Goal: Task Accomplishment & Management: Complete application form

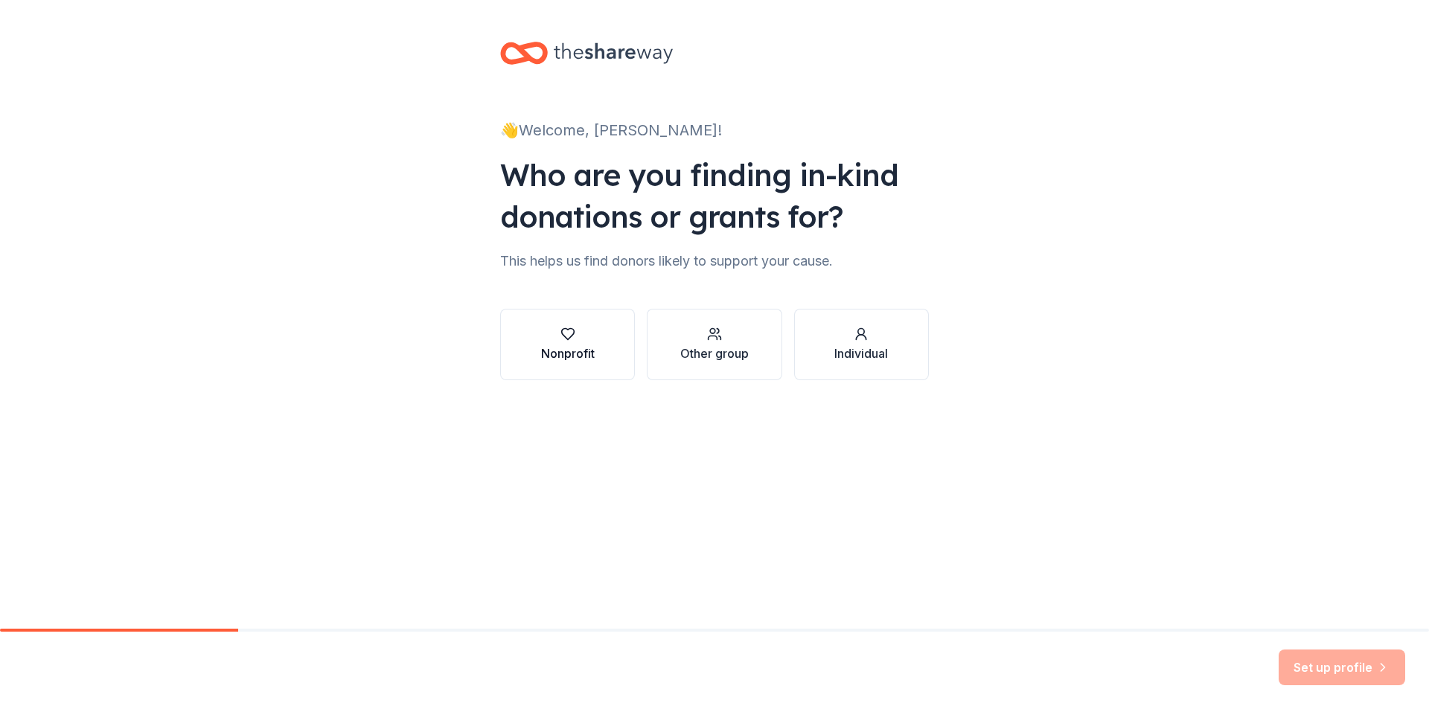
click at [572, 333] on icon "button" at bounding box center [568, 334] width 15 height 15
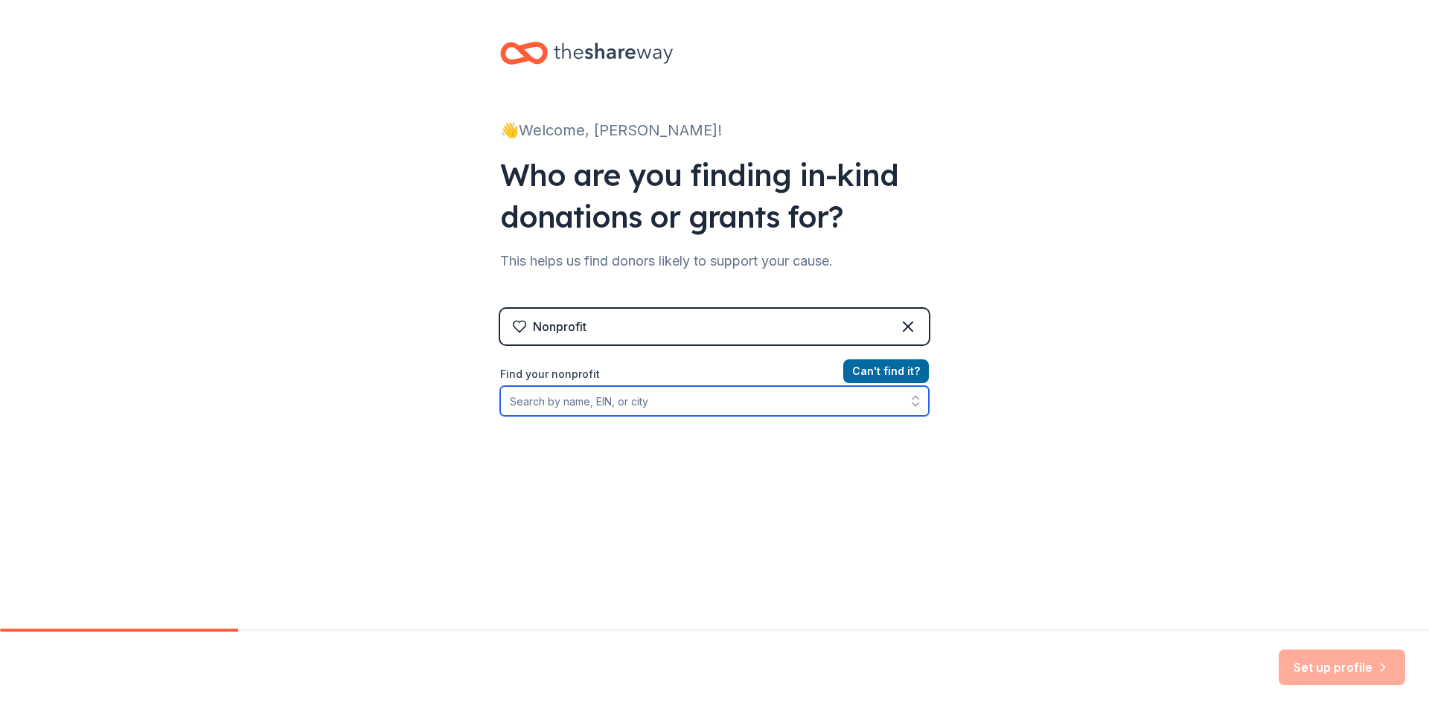
click at [565, 403] on input "Find your nonprofit" at bounding box center [714, 401] width 429 height 30
type input "jersey city parks coalition"
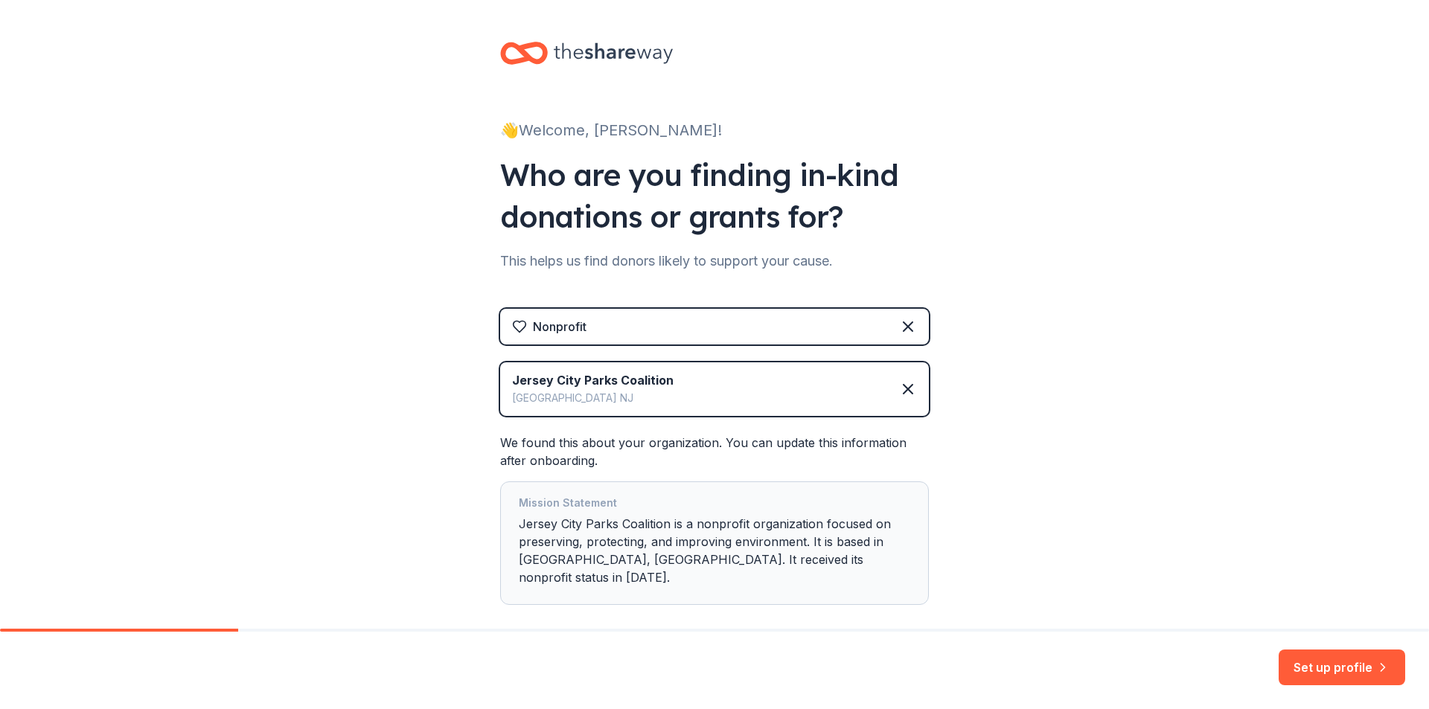
scroll to position [60, 0]
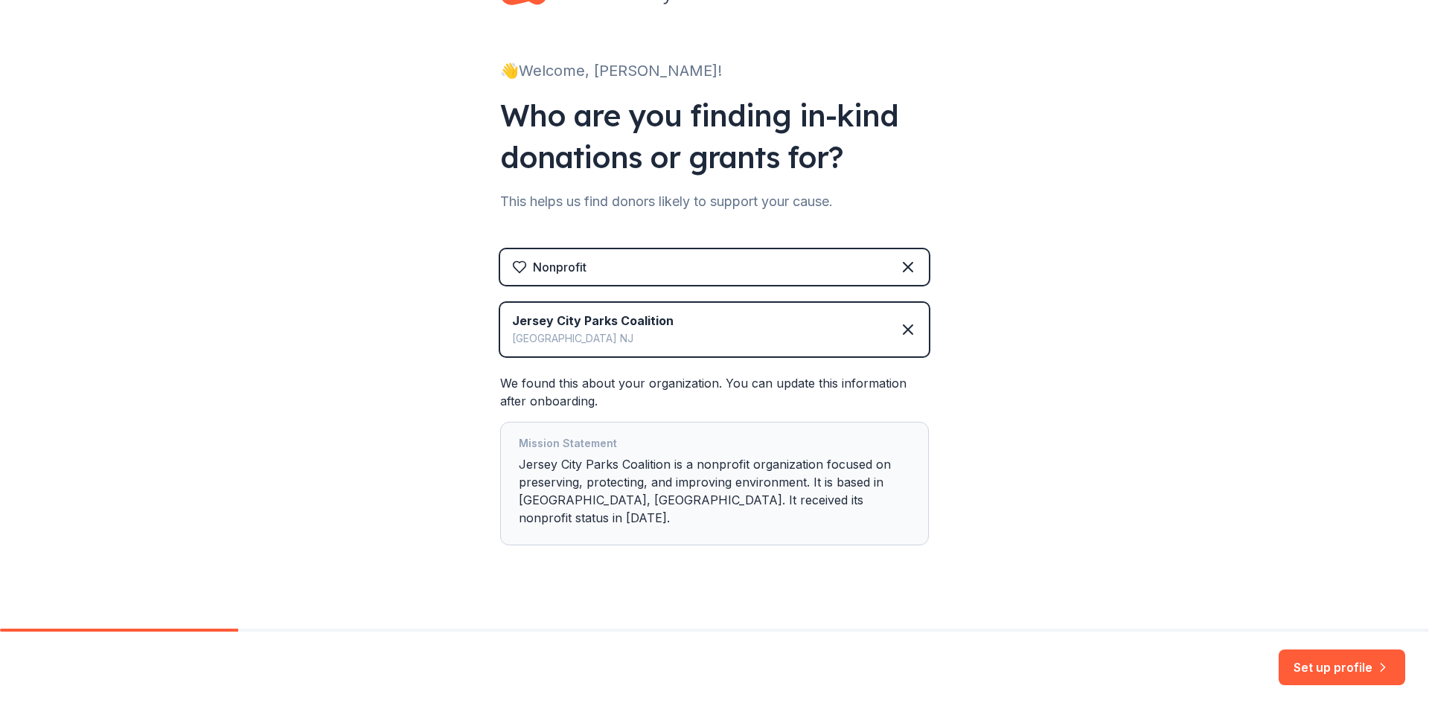
click at [840, 503] on div "Mission Statement Jersey City Parks Coalition is a nonprofit organization focus…" at bounding box center [715, 484] width 392 height 98
click at [1333, 670] on button "Set up profile" at bounding box center [1342, 668] width 127 height 36
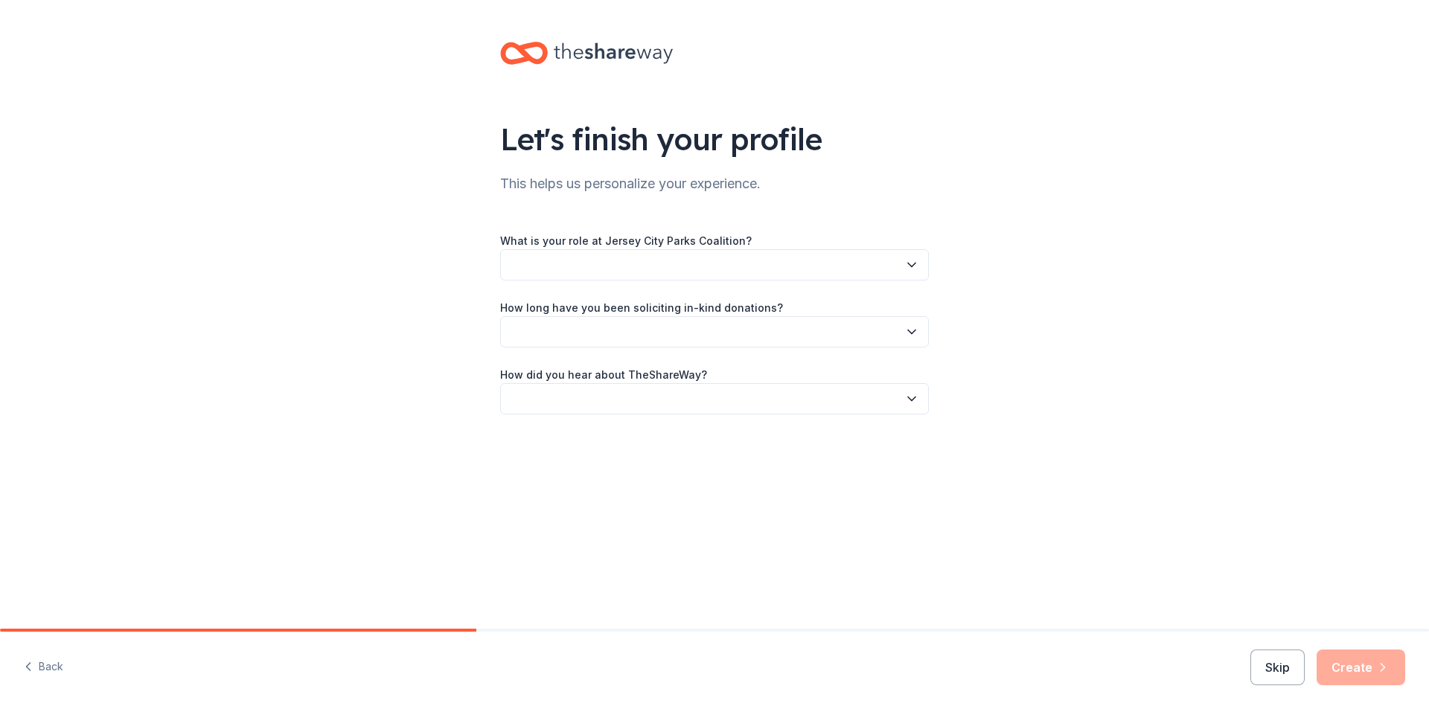
click at [910, 265] on icon "button" at bounding box center [911, 266] width 7 height 4
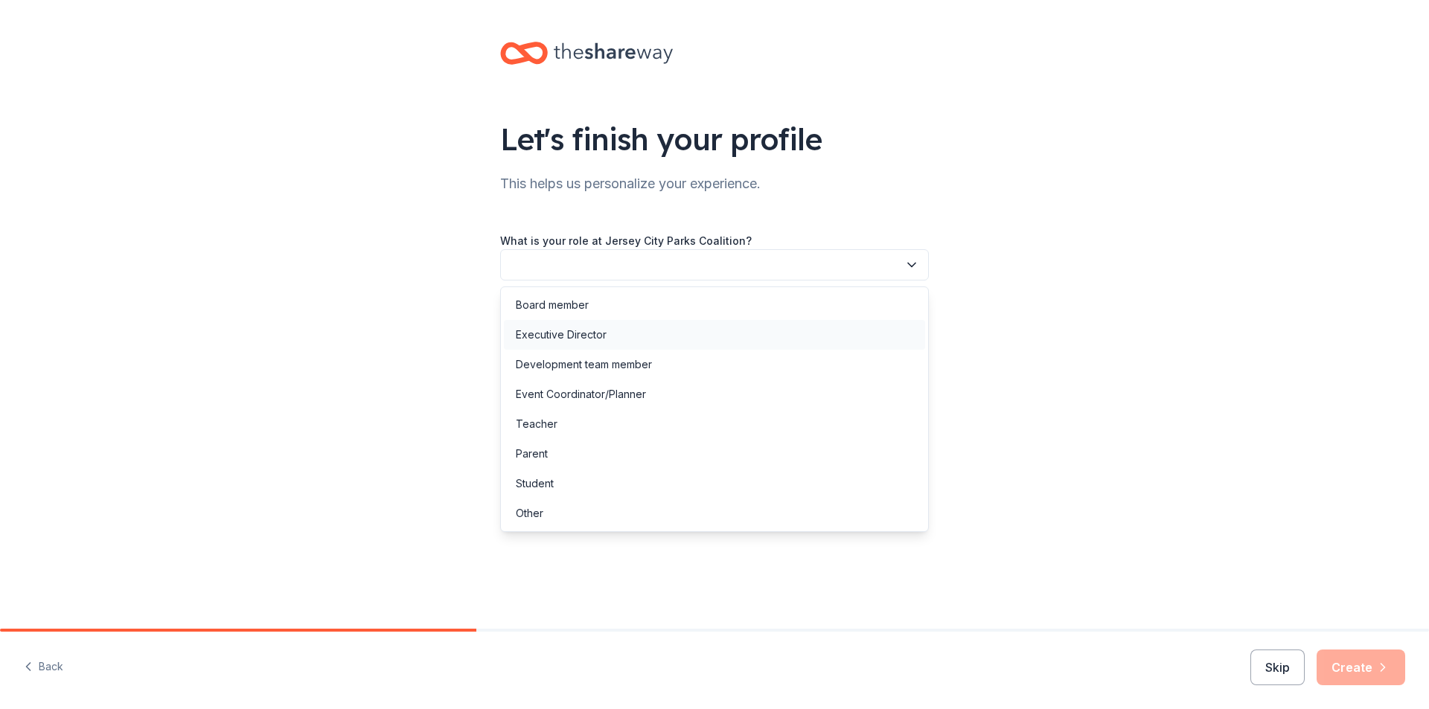
click at [584, 341] on div "Executive Director" at bounding box center [561, 335] width 91 height 18
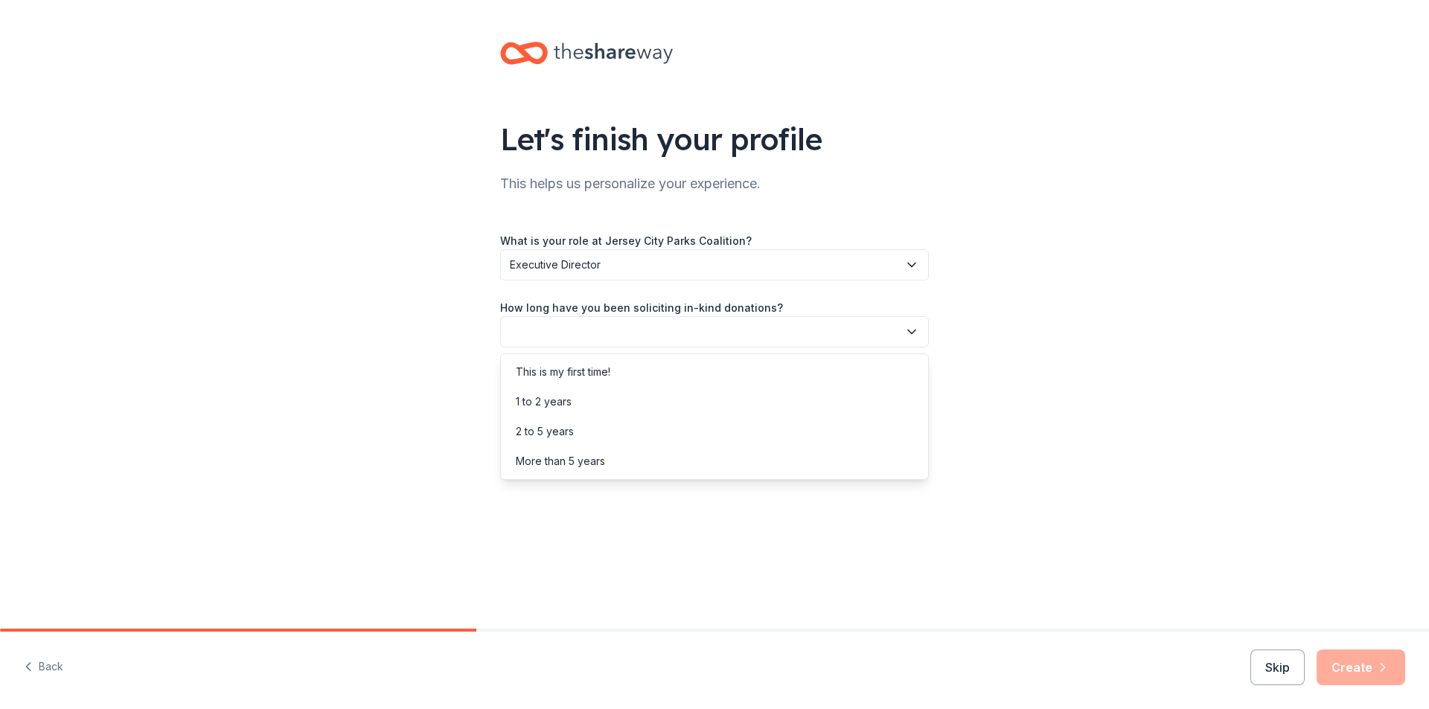
click at [905, 334] on icon "button" at bounding box center [911, 332] width 15 height 15
click at [583, 462] on div "More than 5 years" at bounding box center [560, 462] width 89 height 18
click at [911, 409] on button "button" at bounding box center [714, 398] width 429 height 31
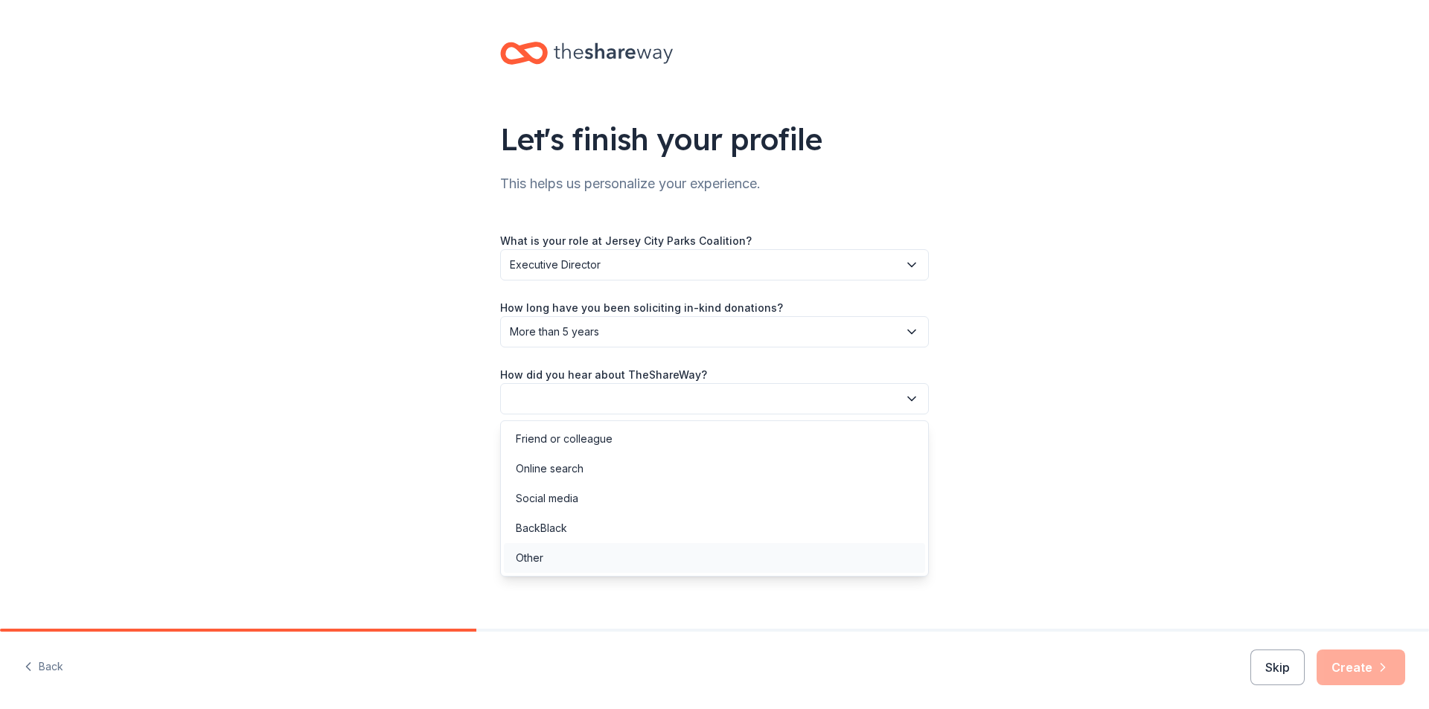
click at [540, 561] on div "Other" at bounding box center [530, 558] width 28 height 18
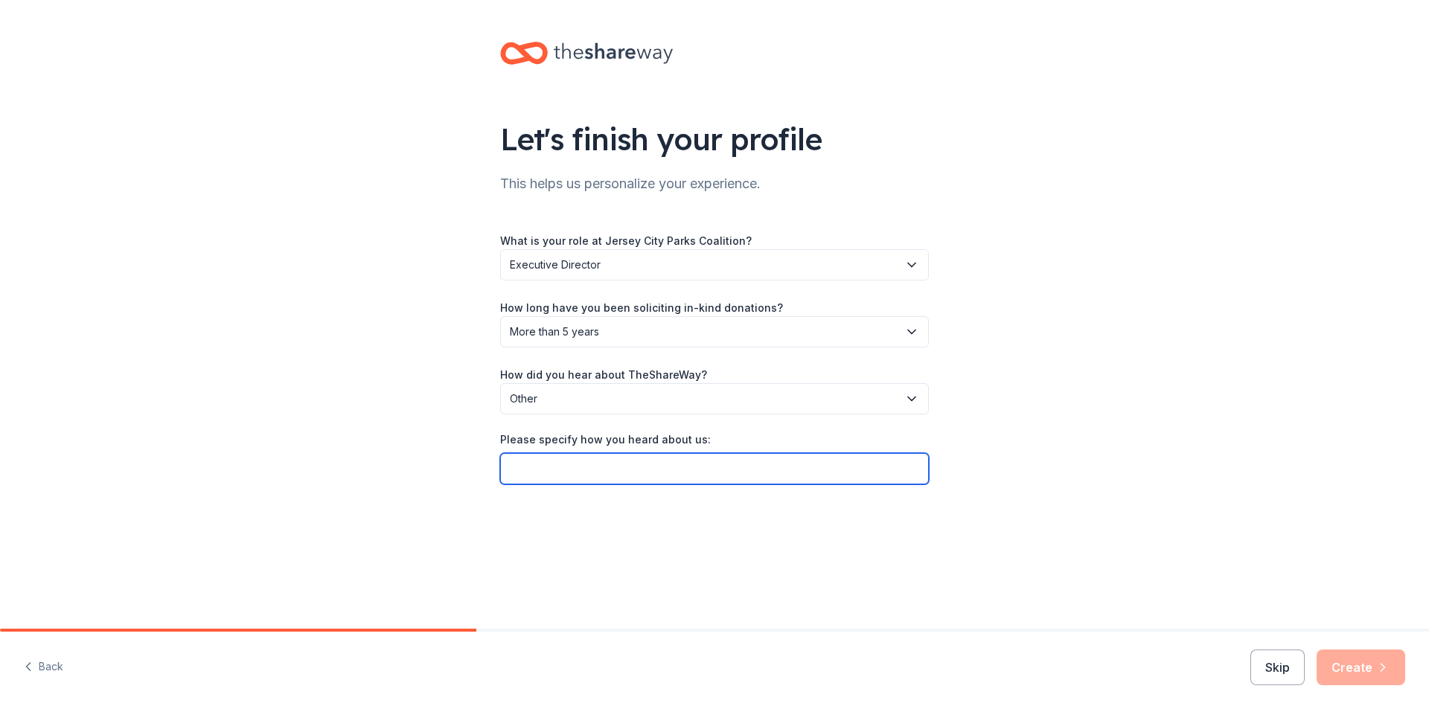
click at [701, 476] on input "Please specify how you heard about us:" at bounding box center [714, 468] width 429 height 31
type input "U"
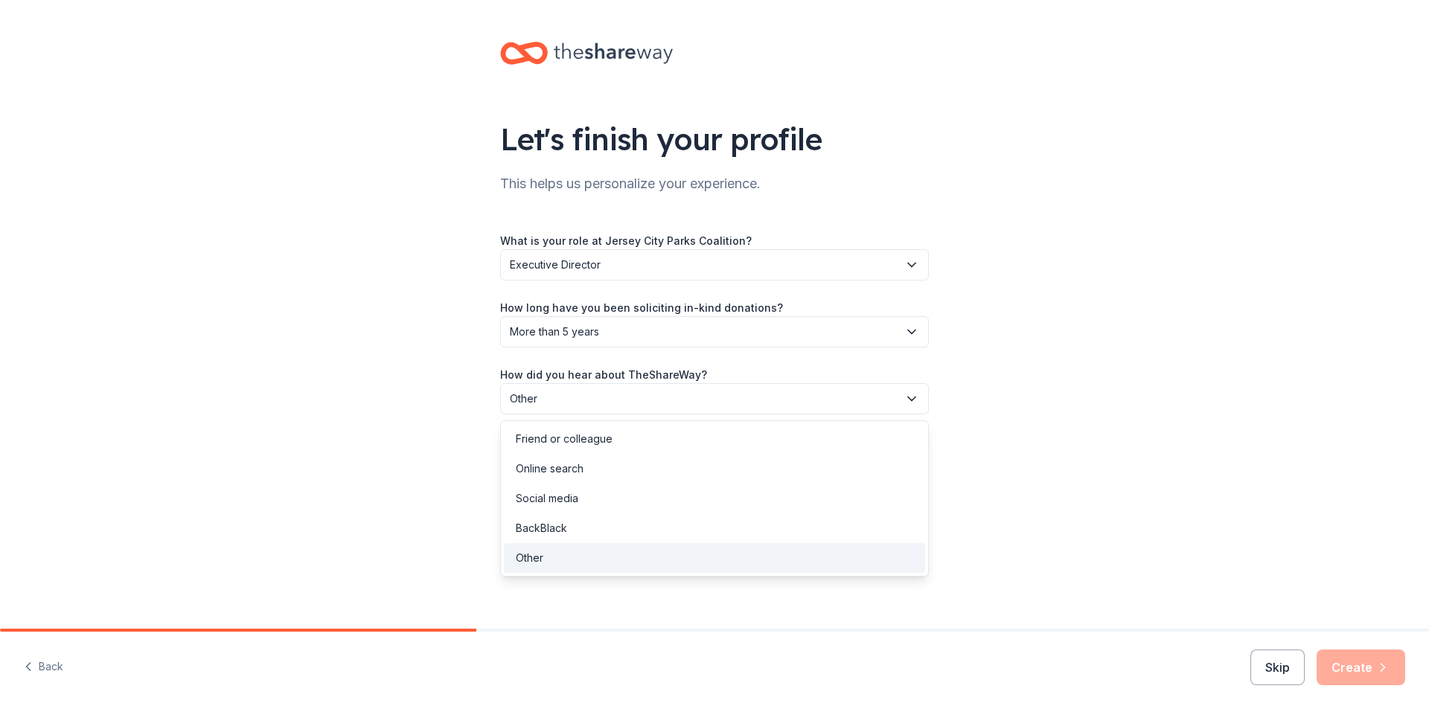
click at [902, 399] on button "Other" at bounding box center [714, 398] width 429 height 31
click at [549, 494] on div "Social media" at bounding box center [547, 499] width 63 height 18
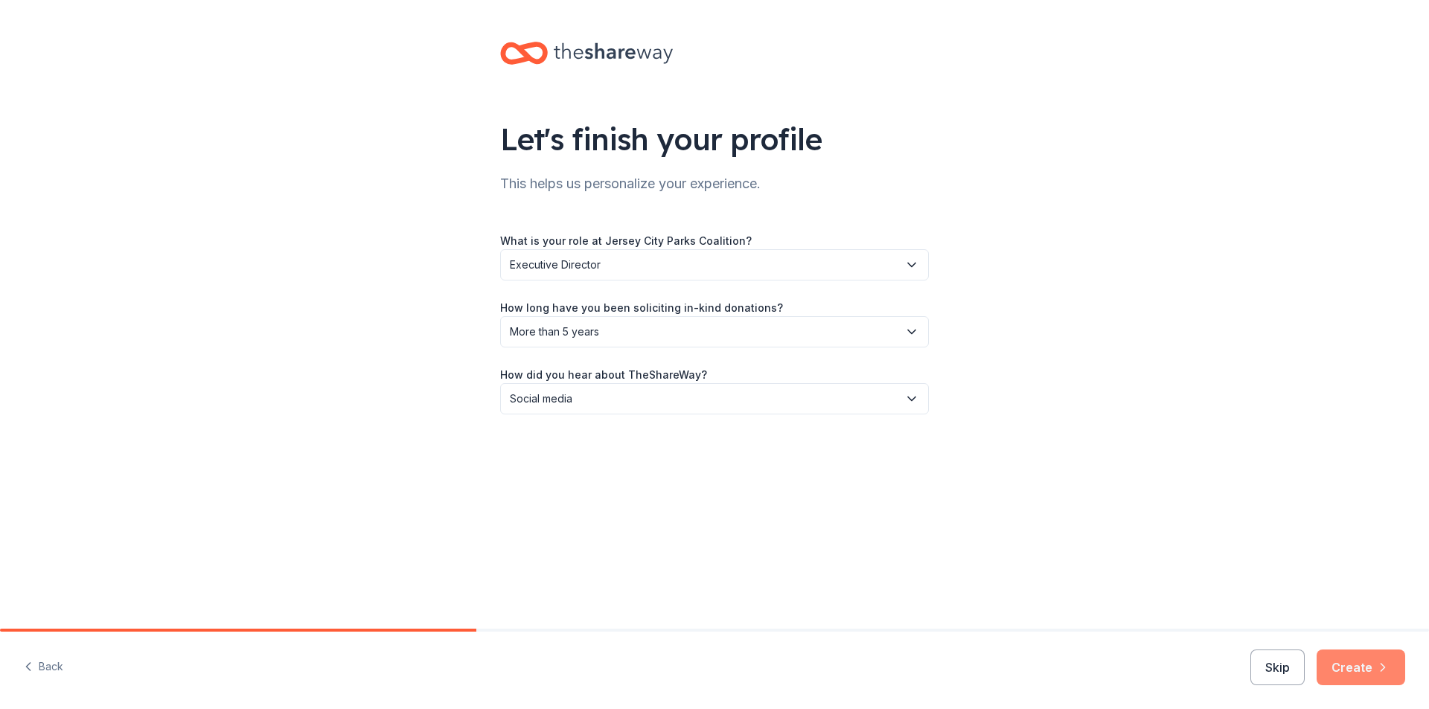
click at [1356, 671] on button "Create" at bounding box center [1361, 668] width 89 height 36
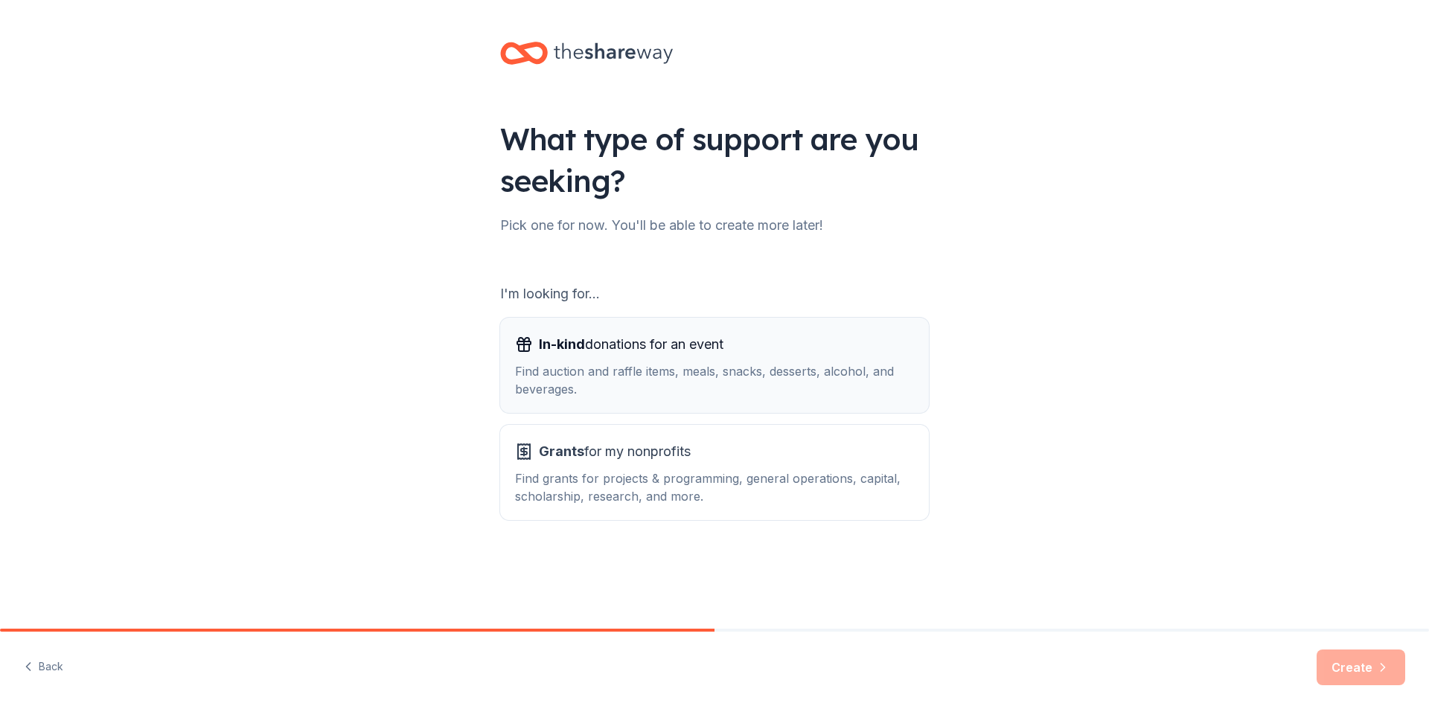
click at [600, 346] on span "In-kind donations for an event" at bounding box center [631, 345] width 185 height 24
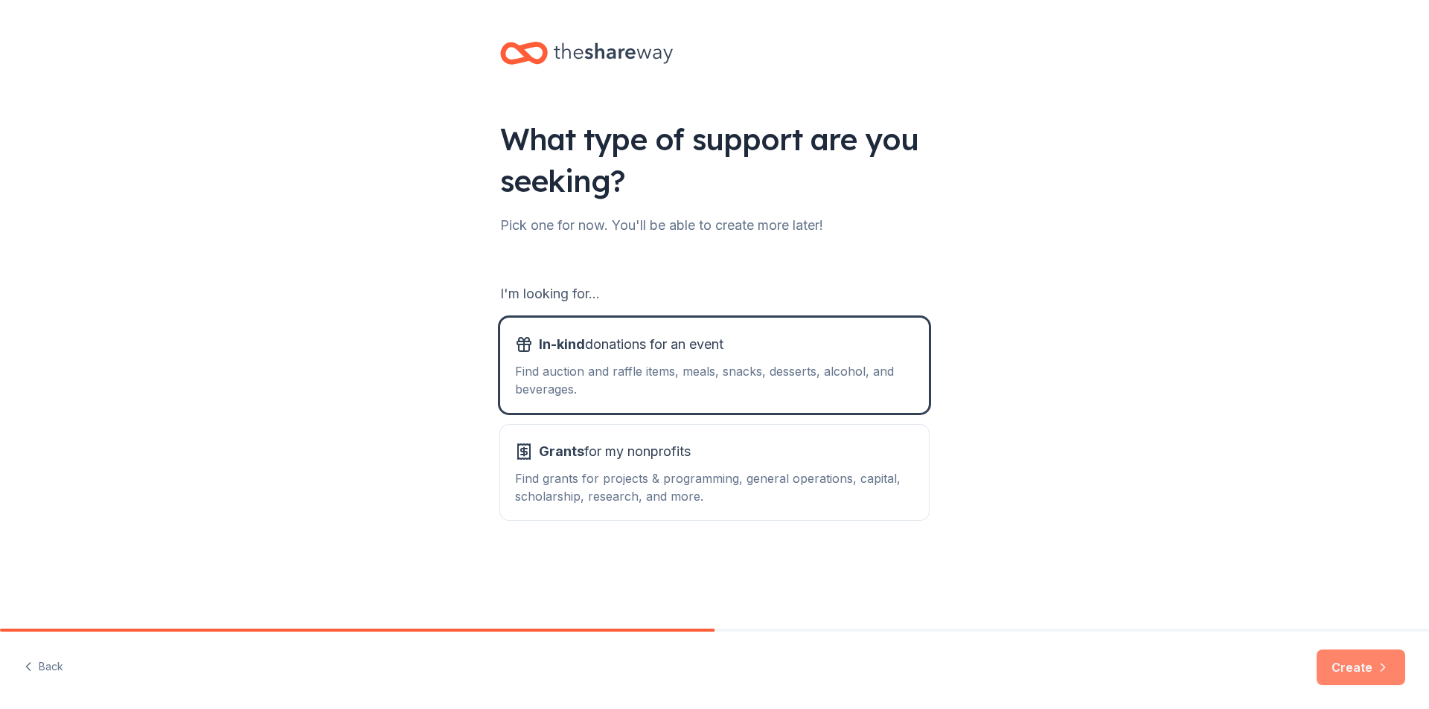
click at [1350, 660] on button "Create" at bounding box center [1361, 668] width 89 height 36
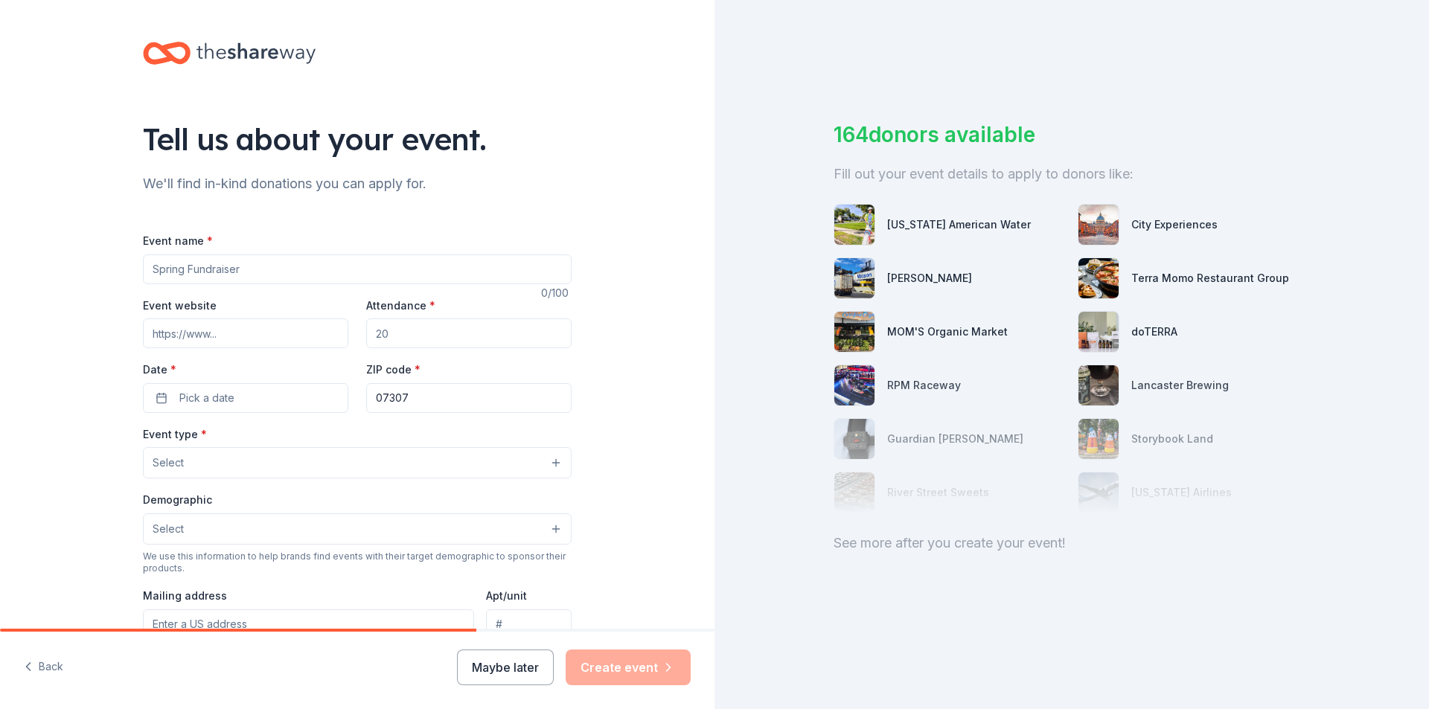
click at [329, 277] on input "Event name *" at bounding box center [357, 270] width 429 height 30
type input "Jersey City Parks Coalition 20th Anniversary Gala"
click at [225, 334] on input "Event website" at bounding box center [245, 334] width 205 height 30
paste input "https://my.onecause.com/event/organizations/2977371e-0332-4dad-9560-96e6f646bd0…"
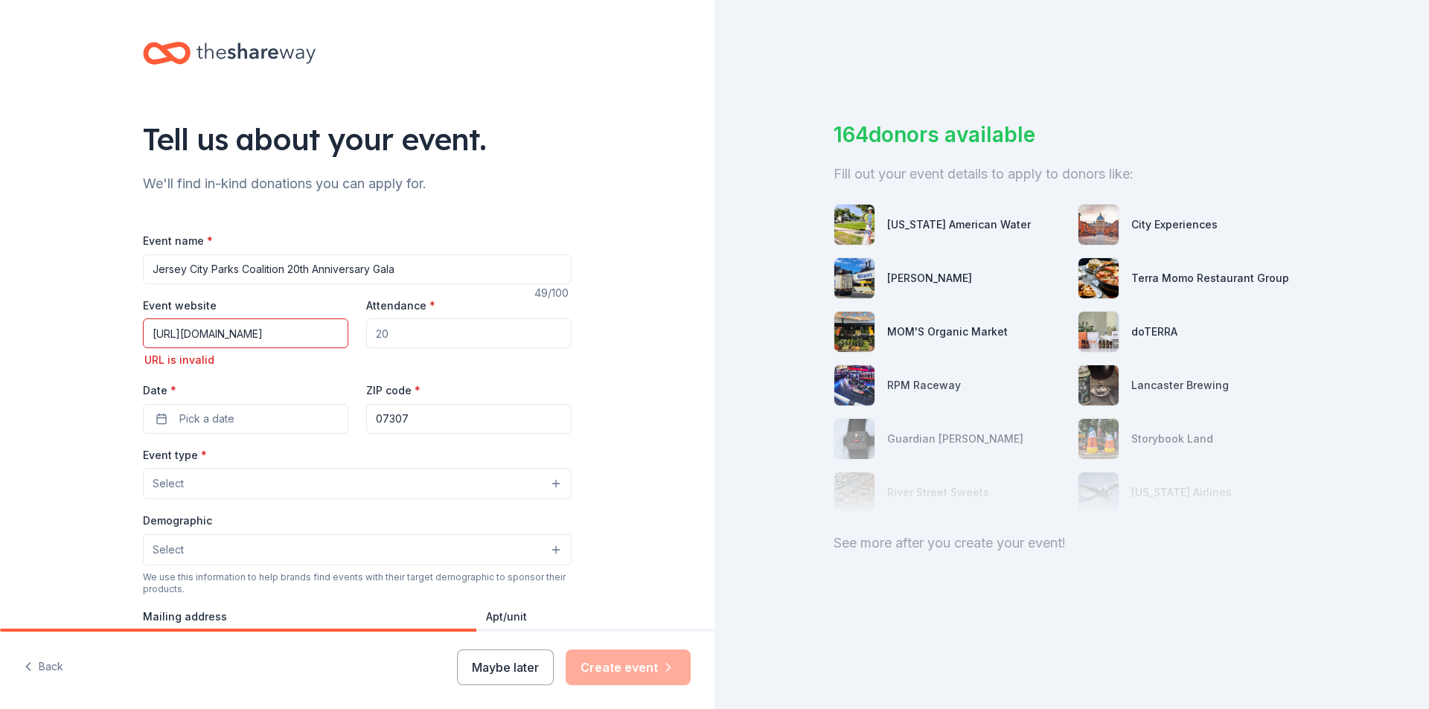
click at [424, 342] on input "Attendance *" at bounding box center [468, 334] width 205 height 30
drag, startPoint x: 331, startPoint y: 333, endPoint x: 100, endPoint y: 332, distance: 230.8
click at [100, 332] on div "Tell us about your event. We'll find in-kind donations you can apply for. Event…" at bounding box center [357, 506] width 715 height 1012
type input "nizations/2977371e-0332-4dad-9560-96e6f646bd0f/events/vevt:b8697d00-e1f0-4e1e-b…"
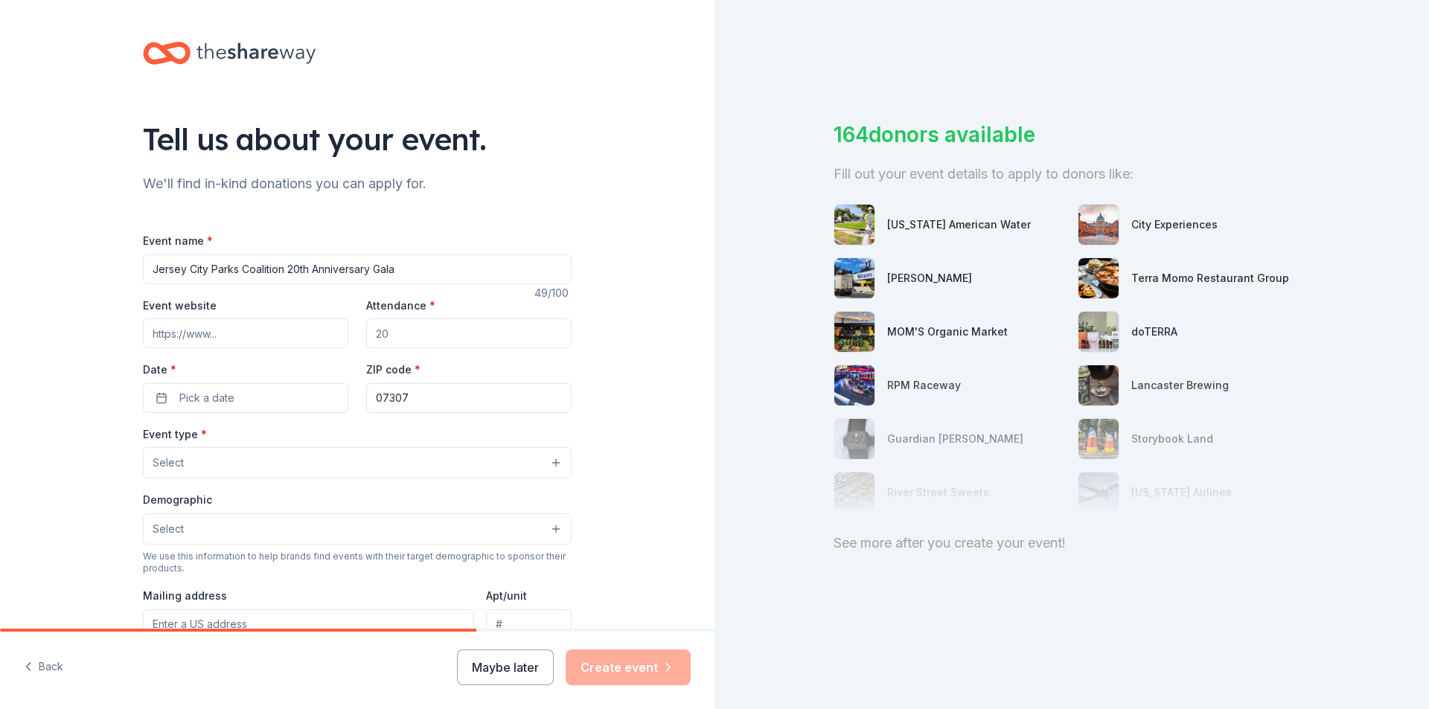
click at [156, 336] on input "Event website" at bounding box center [245, 334] width 205 height 30
paste input "https://my.onecause.com/event/organizations/2977371e-0332-4dad-9560-96e6f646bd0…"
click at [397, 336] on input "Attendance *" at bounding box center [468, 334] width 205 height 30
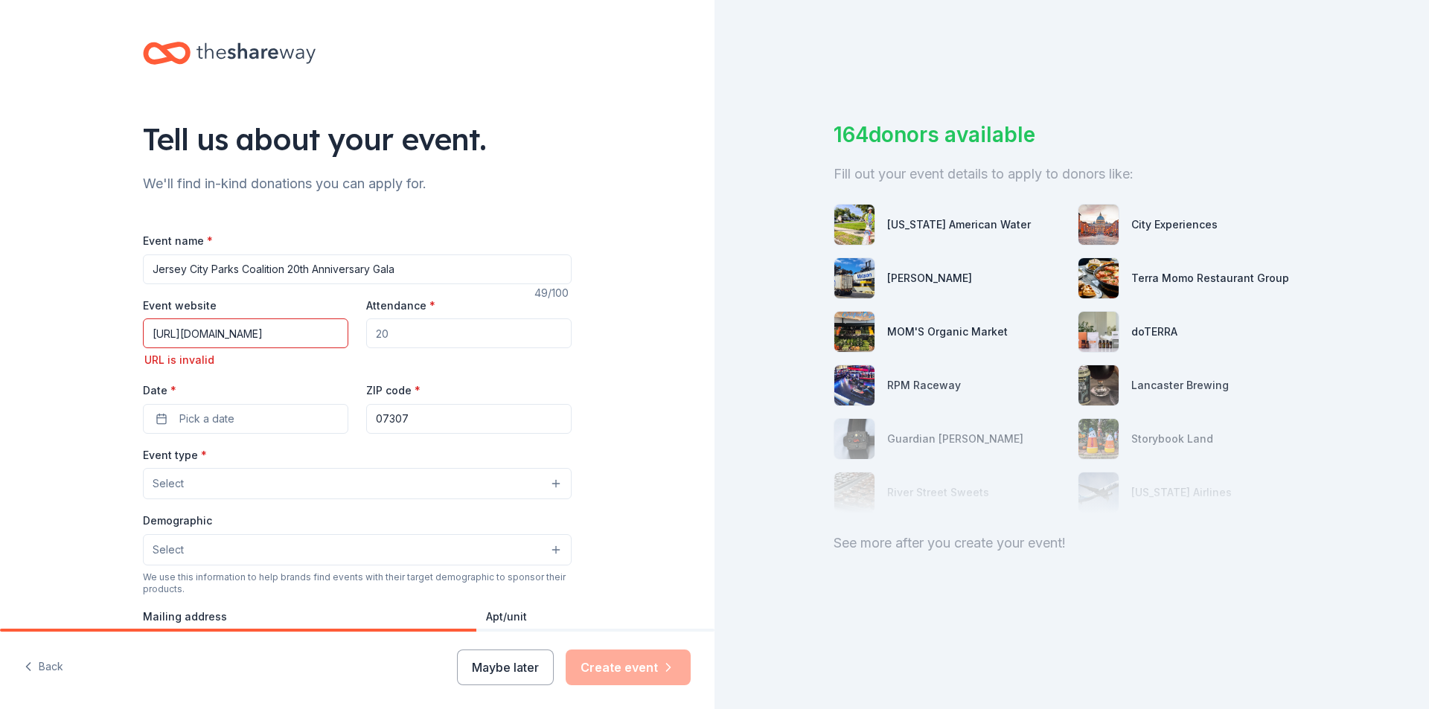
drag, startPoint x: 395, startPoint y: 335, endPoint x: 351, endPoint y: 328, distance: 43.8
click at [351, 328] on div "Event website https://my.onecause.com/event/organizations/2977371e-0332-4dad-95…" at bounding box center [357, 365] width 429 height 138
drag, startPoint x: 180, startPoint y: 334, endPoint x: 112, endPoint y: 329, distance: 68.6
click at [112, 329] on div "Tell us about your event. We'll find in-kind donations you can apply for. Event…" at bounding box center [357, 506] width 715 height 1012
type input "my.onecause.com/event/organizations/2977371e-0332-4dad-9560-96e6f646bd0f/events…"
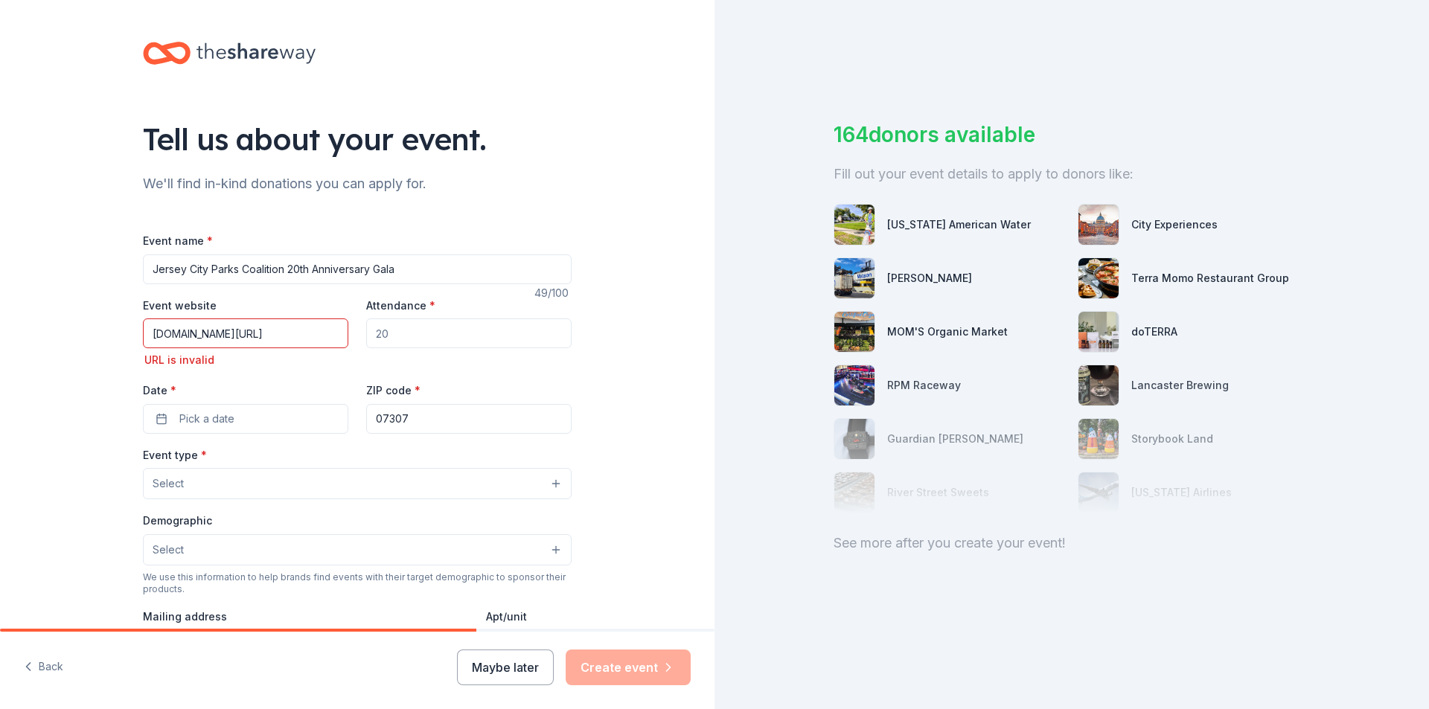
scroll to position [0, 558]
drag, startPoint x: 147, startPoint y: 333, endPoint x: 610, endPoint y: 349, distance: 462.6
click at [609, 349] on div "Tell us about your event. We'll find in-kind donations you can apply for. Event…" at bounding box center [357, 506] width 715 height 1012
paste input "https:// onecau.se/jcpc wine and roses gala"
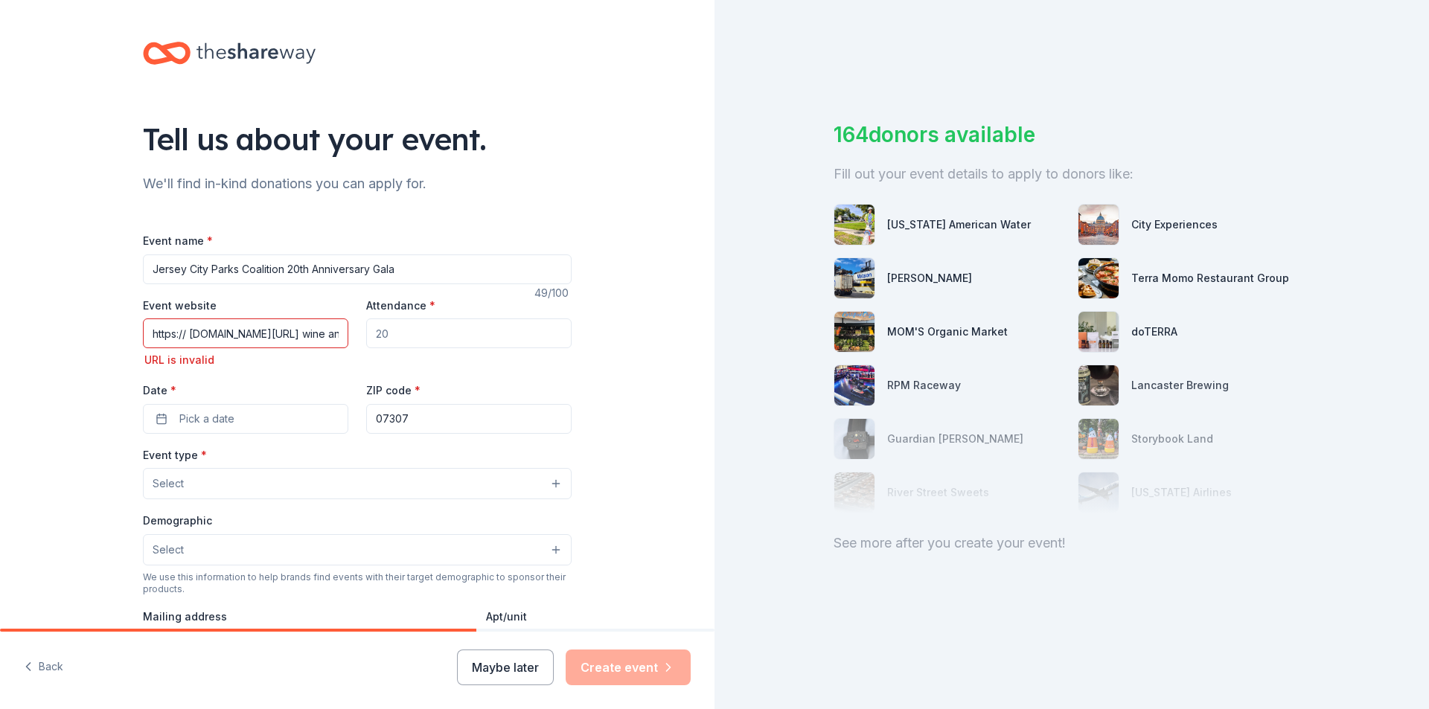
scroll to position [0, 29]
type input "https:// onecau.se/jcpc wine and roses gala"
click at [470, 335] on input "Attendance *" at bounding box center [468, 334] width 205 height 30
click at [336, 337] on input "https:// onecau.se/jcpc wine and roses gala" at bounding box center [245, 334] width 205 height 30
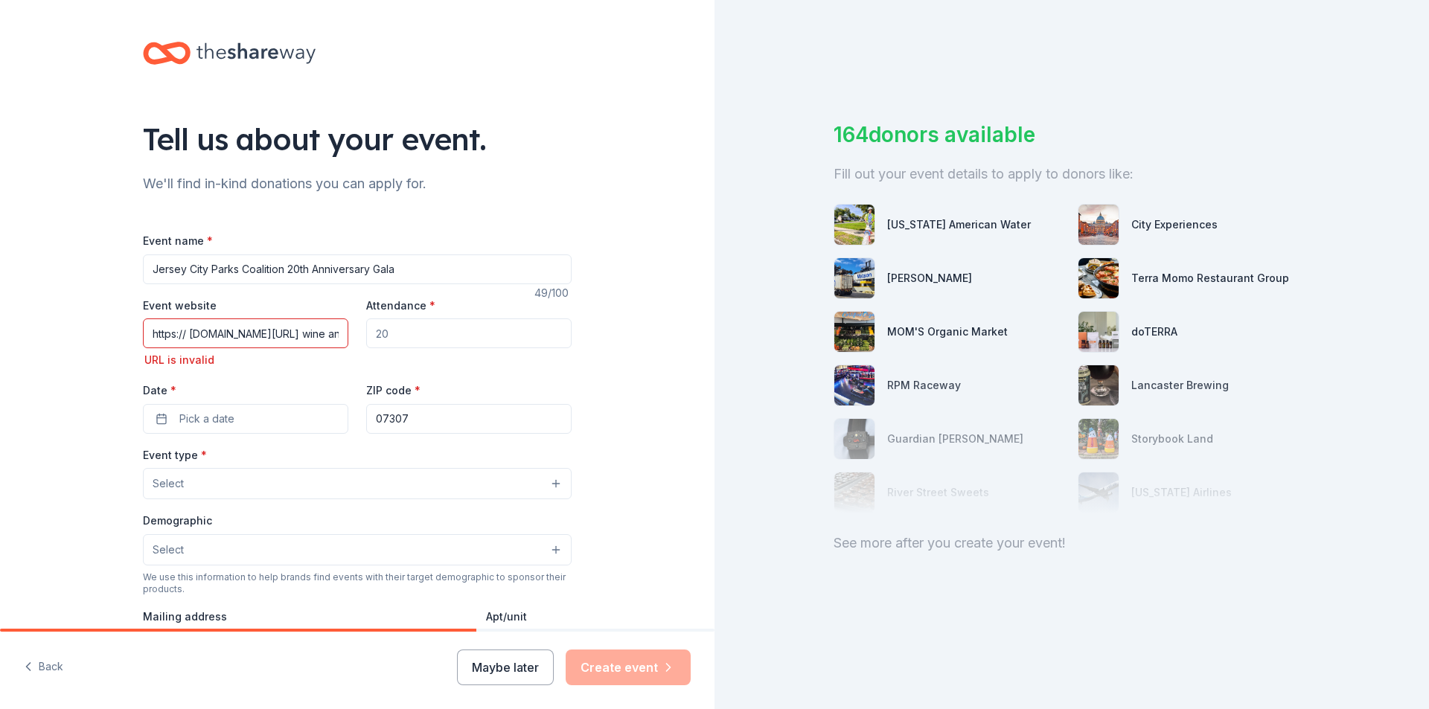
click at [334, 331] on input "https:// onecau.se/jcpc wine and roses gala" at bounding box center [245, 334] width 205 height 30
click at [413, 341] on input "Attendance *" at bounding box center [468, 334] width 205 height 30
type input "100"
click at [239, 426] on button "Pick a date" at bounding box center [245, 419] width 205 height 30
click at [327, 459] on button "Go to next month" at bounding box center [320, 458] width 21 height 21
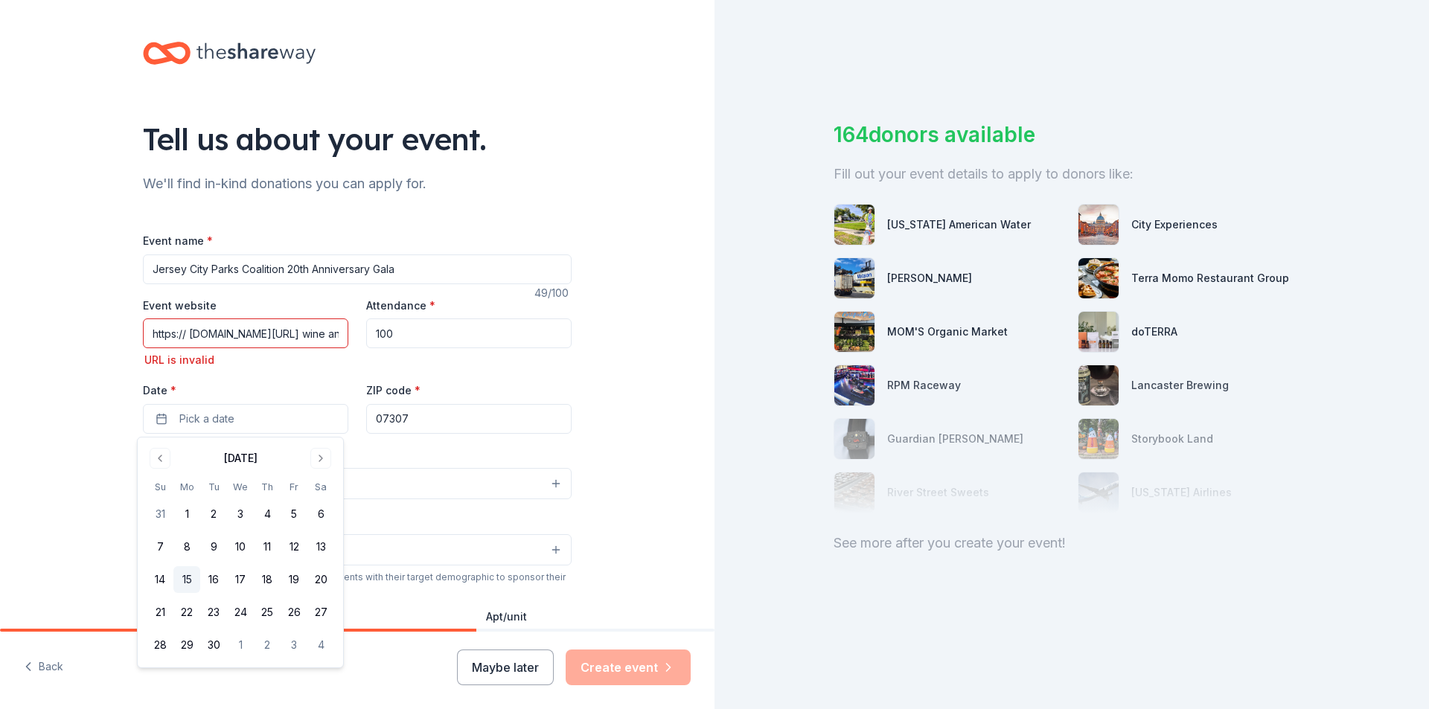
click at [185, 582] on button "15" at bounding box center [186, 580] width 27 height 27
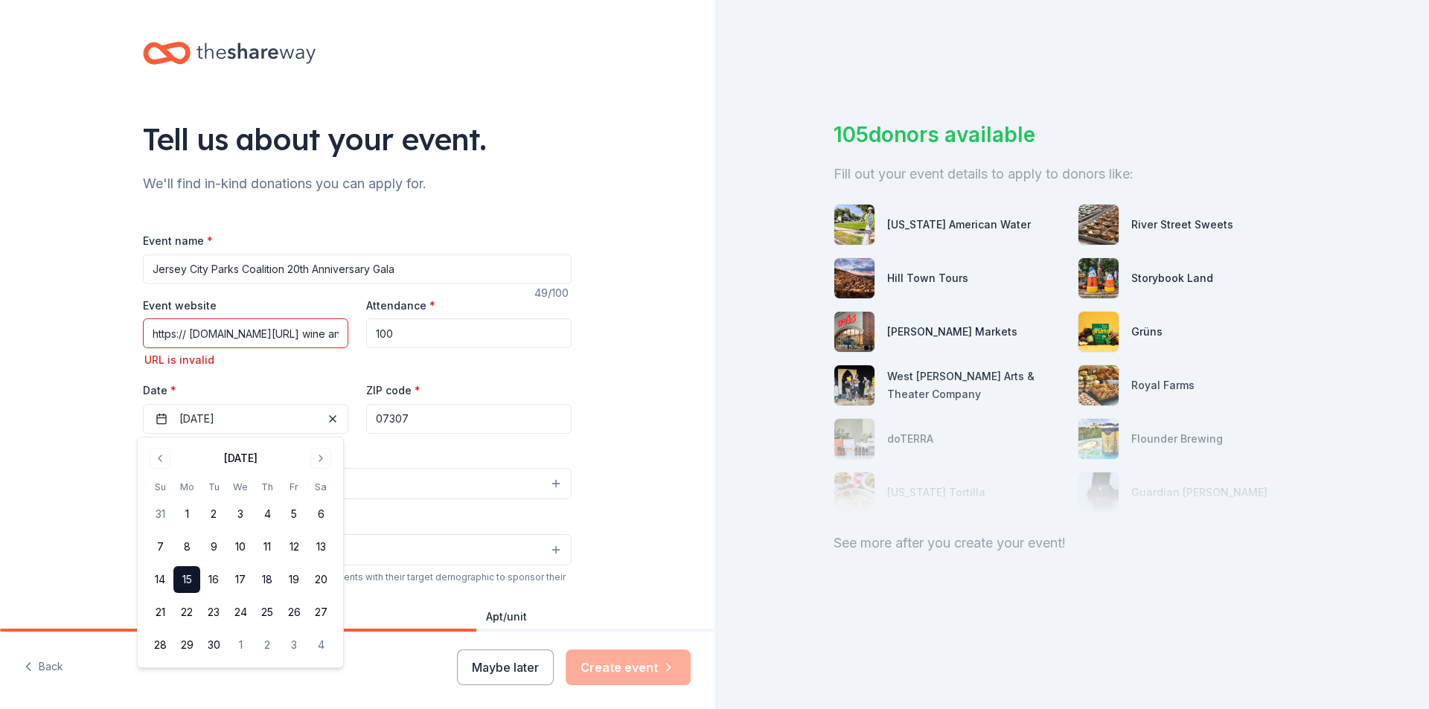
click at [395, 459] on div "Event type * Select" at bounding box center [357, 473] width 429 height 54
click at [558, 480] on button "Select" at bounding box center [357, 483] width 429 height 31
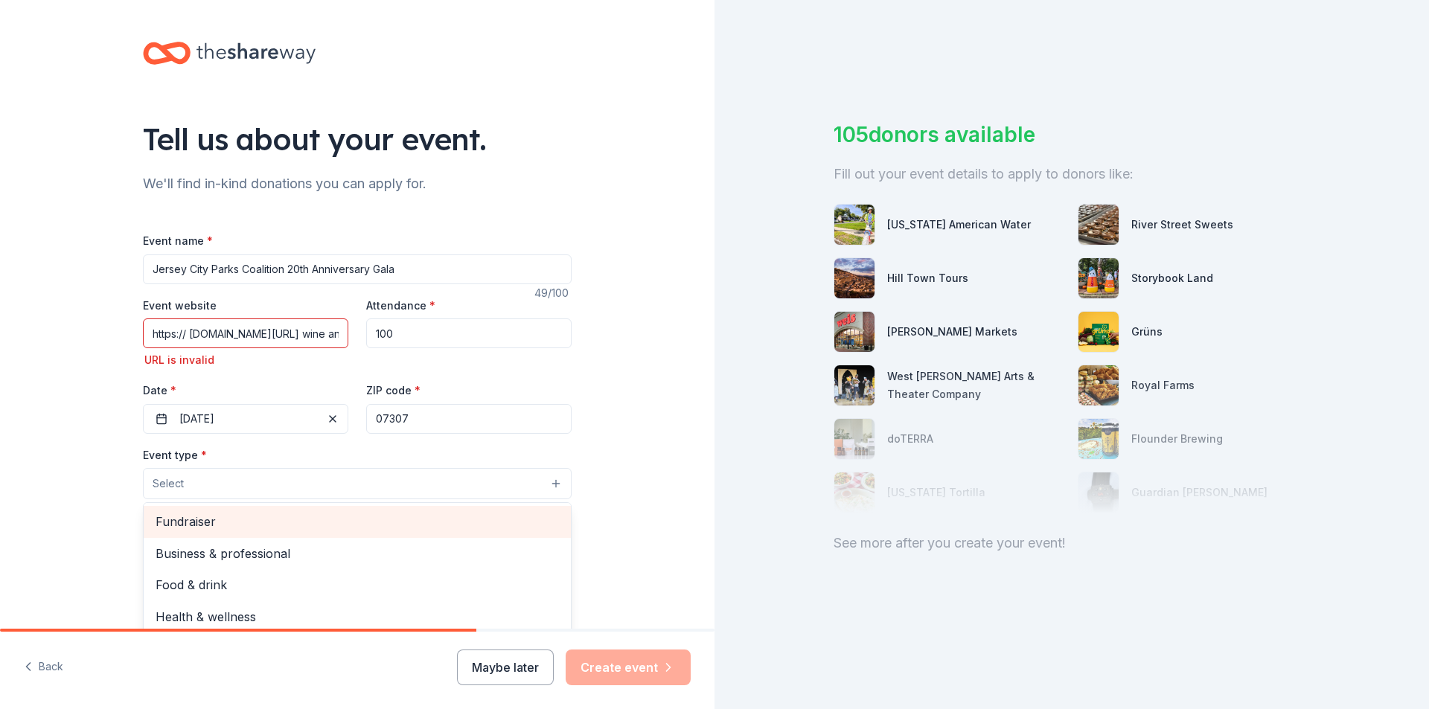
click at [200, 523] on span "Fundraiser" at bounding box center [357, 521] width 403 height 19
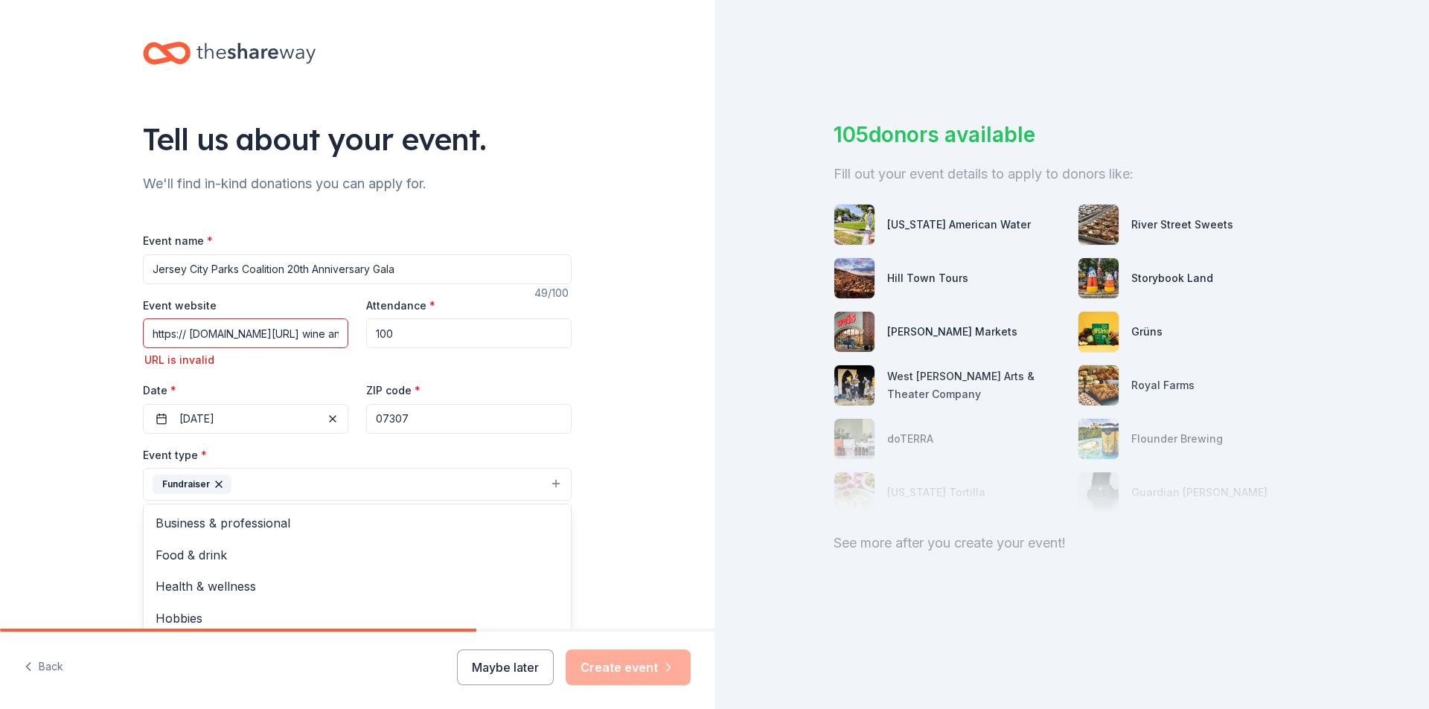
click at [652, 486] on div "Tell us about your event. We'll find in-kind donations you can apply for. Event…" at bounding box center [357, 506] width 715 height 1013
click at [544, 546] on button "Select" at bounding box center [357, 551] width 429 height 31
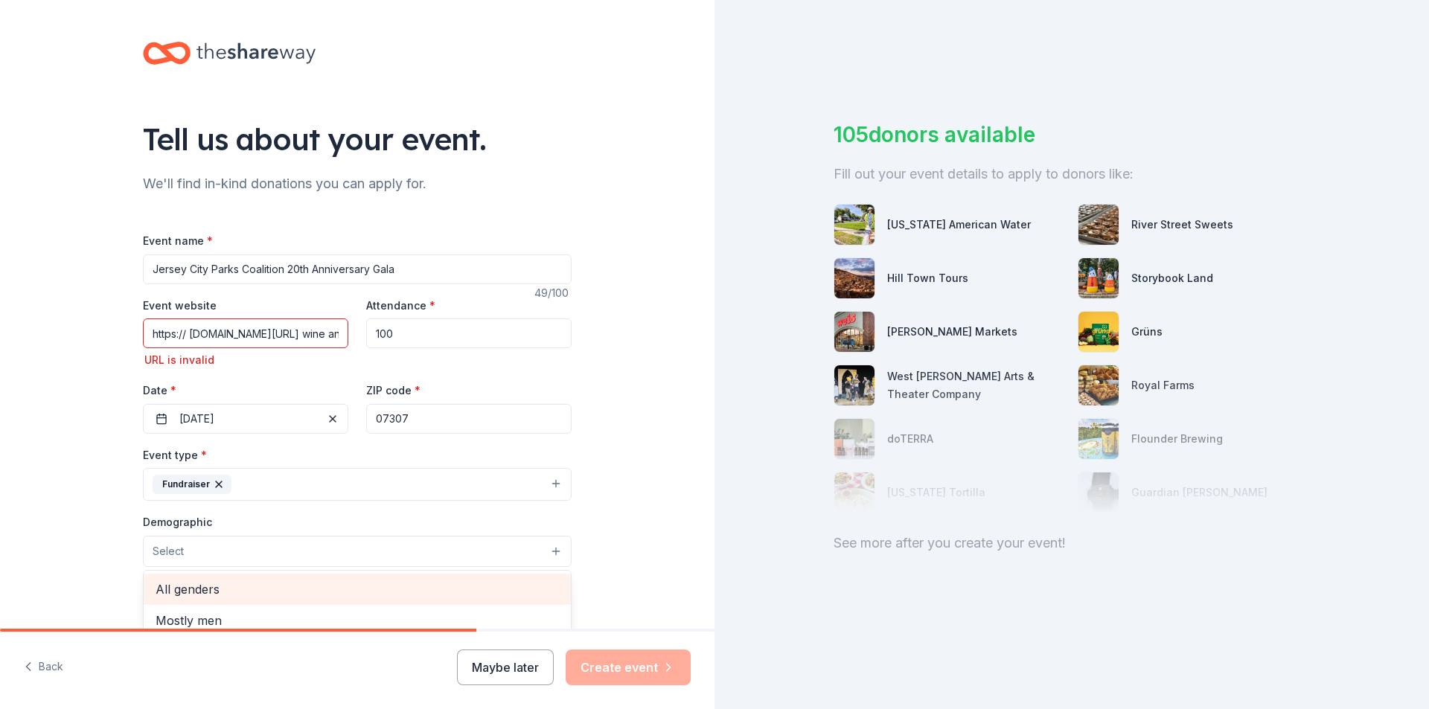
click at [208, 595] on span "All genders" at bounding box center [357, 589] width 403 height 19
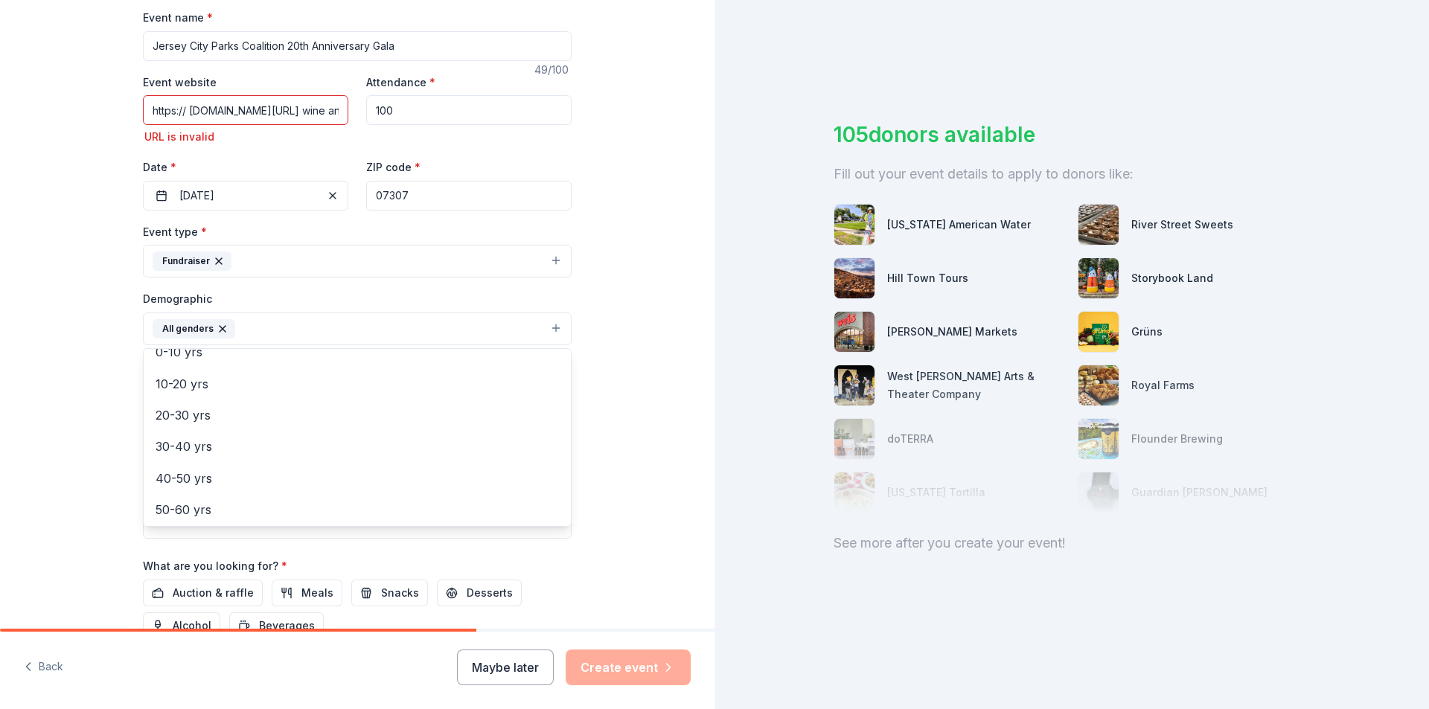
scroll to position [122, 0]
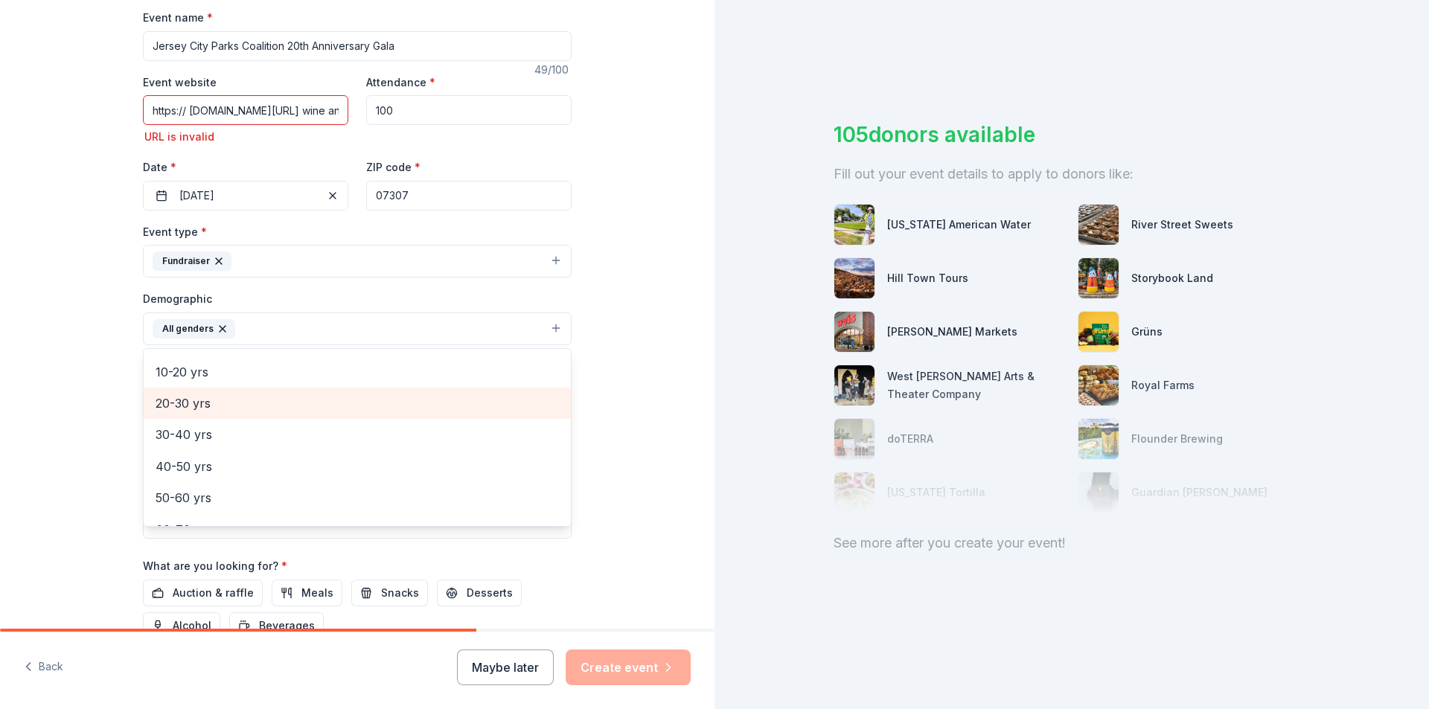
click at [171, 402] on span "20-30 yrs" at bounding box center [357, 403] width 403 height 19
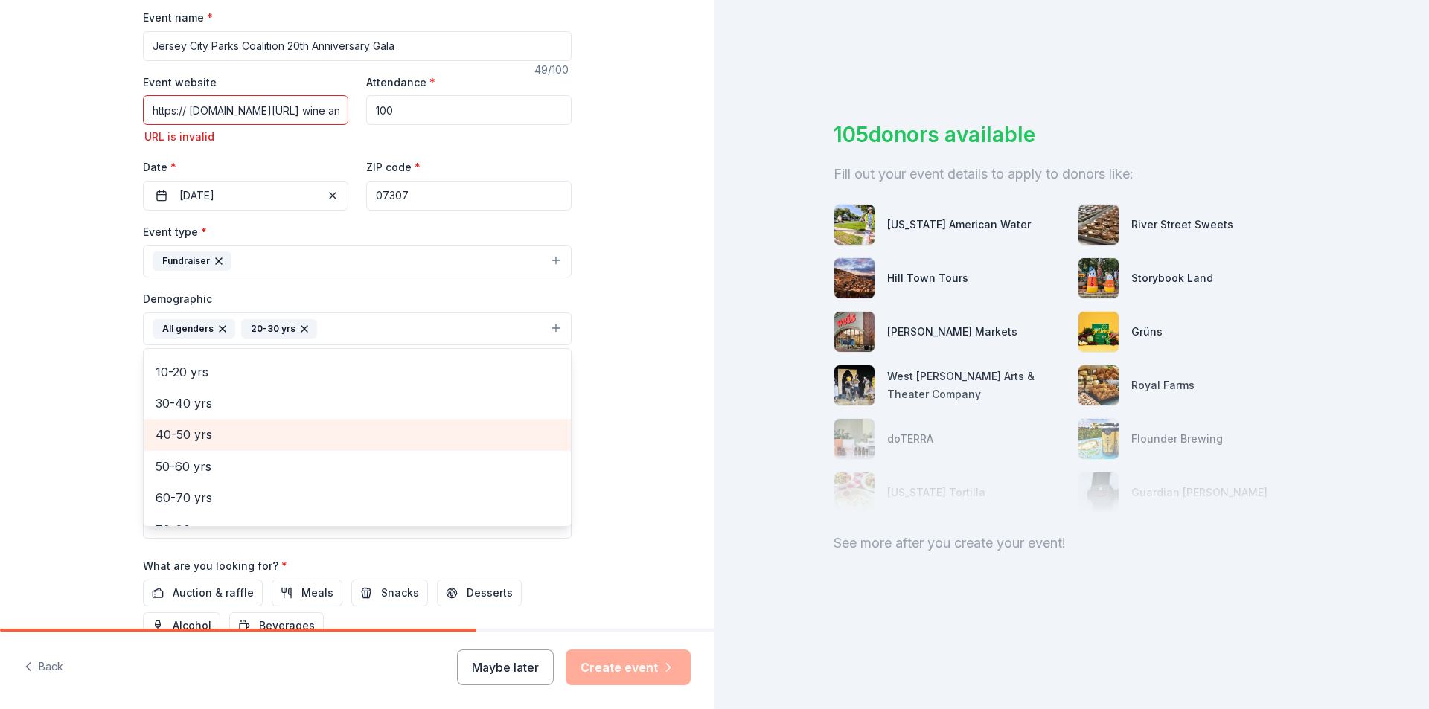
click at [171, 433] on span "40-50 yrs" at bounding box center [357, 434] width 403 height 19
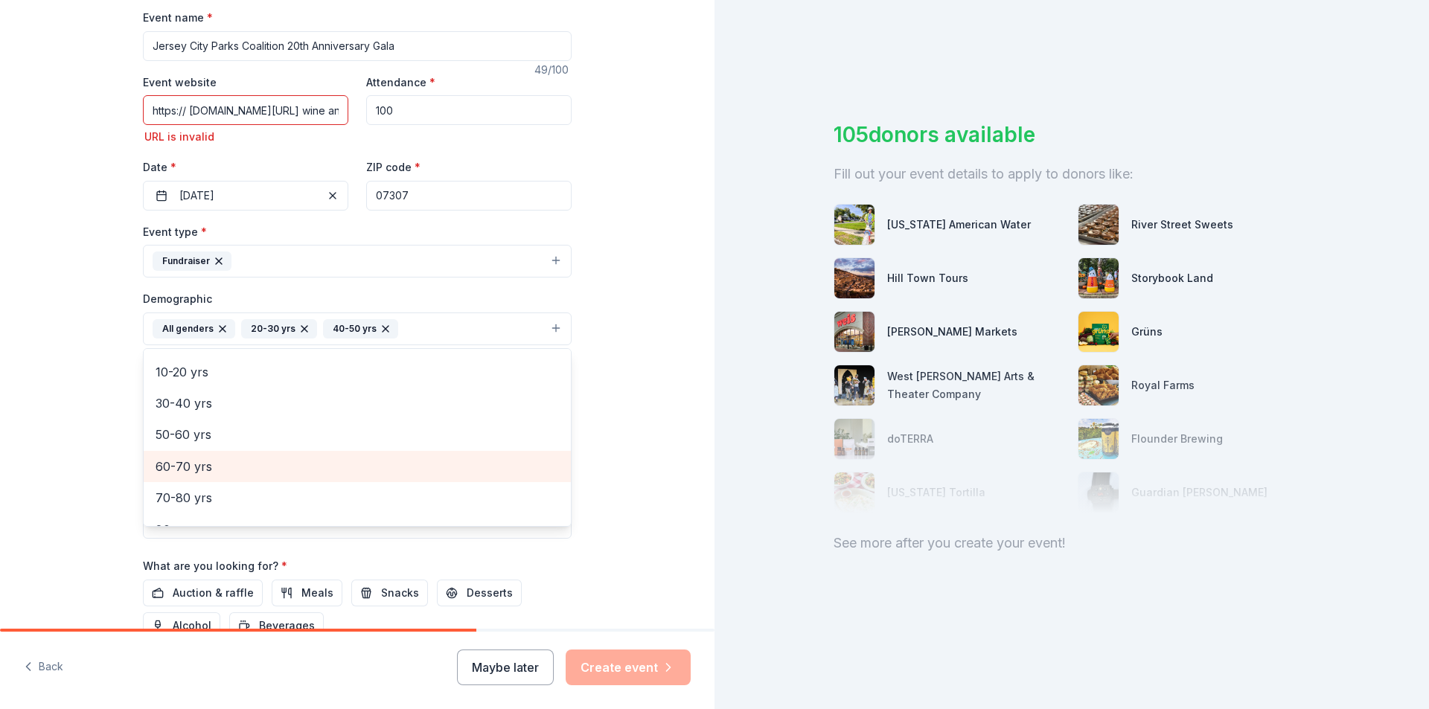
click at [167, 461] on span "60-70 yrs" at bounding box center [357, 466] width 403 height 19
click at [166, 479] on span "70-80 yrs" at bounding box center [357, 475] width 403 height 19
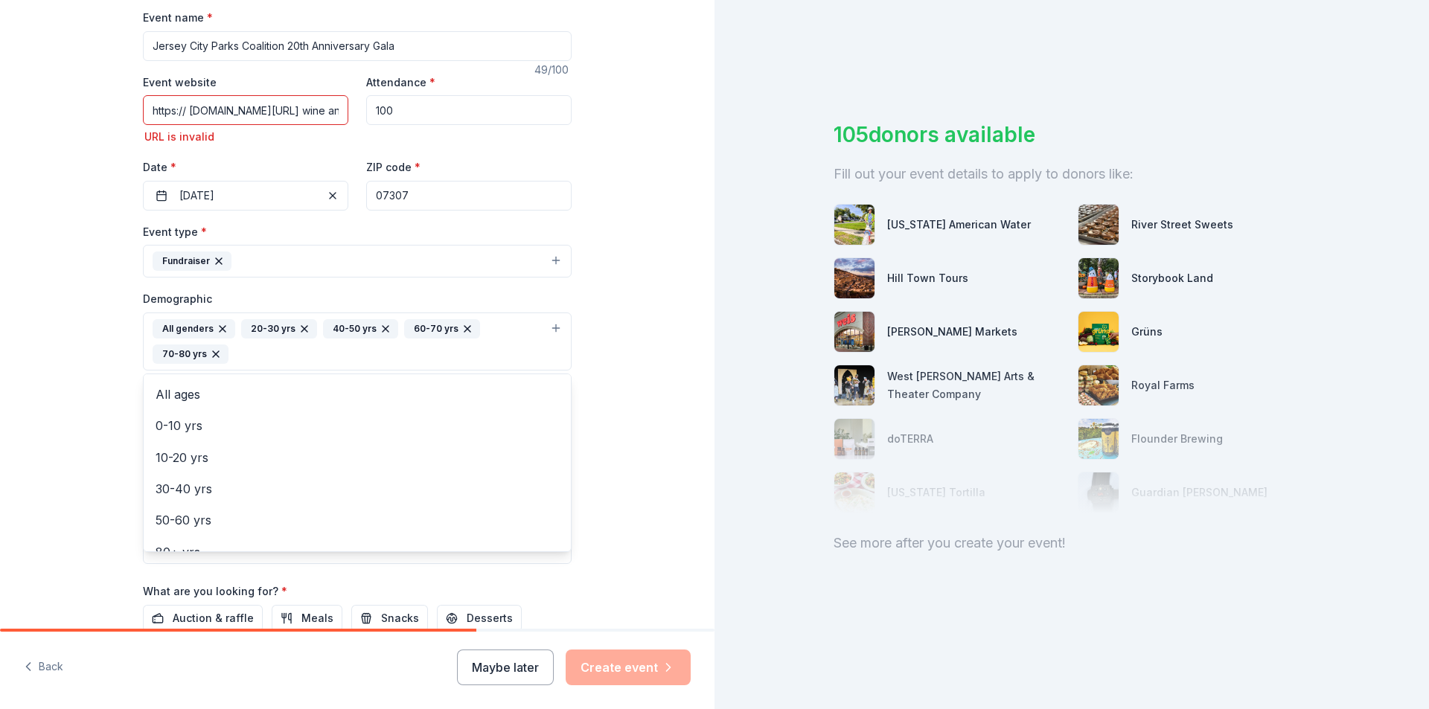
scroll to position [64, 0]
click at [625, 482] on div "Tell us about your event. We'll find in-kind donations you can apply for. Event…" at bounding box center [357, 297] width 715 height 1040
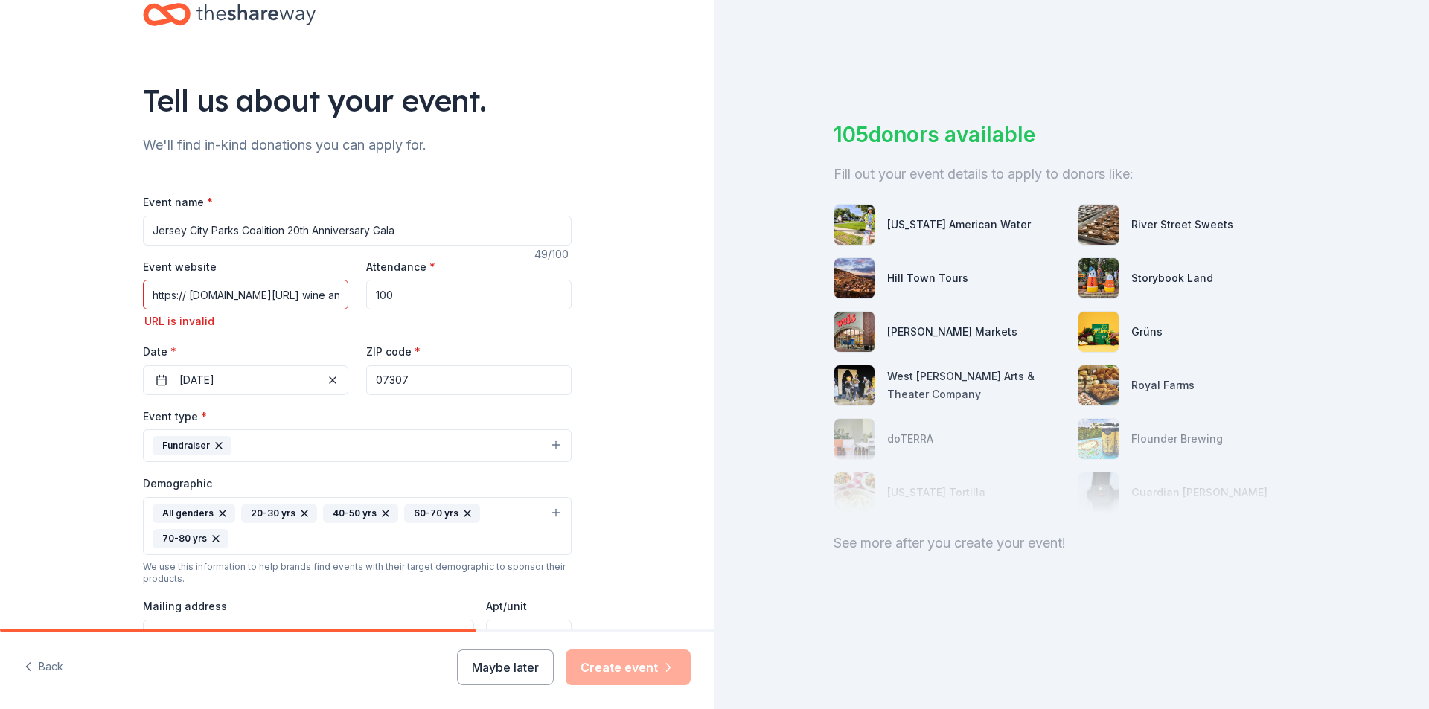
scroll to position [0, 29]
drag, startPoint x: 147, startPoint y: 295, endPoint x: 451, endPoint y: 296, distance: 304.5
click at [450, 296] on div "Event website https:// onecau.se/jcpc wine and roses gala URL is invalid Attend…" at bounding box center [357, 327] width 429 height 138
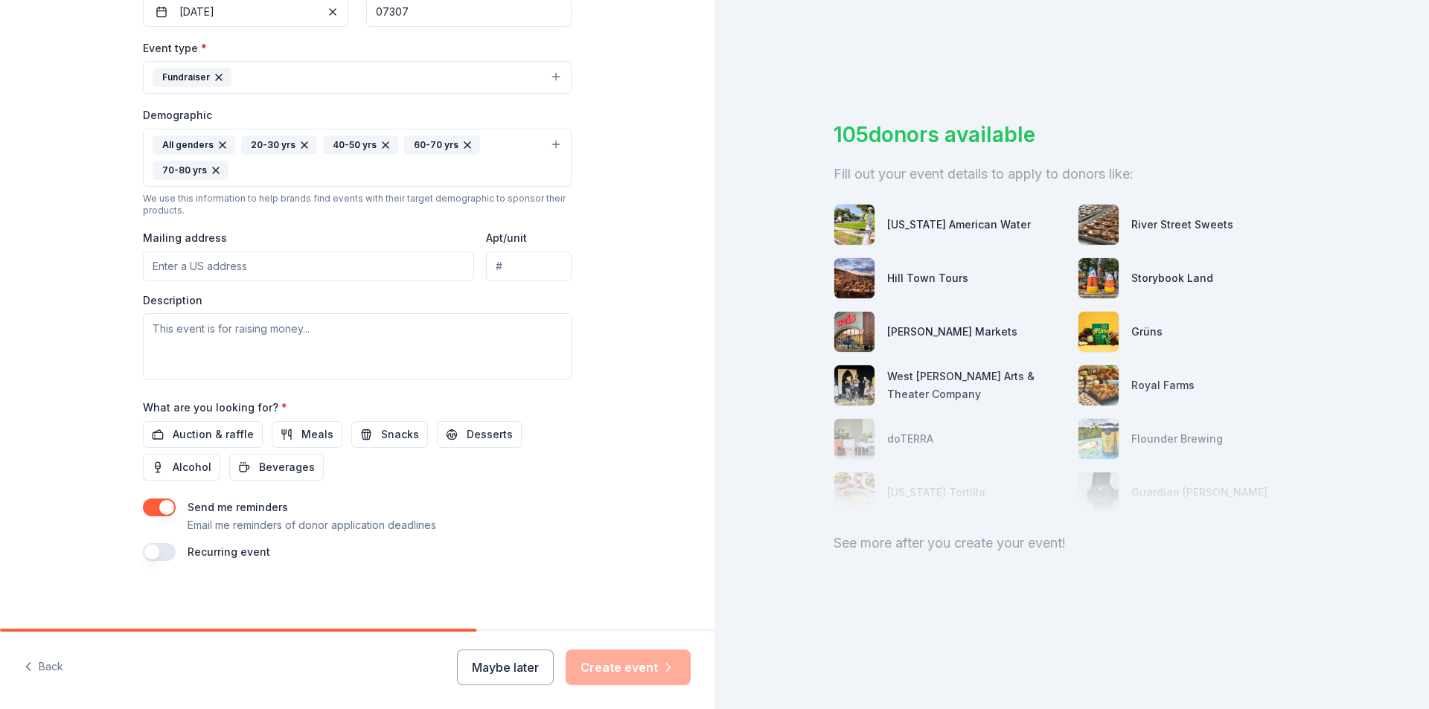
scroll to position [387, 0]
click at [294, 273] on input "Mailing address" at bounding box center [308, 266] width 331 height 30
type input "126 Kensington Ave"
drag, startPoint x: 273, startPoint y: 267, endPoint x: 79, endPoint y: 250, distance: 195.0
click at [79, 250] on div "Tell us about your event. We'll find in-kind donations you can apply for. Event…" at bounding box center [357, 122] width 715 height 1019
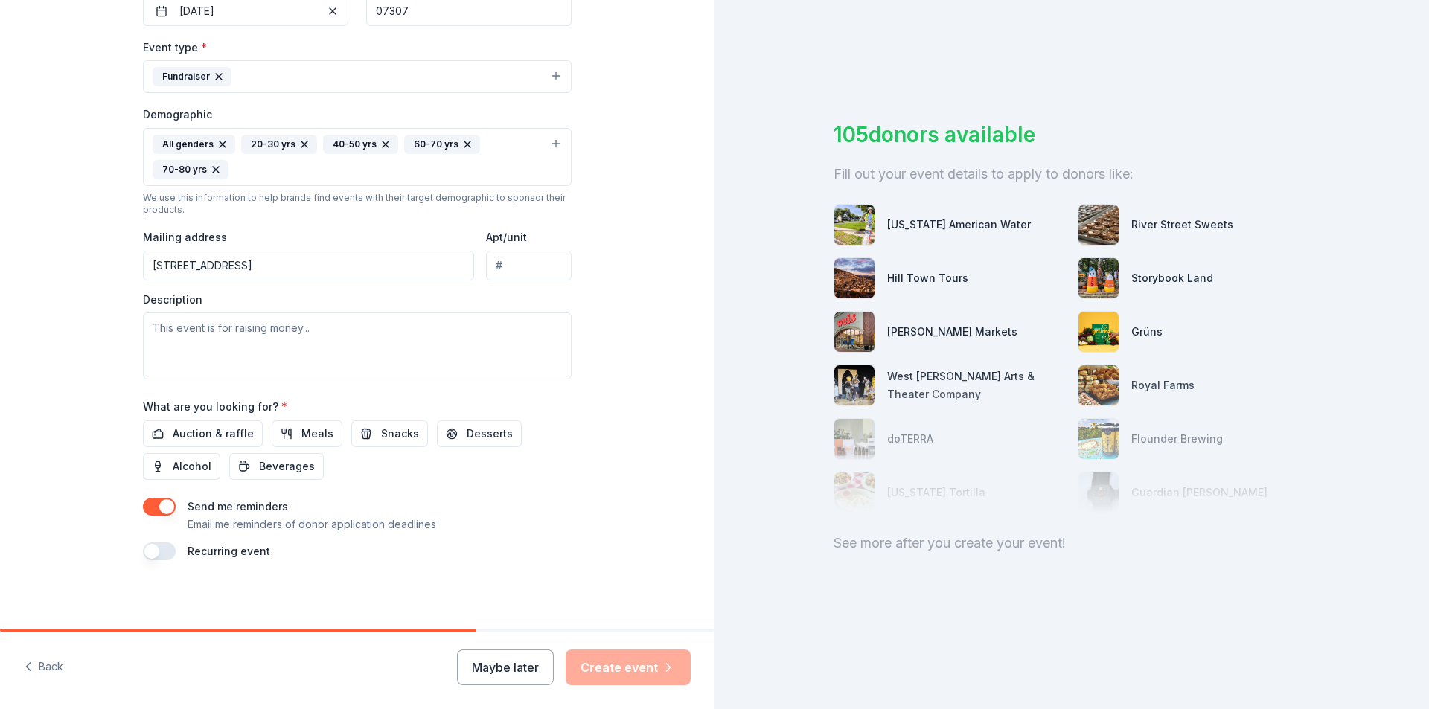
type input "430 Communipaw Avenue, Jersey City, NJ, 07304"
click at [224, 333] on textarea at bounding box center [357, 346] width 429 height 67
click at [230, 338] on textarea at bounding box center [357, 346] width 429 height 67
paste textarea "Join us at the District JC as we commemorate twenty years of dedication, advoca…"
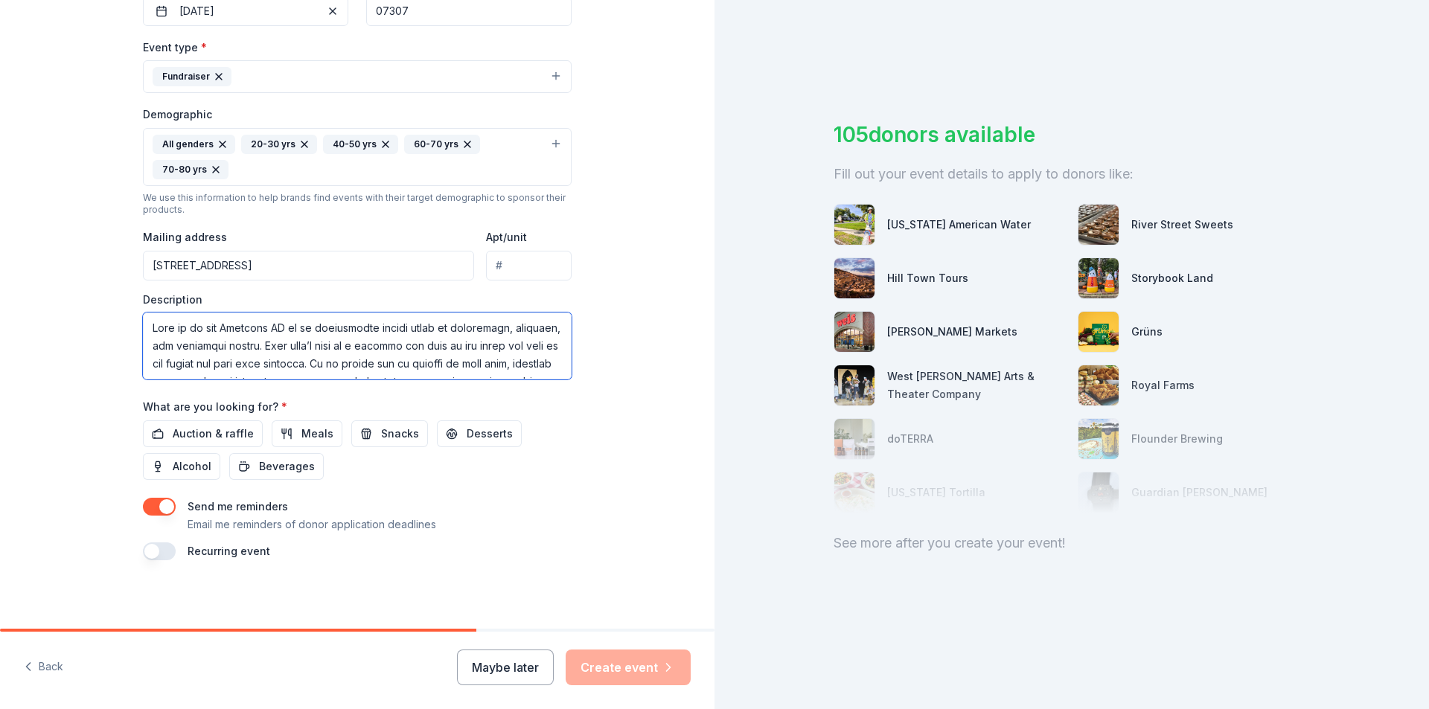
scroll to position [474, 0]
paste textarea "Why Your Support Matters For twenty years, JCPC has championed the creation, im…"
type textarea "Join us at the District JC as we commemorate twenty years of dedication, advoca…"
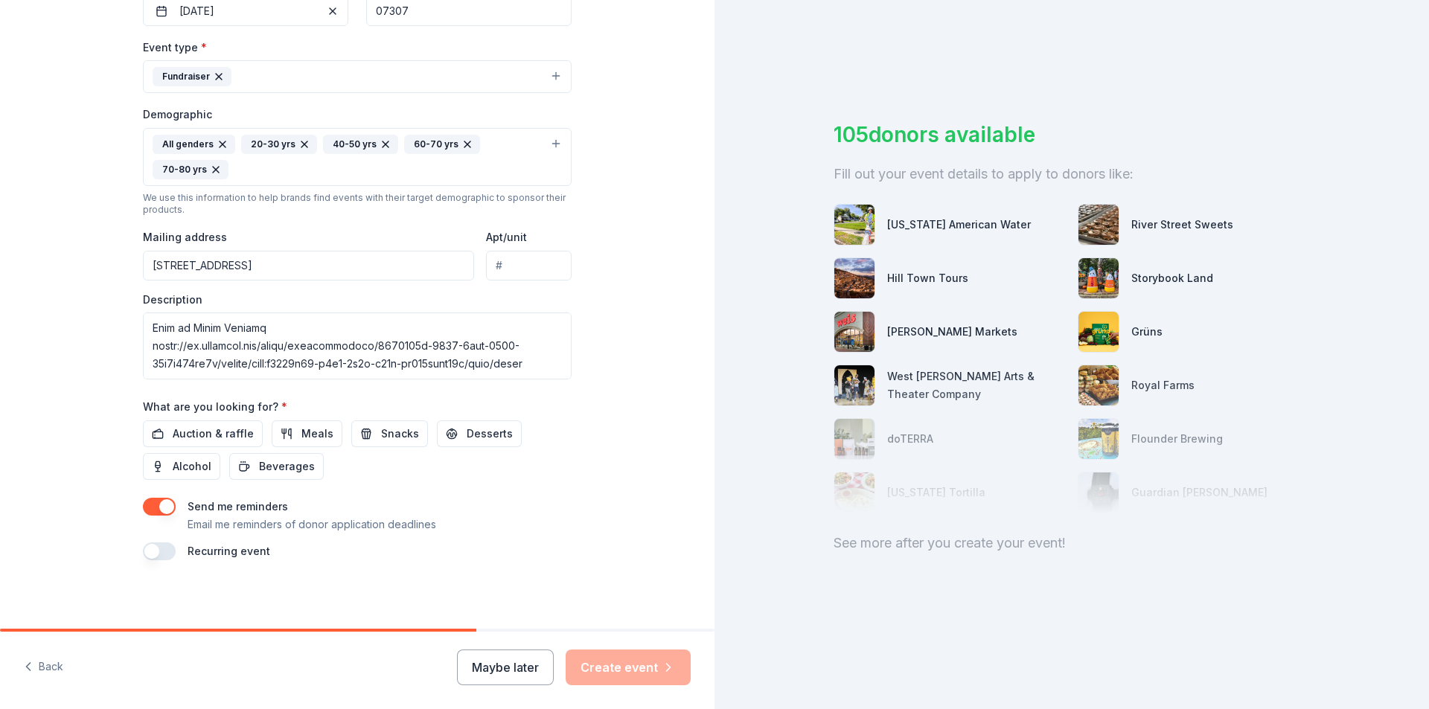
drag, startPoint x: 401, startPoint y: 628, endPoint x: 473, endPoint y: 634, distance: 72.5
click at [511, 625] on div "Tell us about your event. We'll find in-kind donations you can apply for. Event…" at bounding box center [357, 122] width 476 height 1019
drag, startPoint x: 462, startPoint y: 630, endPoint x: 547, endPoint y: 628, distance: 84.9
click at [547, 628] on div "Tell us about your event. We'll find in-kind donations you can apply for. Event…" at bounding box center [357, 354] width 715 height 709
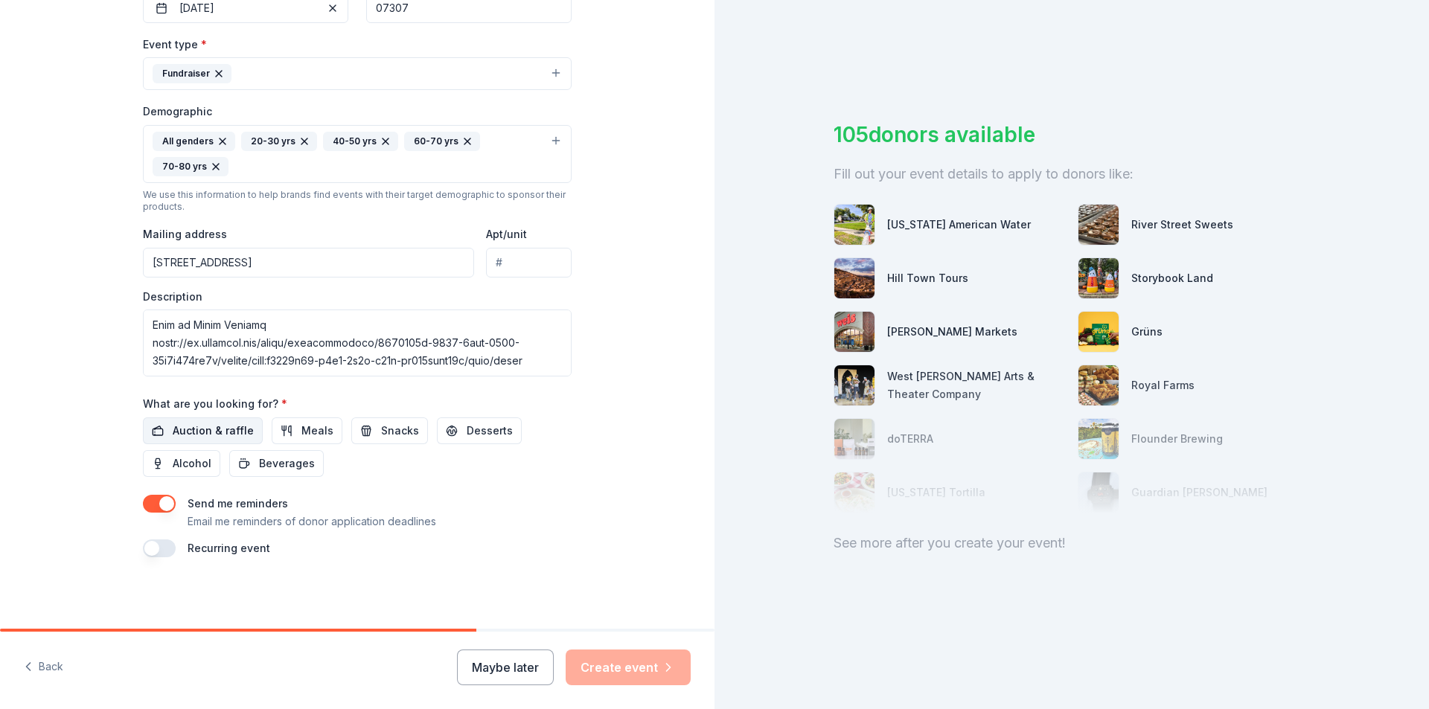
click at [205, 428] on span "Auction & raffle" at bounding box center [213, 431] width 81 height 18
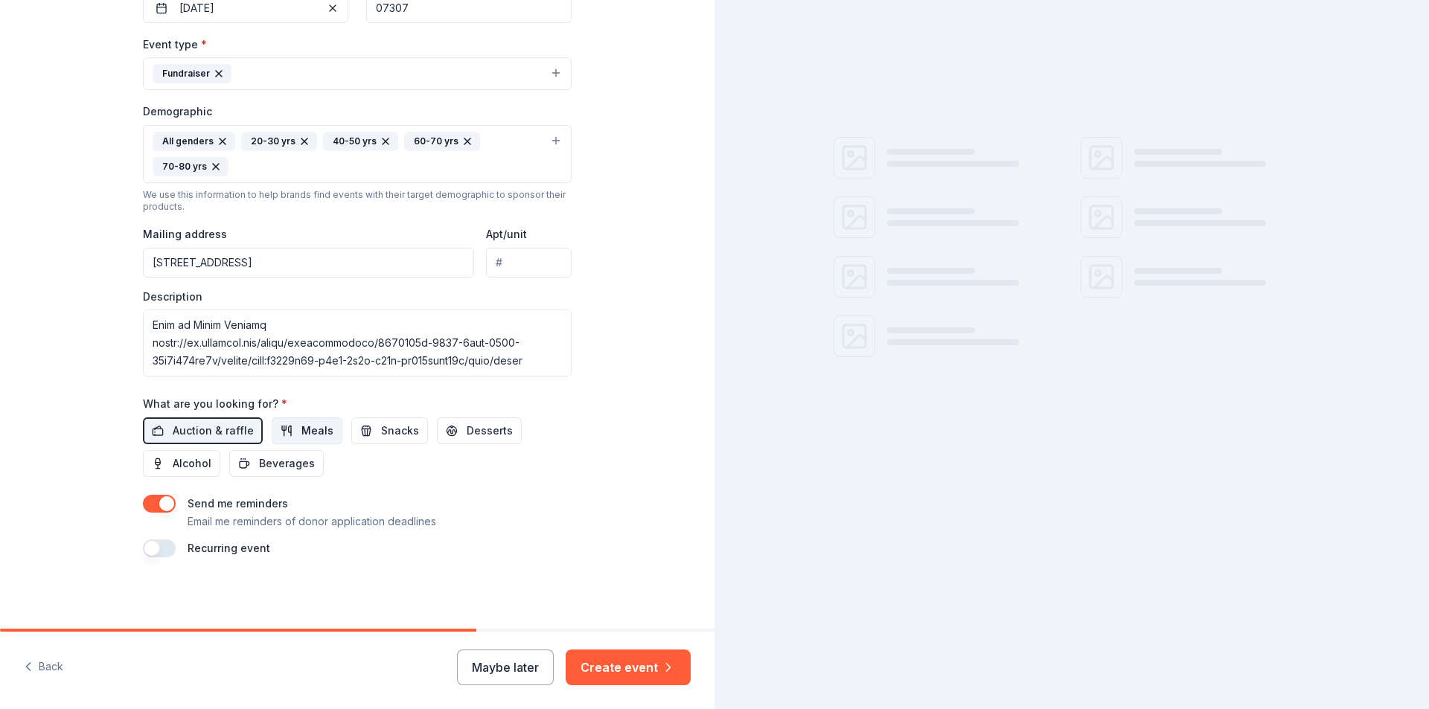
click at [301, 430] on span "Meals" at bounding box center [317, 431] width 32 height 18
click at [368, 428] on button "Snacks" at bounding box center [389, 431] width 77 height 27
click at [485, 430] on span "Desserts" at bounding box center [490, 431] width 46 height 18
click at [185, 467] on span "Alcohol" at bounding box center [192, 464] width 39 height 18
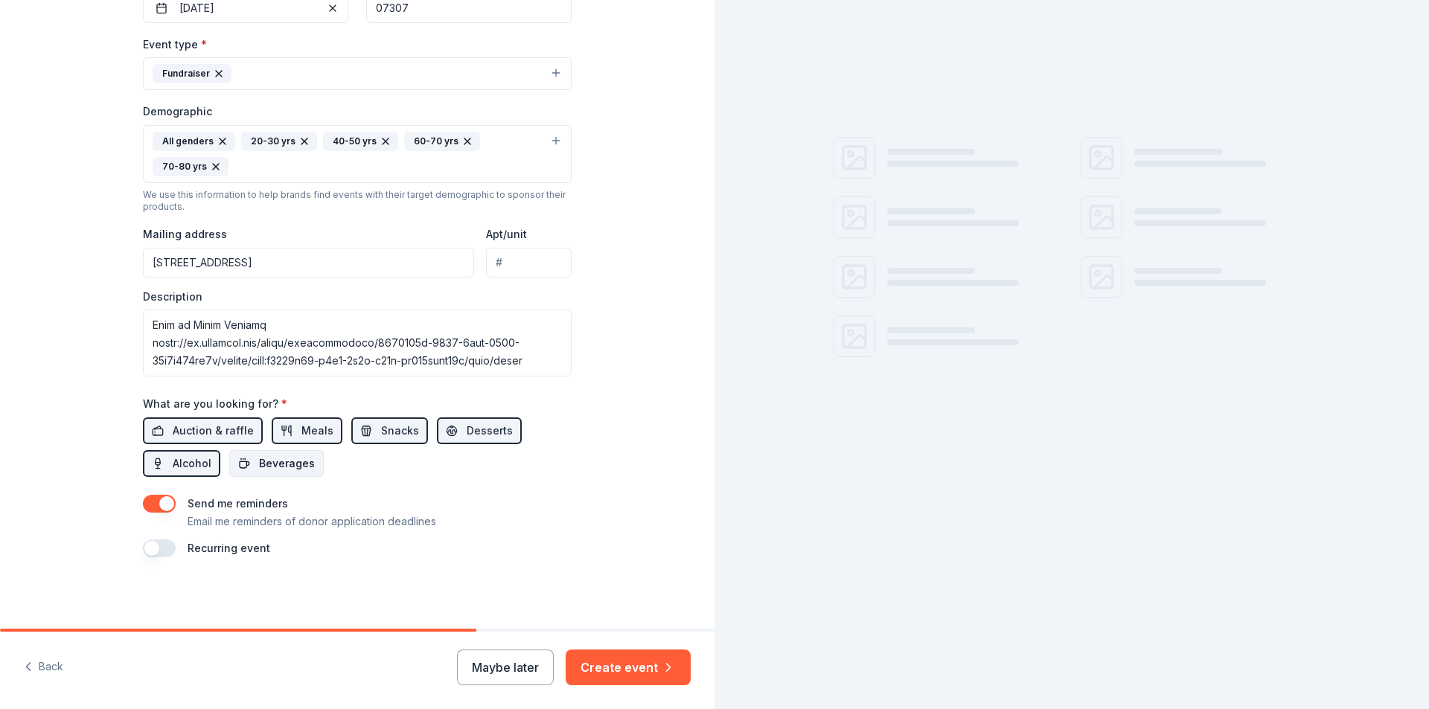
click at [243, 465] on button "Beverages" at bounding box center [276, 463] width 95 height 27
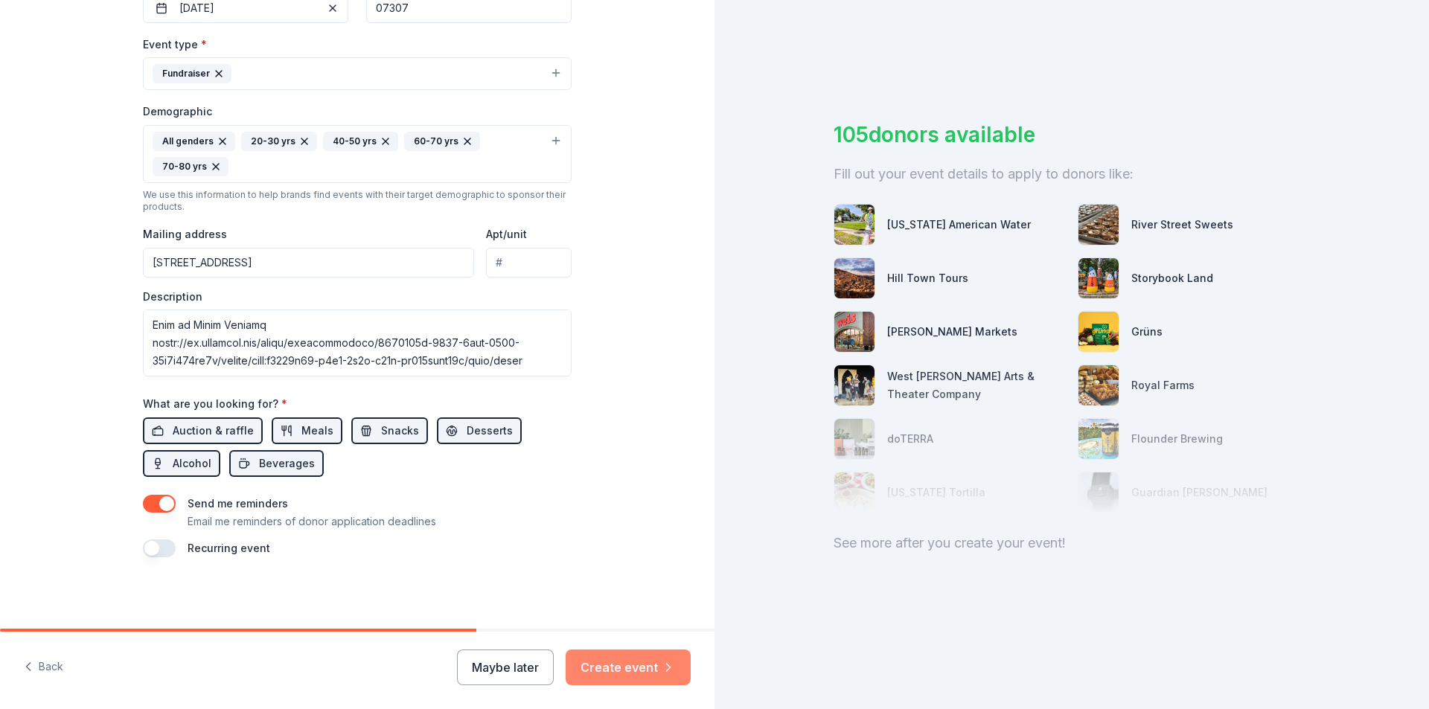
click at [635, 674] on button "Create event" at bounding box center [628, 668] width 125 height 36
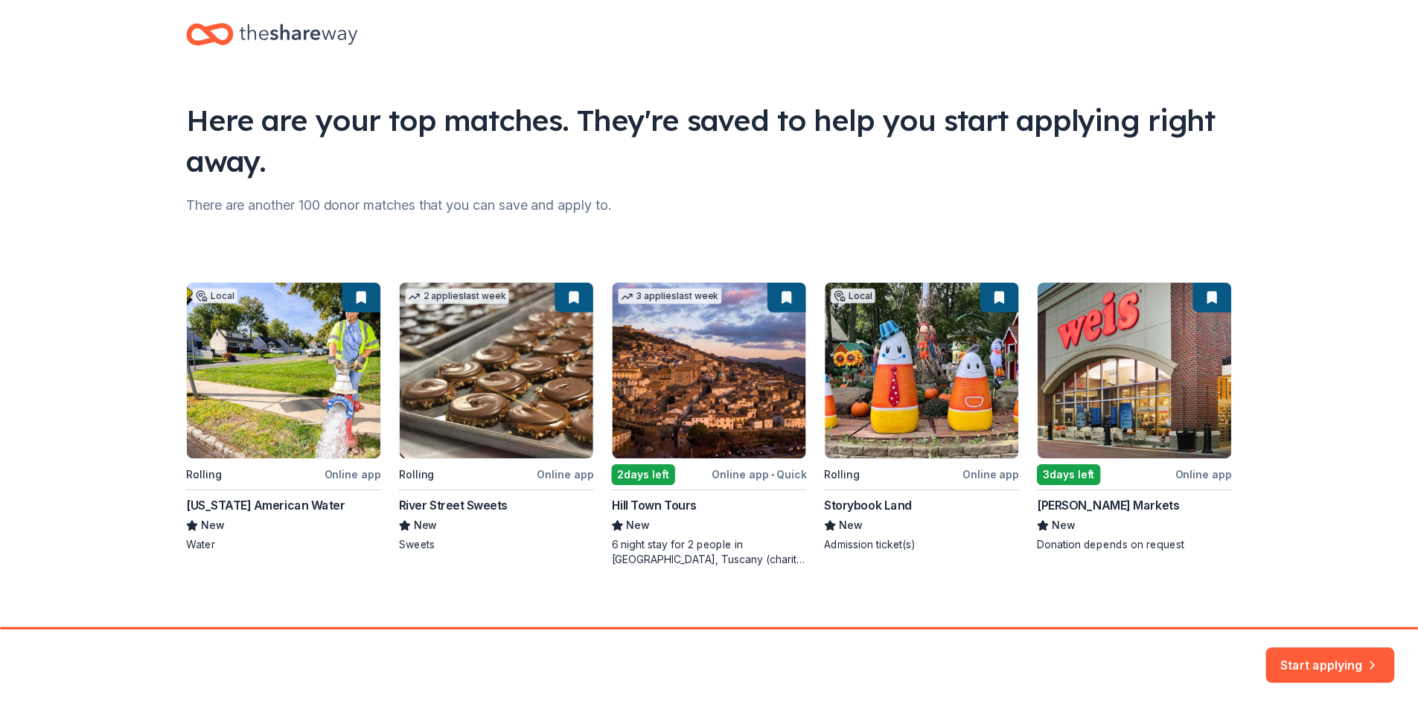
scroll to position [33, 0]
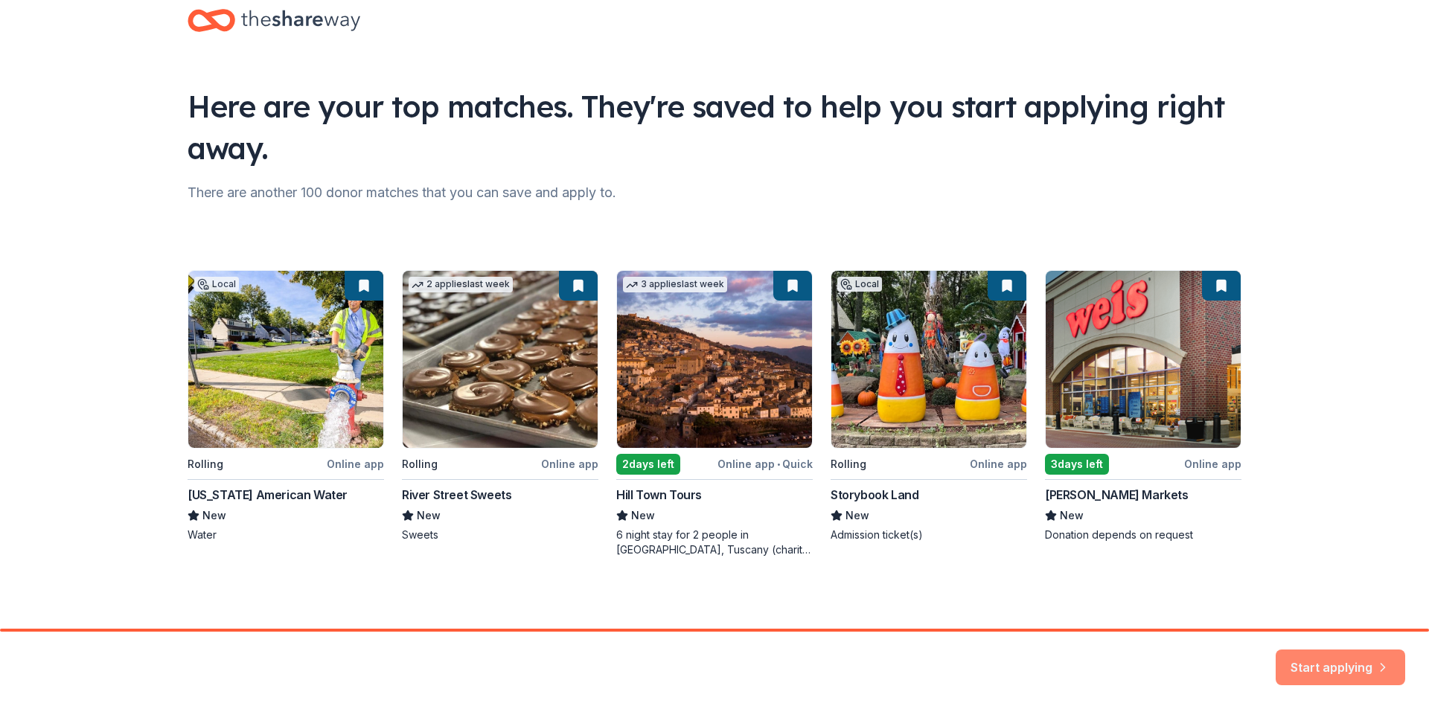
click at [1304, 667] on button "Start applying" at bounding box center [1341, 659] width 130 height 36
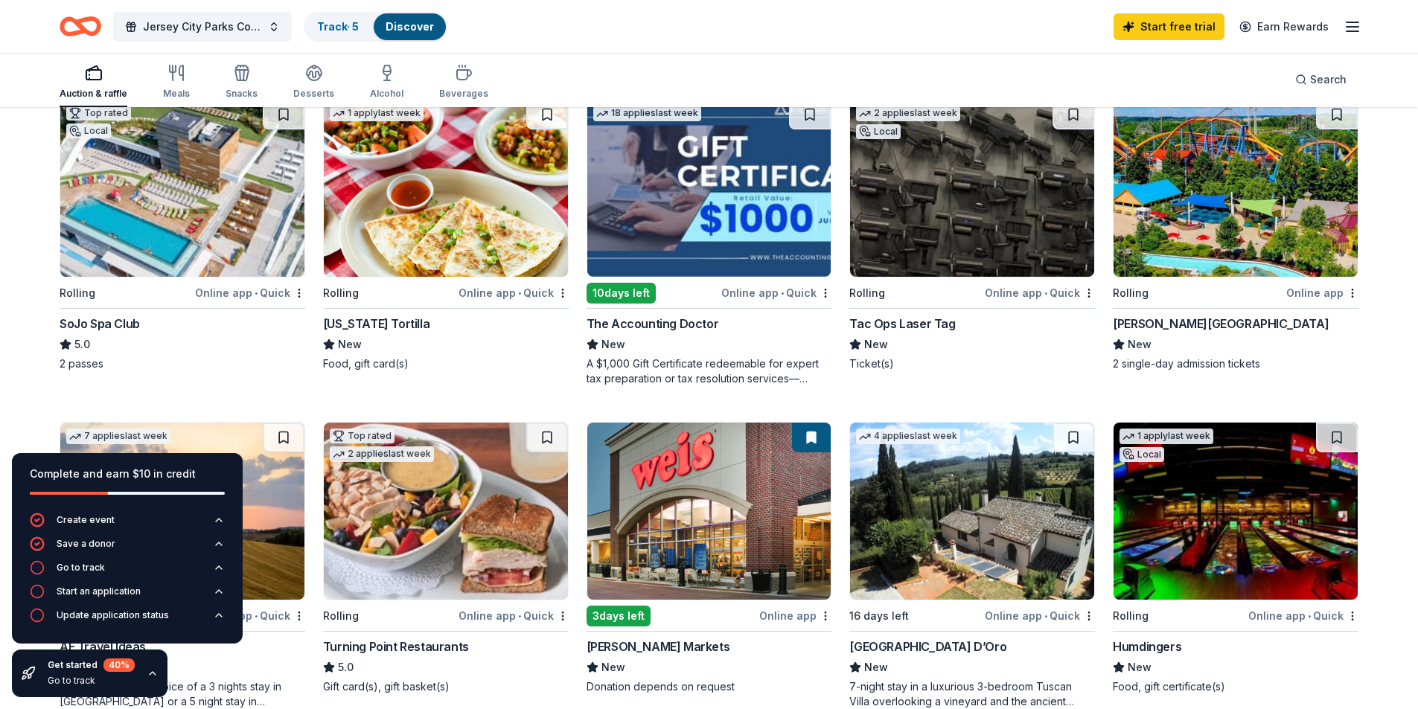
scroll to position [149, 0]
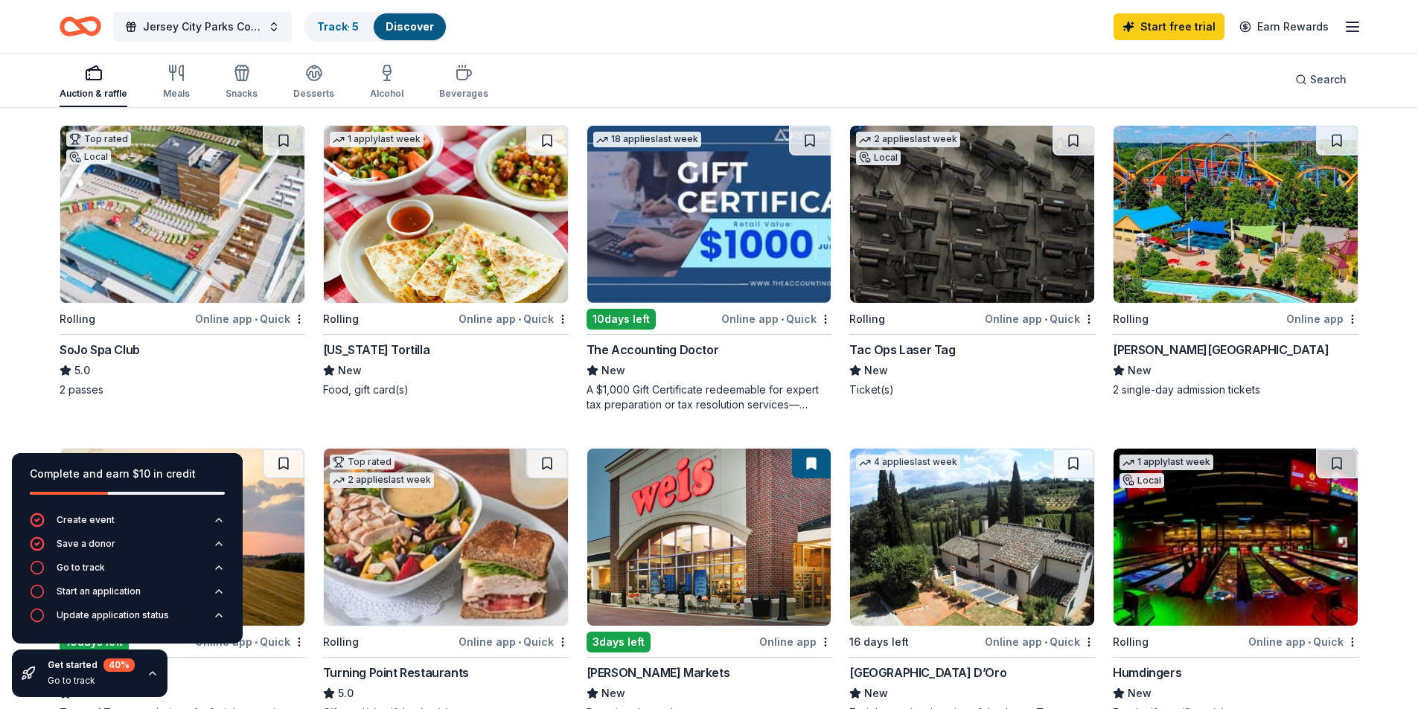
click at [220, 321] on div "Online app • Quick" at bounding box center [250, 319] width 110 height 19
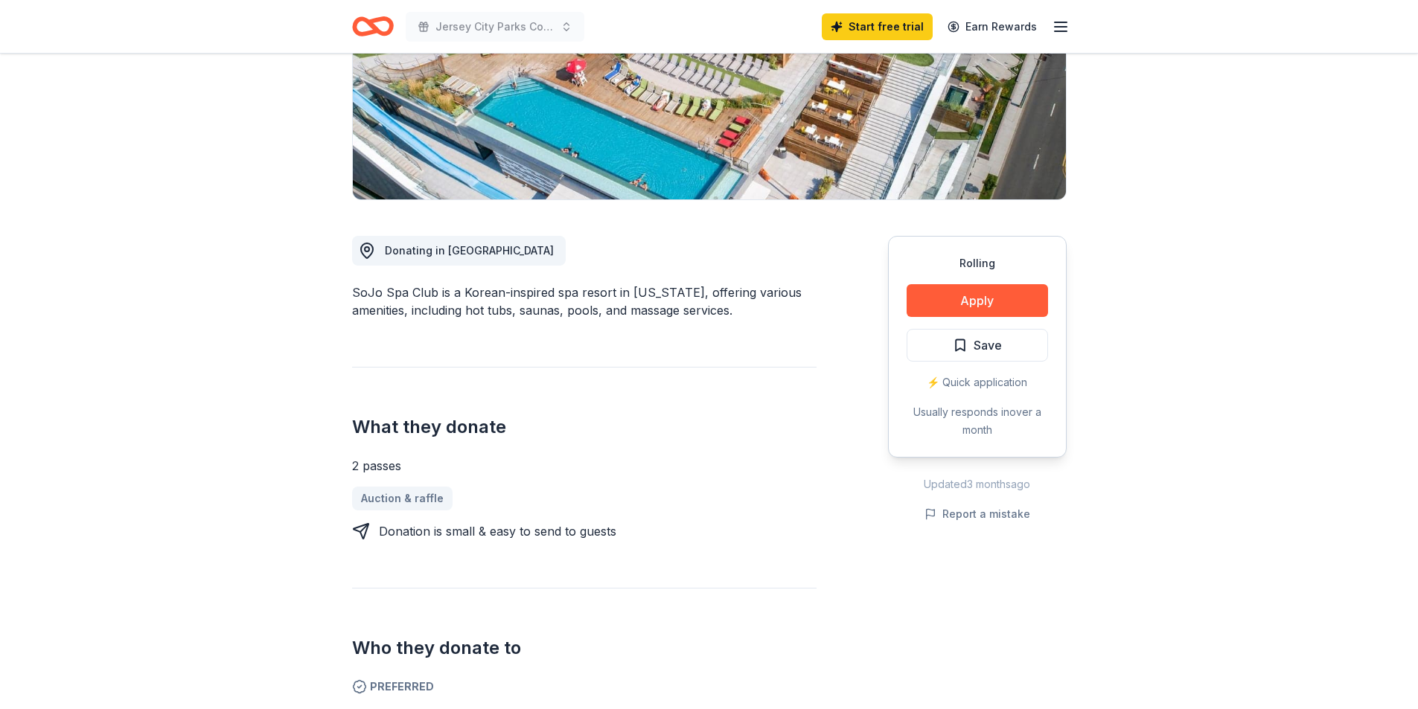
scroll to position [223, 0]
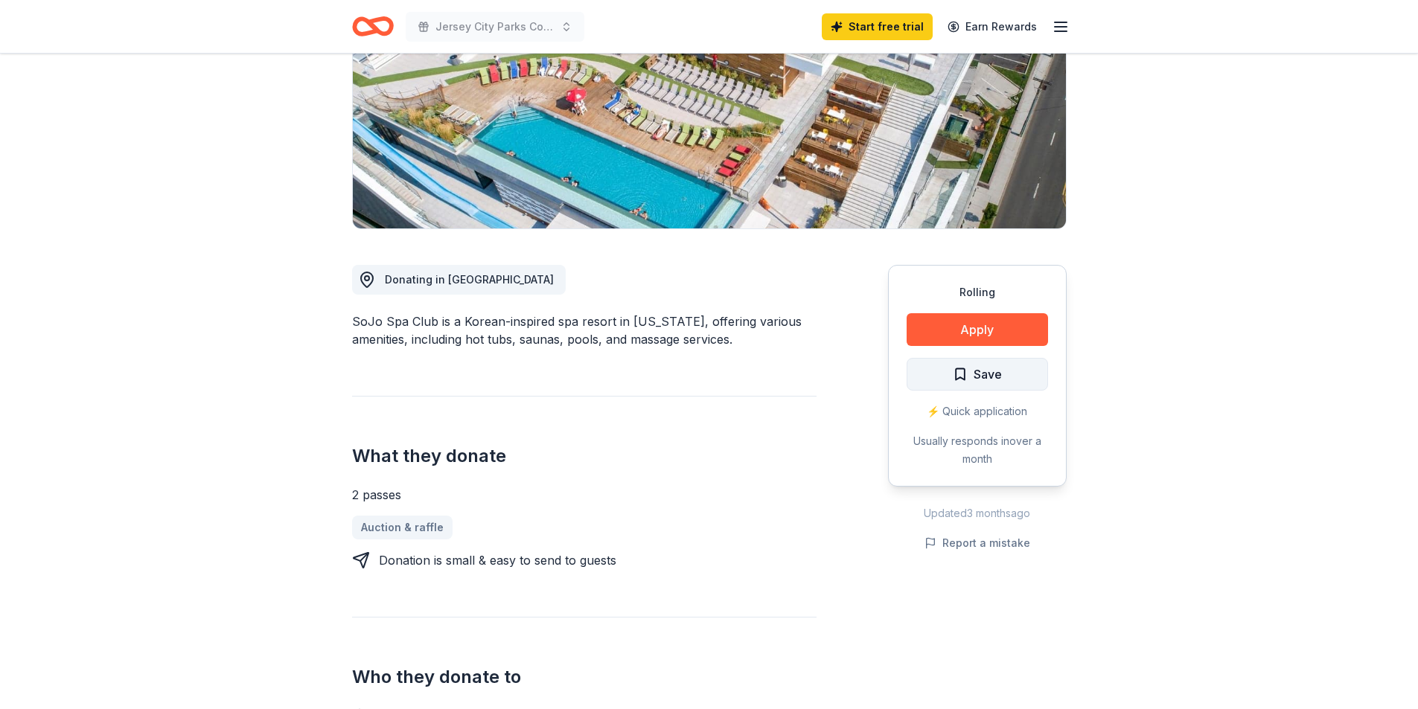
click at [958, 374] on span "Save" at bounding box center [977, 374] width 49 height 19
click at [958, 329] on button "Apply" at bounding box center [977, 329] width 141 height 33
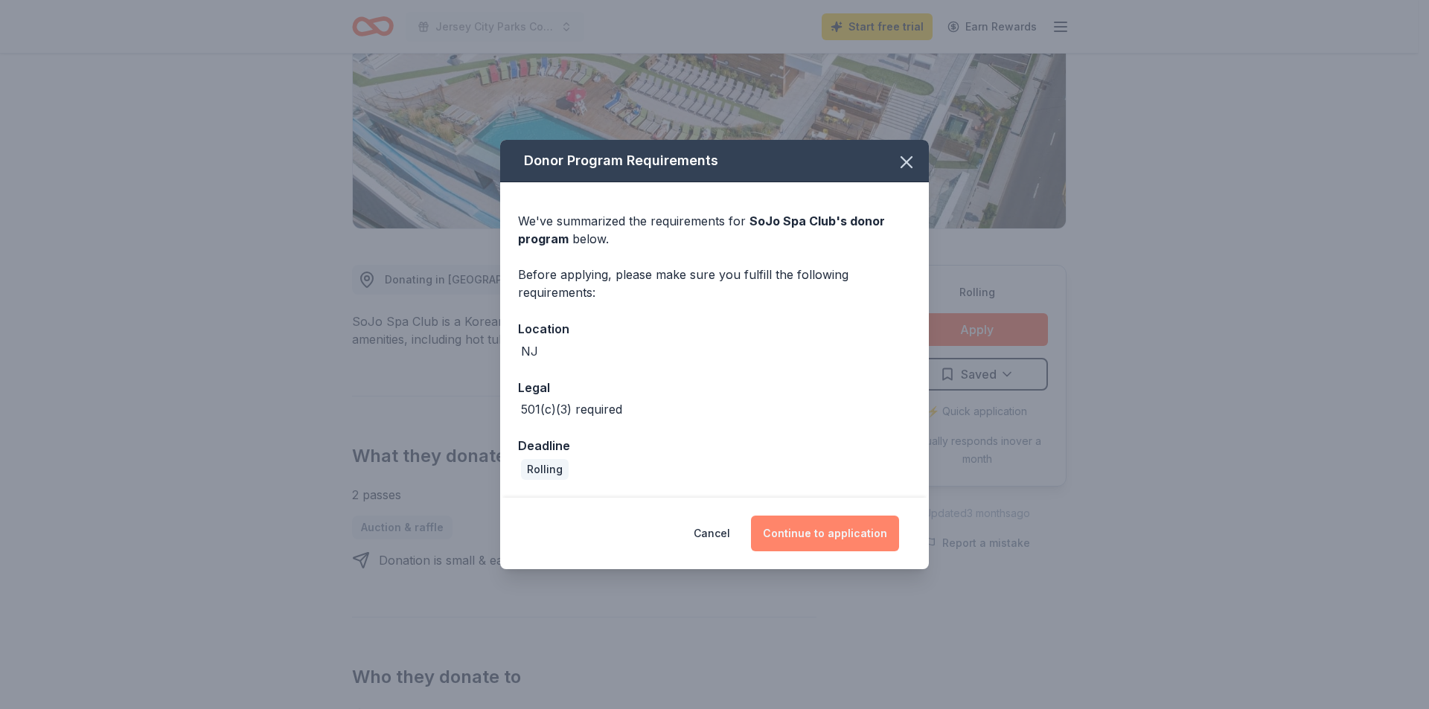
click at [794, 536] on button "Continue to application" at bounding box center [825, 534] width 148 height 36
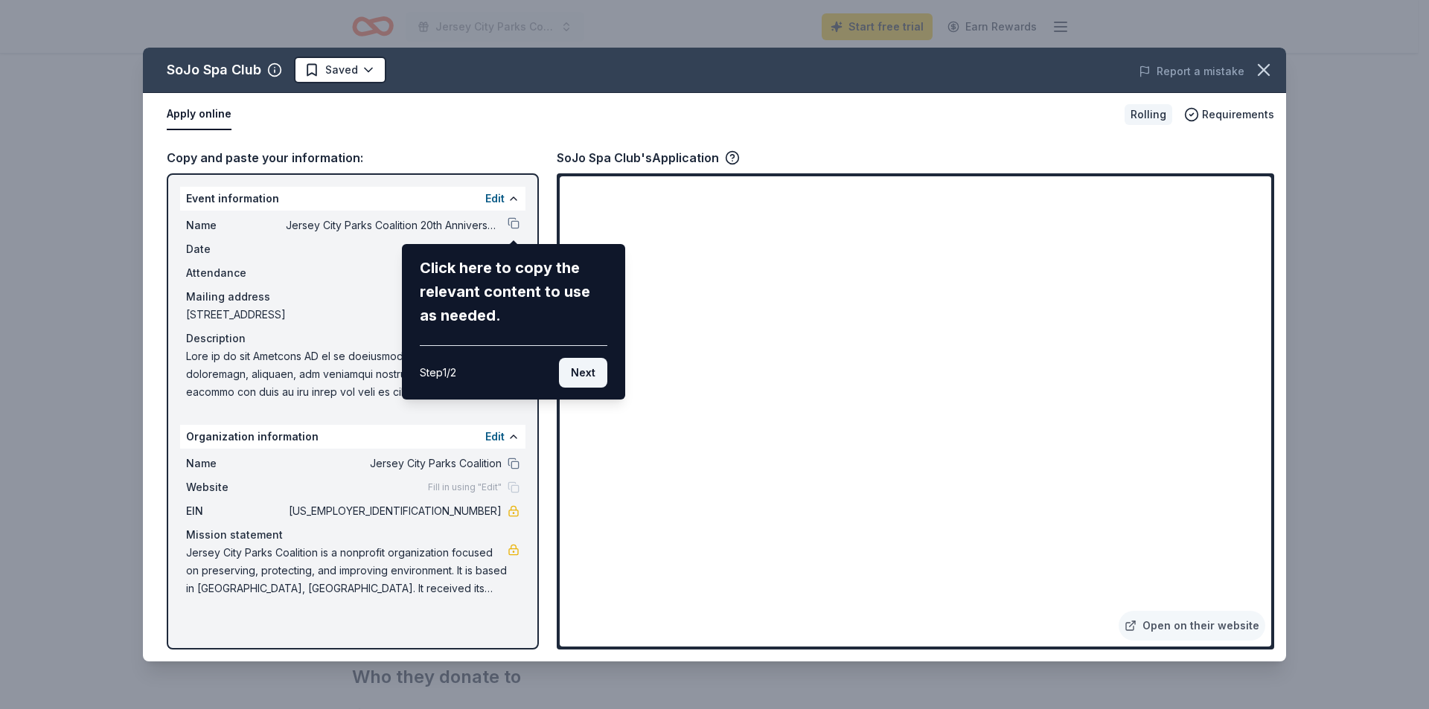
click at [571, 375] on button "Next" at bounding box center [583, 373] width 48 height 30
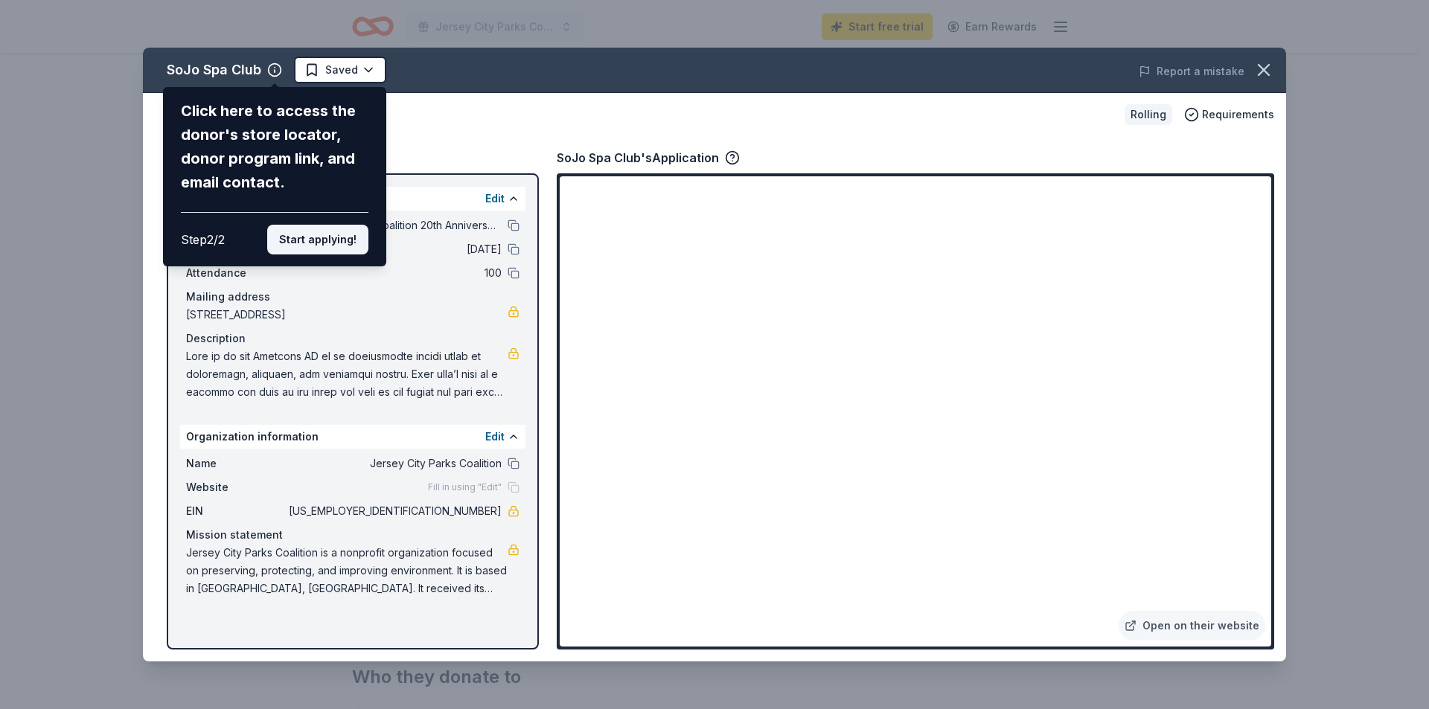
click at [337, 245] on button "Start applying!" at bounding box center [317, 240] width 101 height 30
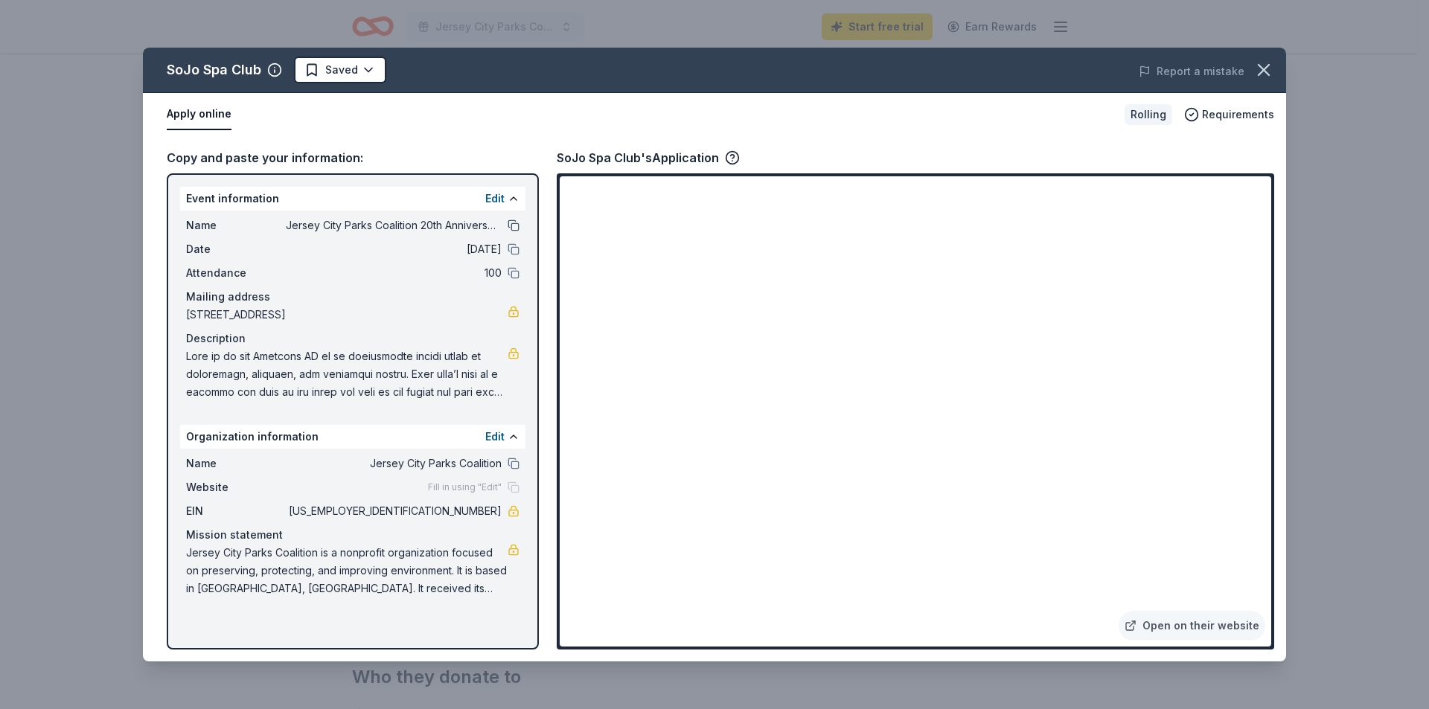
click at [516, 225] on button at bounding box center [514, 226] width 12 height 12
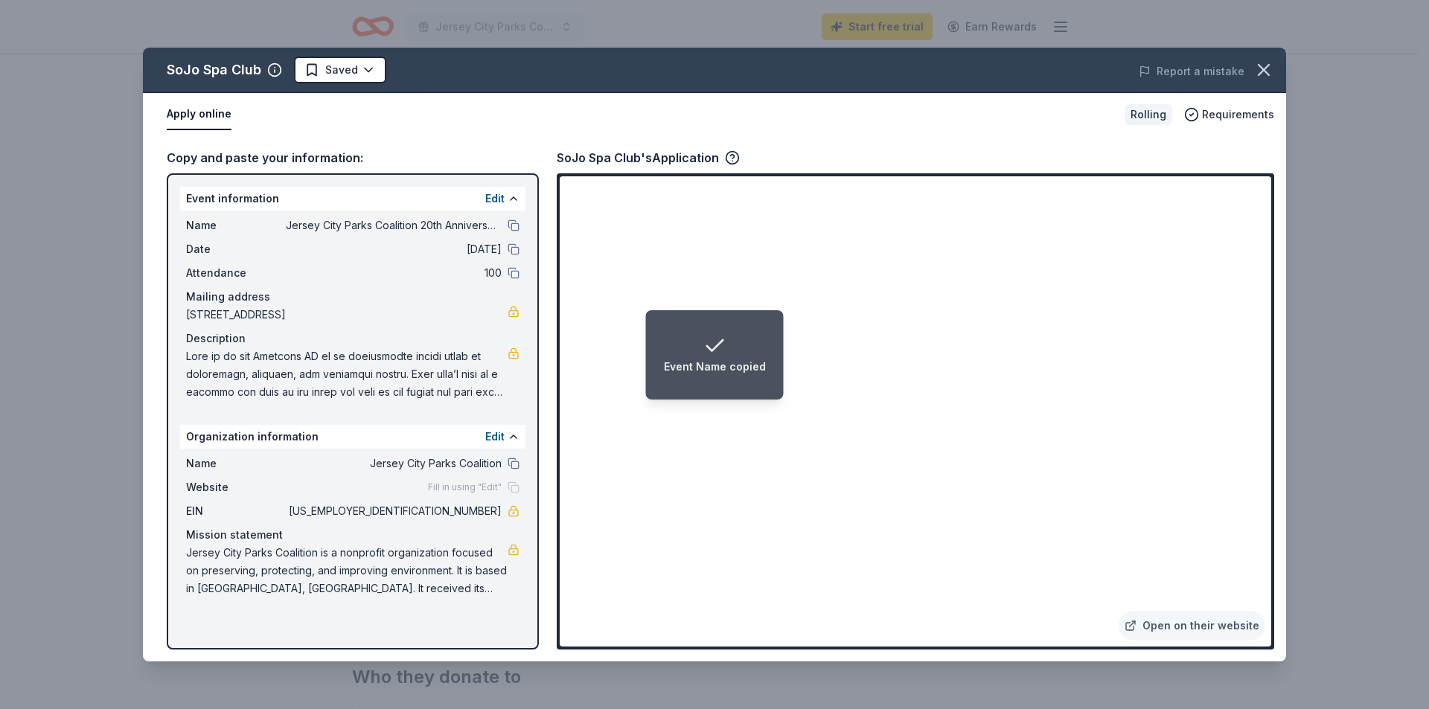
click at [232, 316] on span "[STREET_ADDRESS]" at bounding box center [347, 315] width 322 height 18
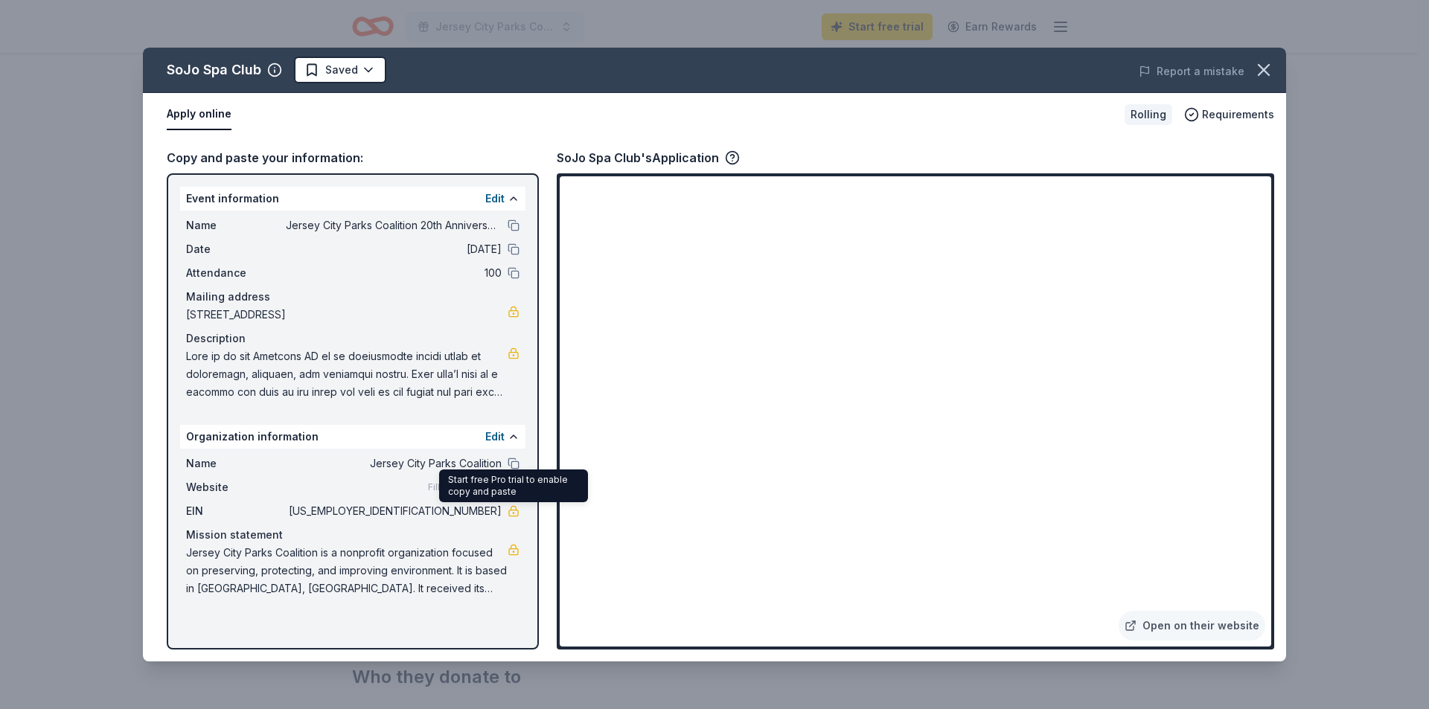
click at [512, 513] on link at bounding box center [514, 511] width 12 height 12
drag, startPoint x: 285, startPoint y: 226, endPoint x: 479, endPoint y: 224, distance: 194.3
click at [479, 224] on div "Name Jersey City Parks Coalition 20th Anniversary Gala" at bounding box center [353, 226] width 334 height 18
click at [517, 224] on button at bounding box center [514, 226] width 12 height 12
click at [1255, 74] on icon "button" at bounding box center [1264, 70] width 21 height 21
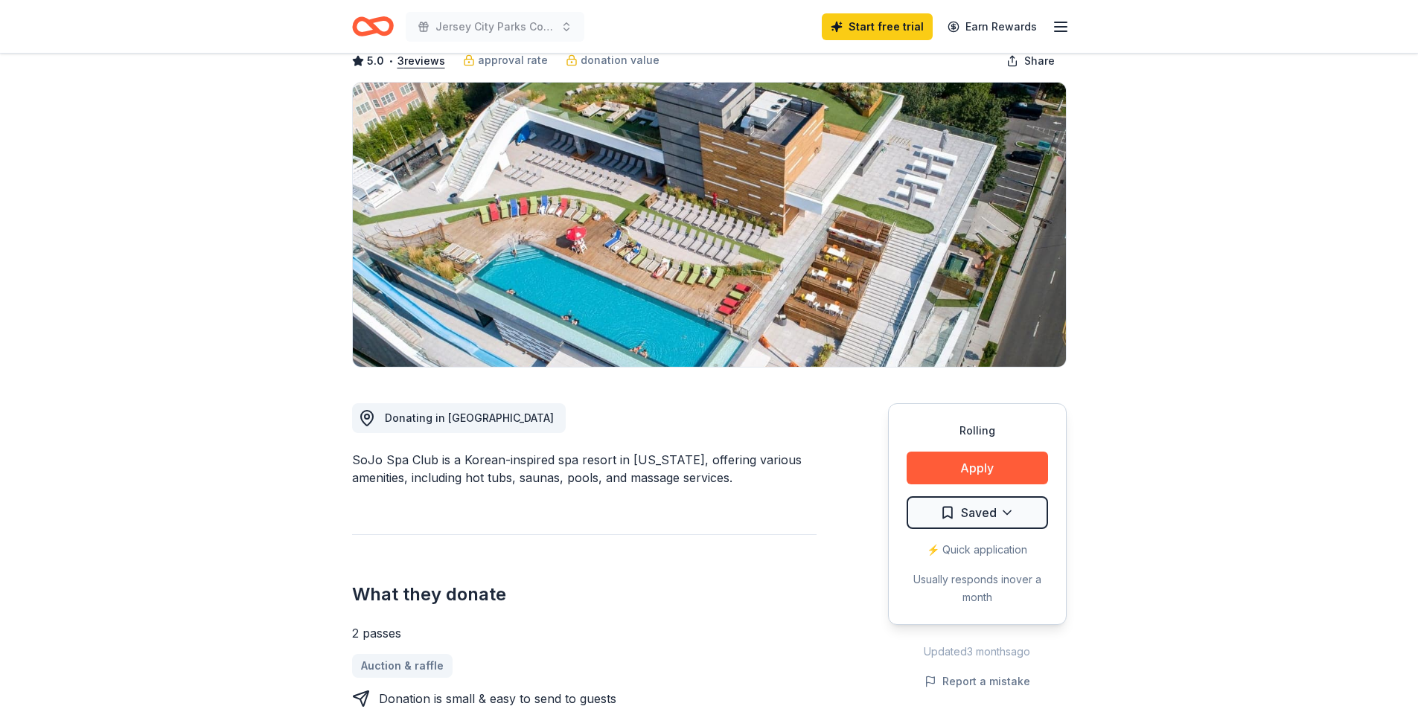
scroll to position [0, 0]
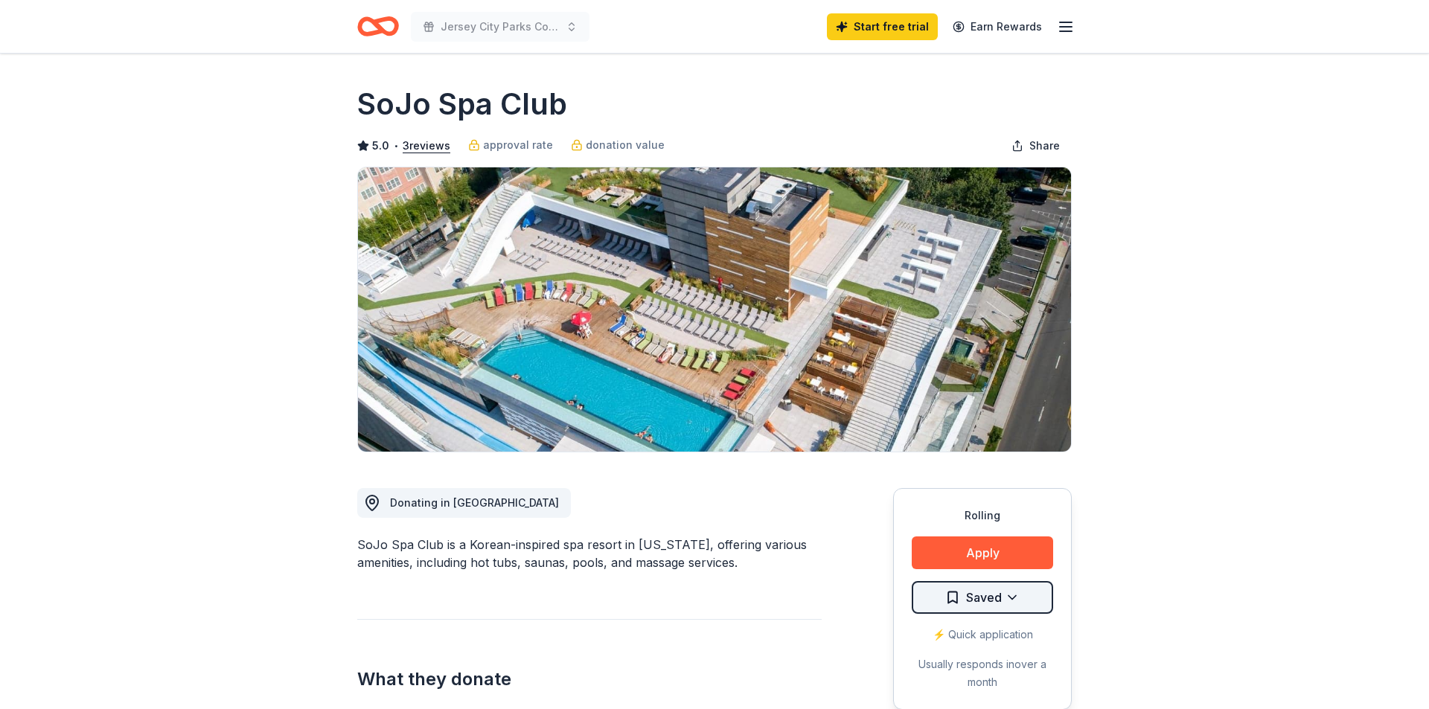
click at [956, 596] on html "Jersey City Parks Coalition 20th Anniversary Gala Start free trial Earn Rewards…" at bounding box center [714, 354] width 1429 height 709
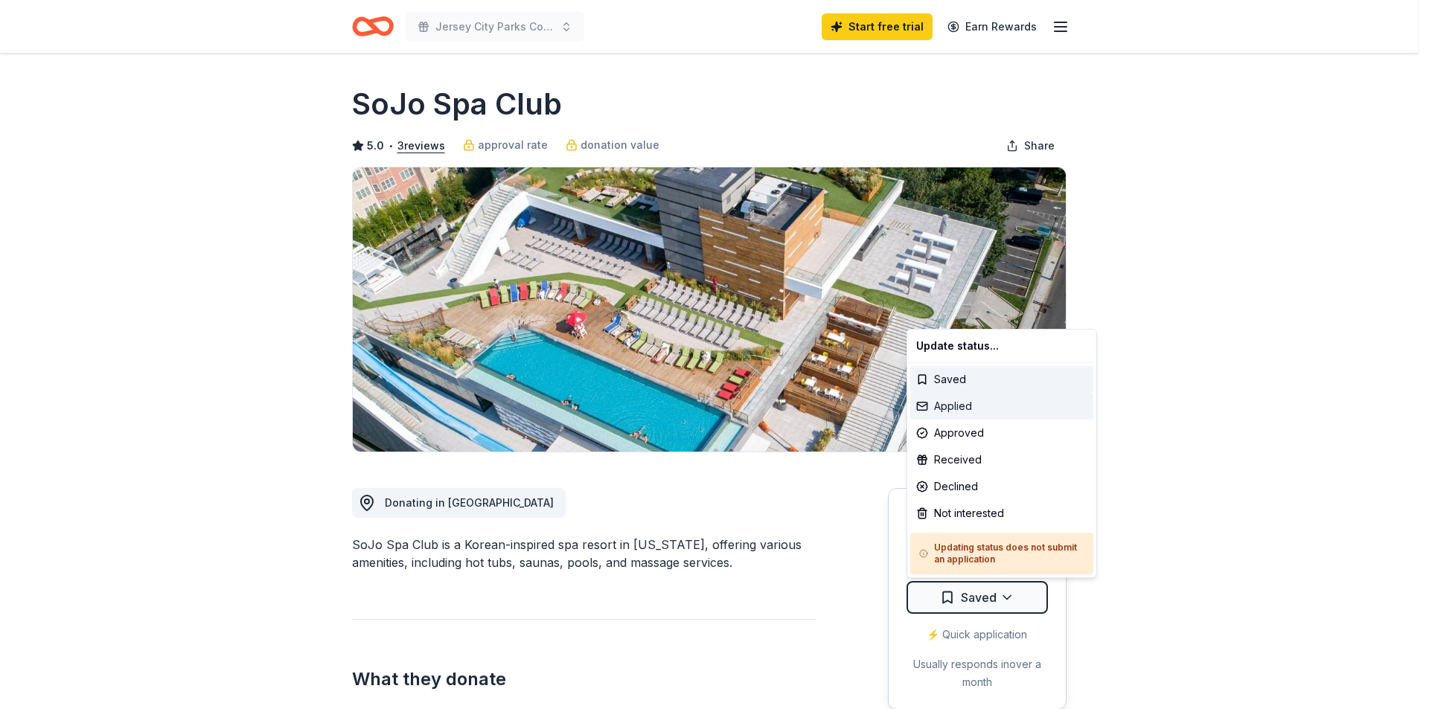
click at [945, 406] on div "Applied" at bounding box center [1001, 406] width 183 height 27
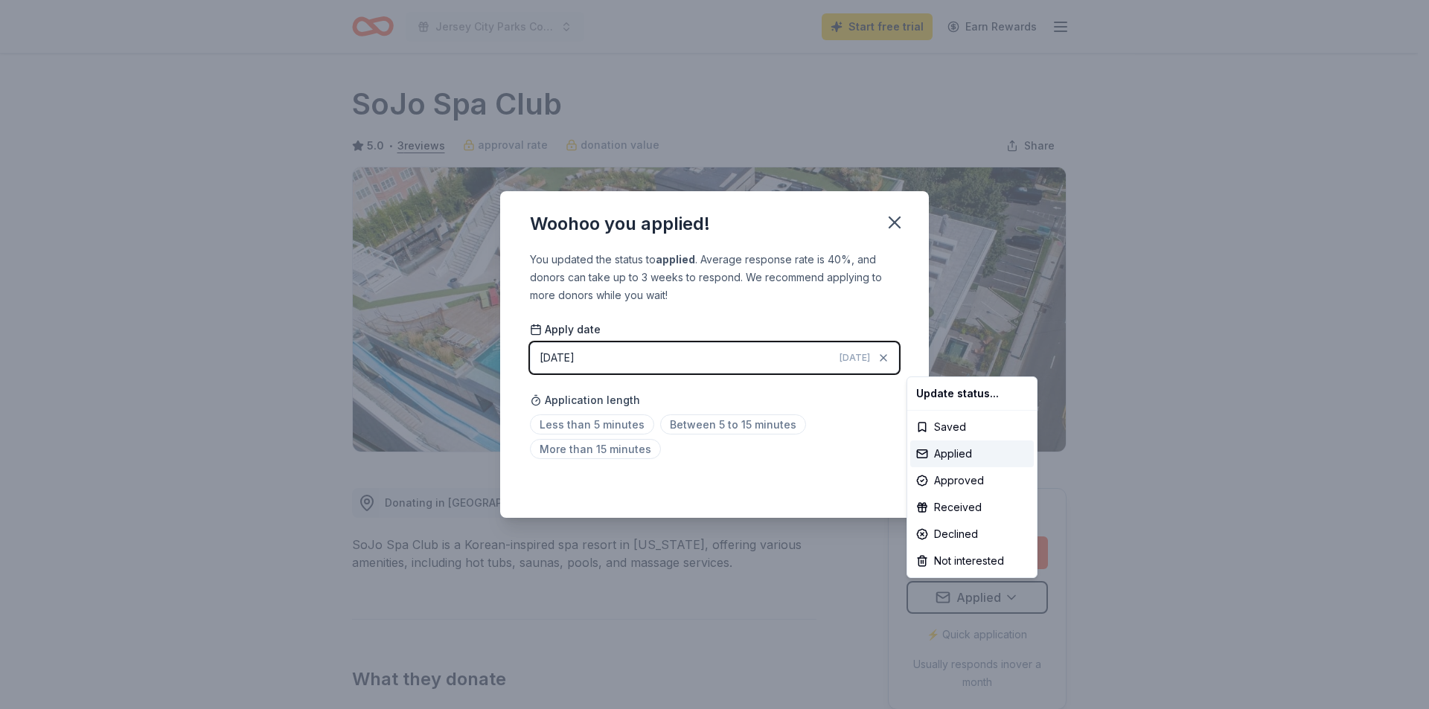
click at [837, 464] on html "Jersey City Parks Coalition 20th Anniversary Gala Start free trial Earn Rewards…" at bounding box center [714, 354] width 1429 height 709
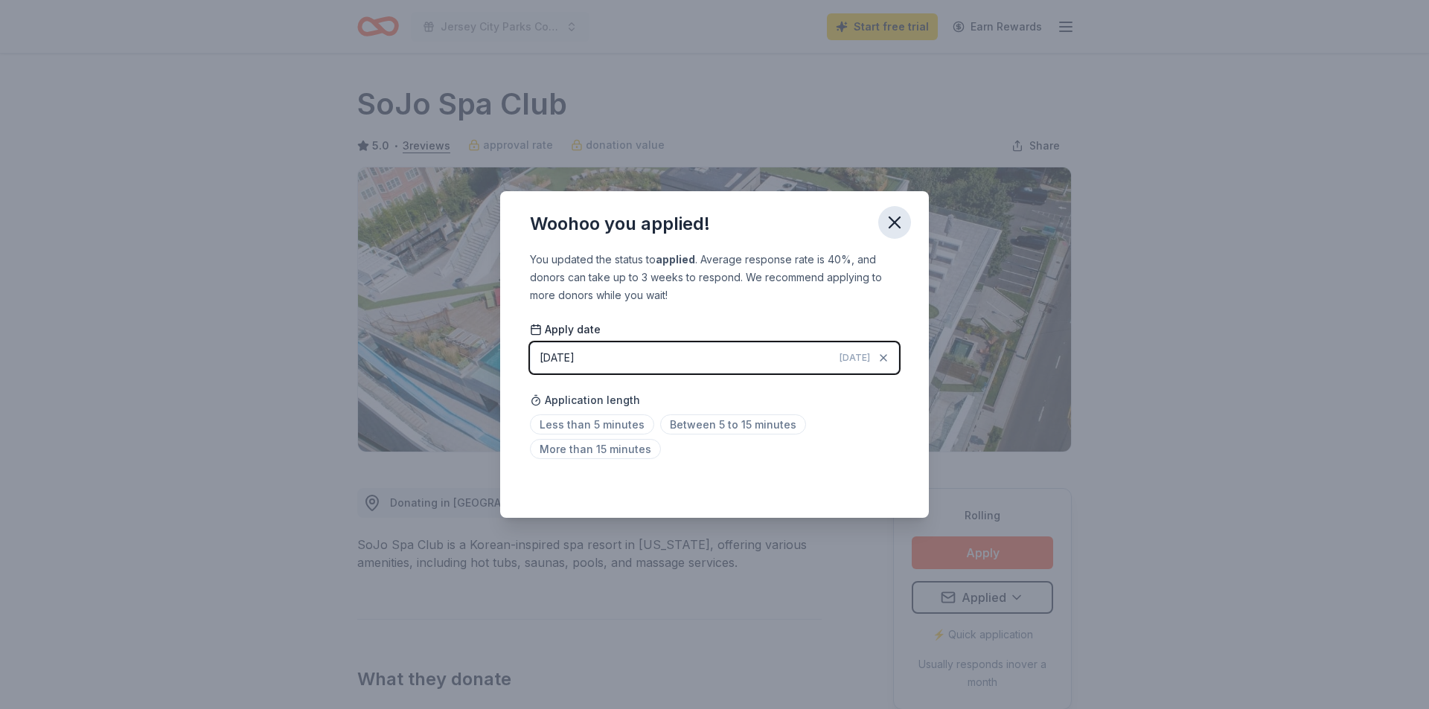
click at [894, 217] on icon "button" at bounding box center [894, 222] width 21 height 21
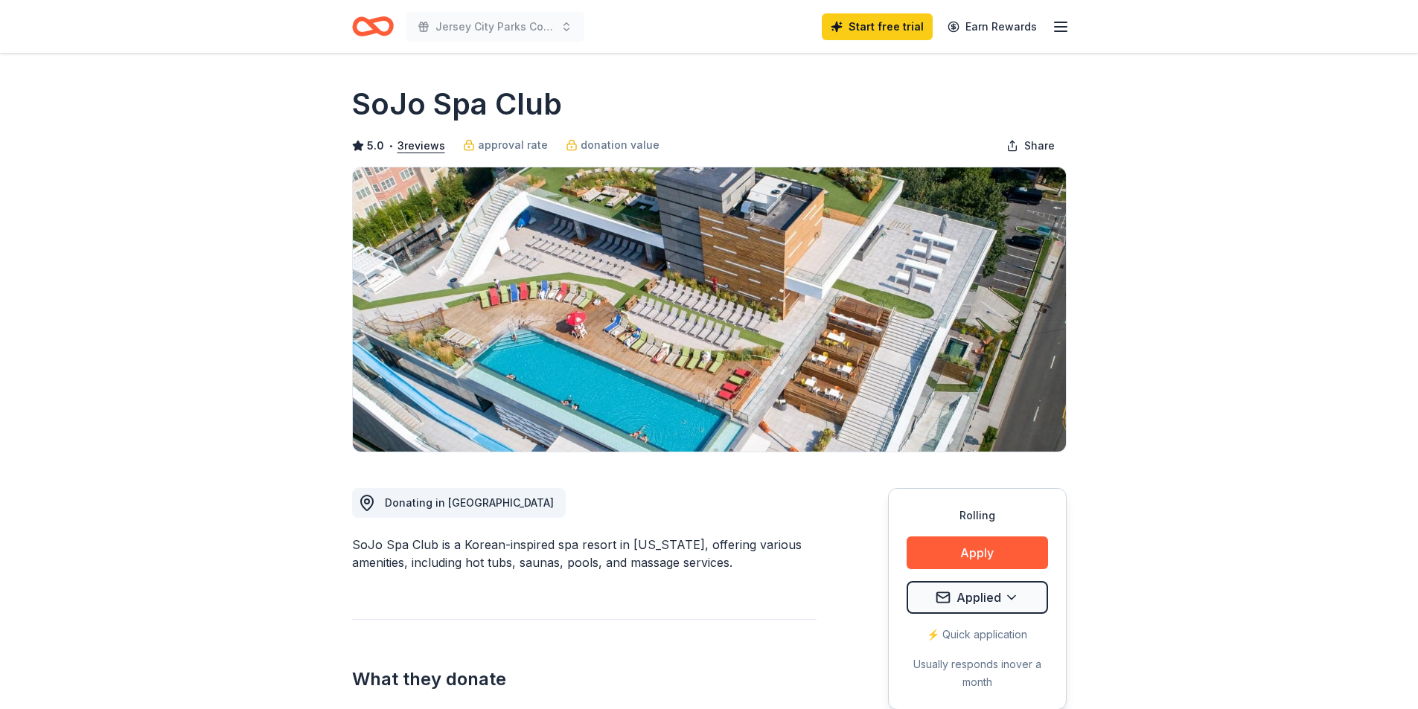
click at [369, 33] on icon "Home" at bounding box center [365, 26] width 23 height 15
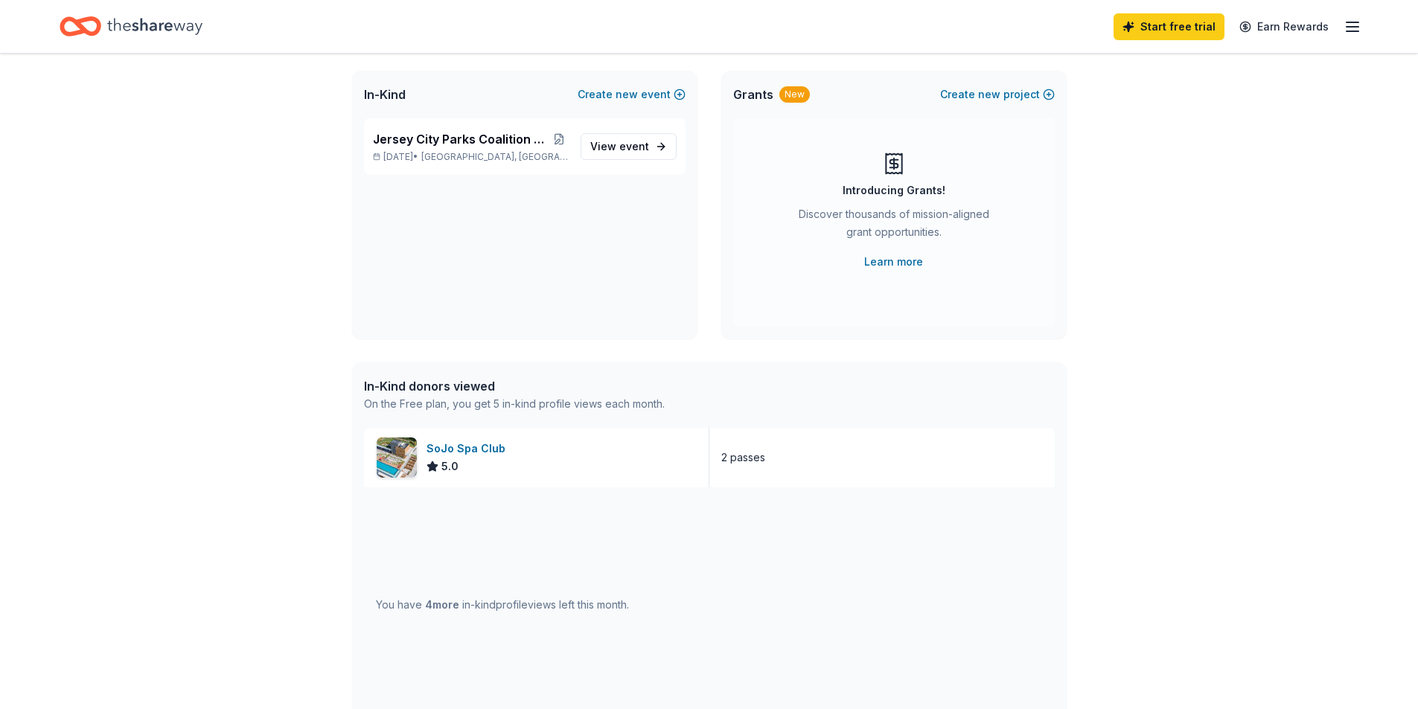
scroll to position [298, 0]
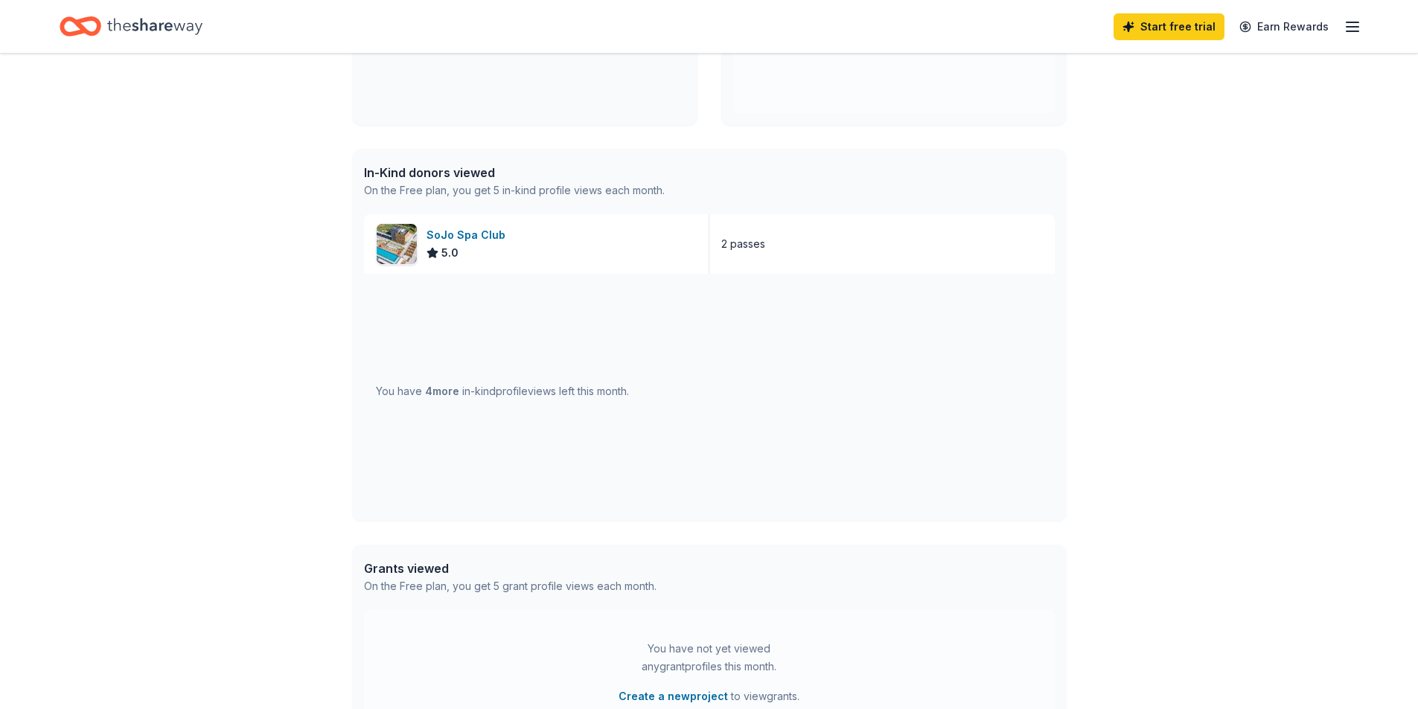
click at [540, 396] on div "You have 4 more in-kind profile views left this month." at bounding box center [502, 392] width 253 height 18
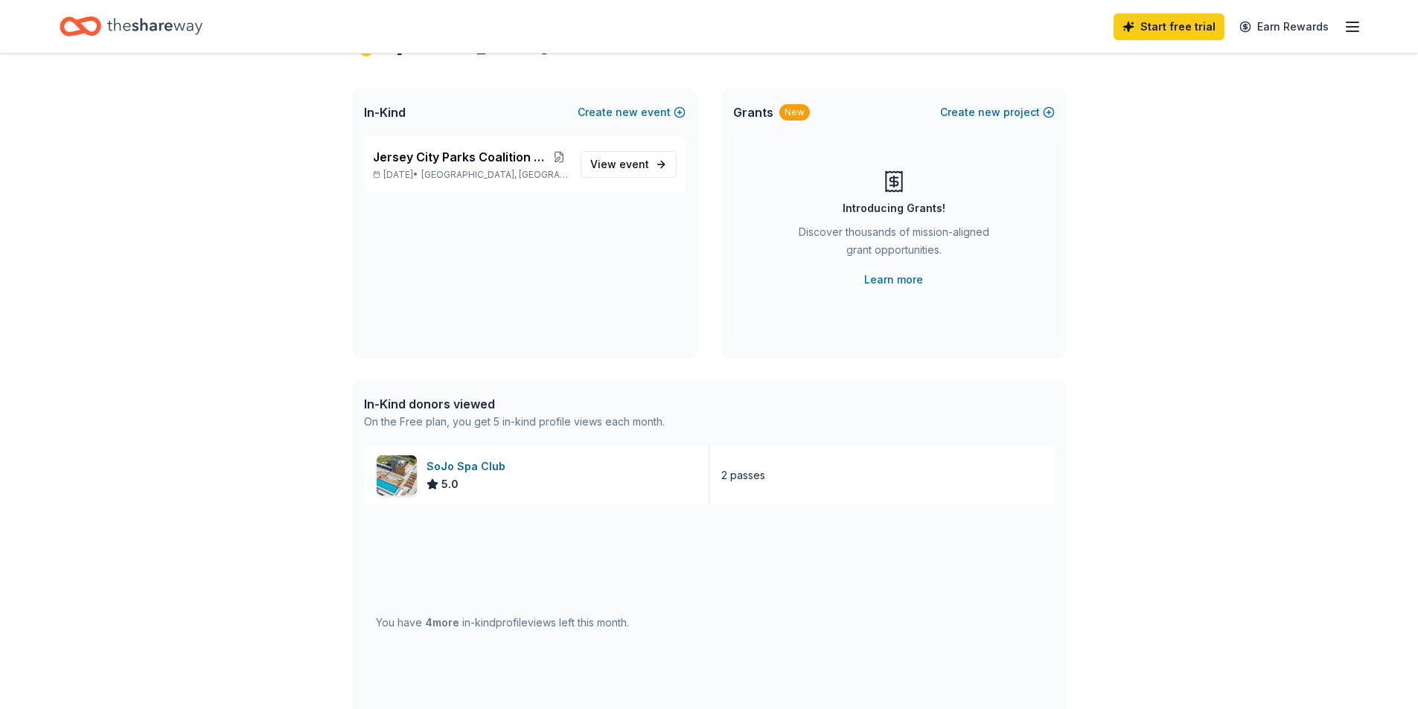
scroll to position [0, 0]
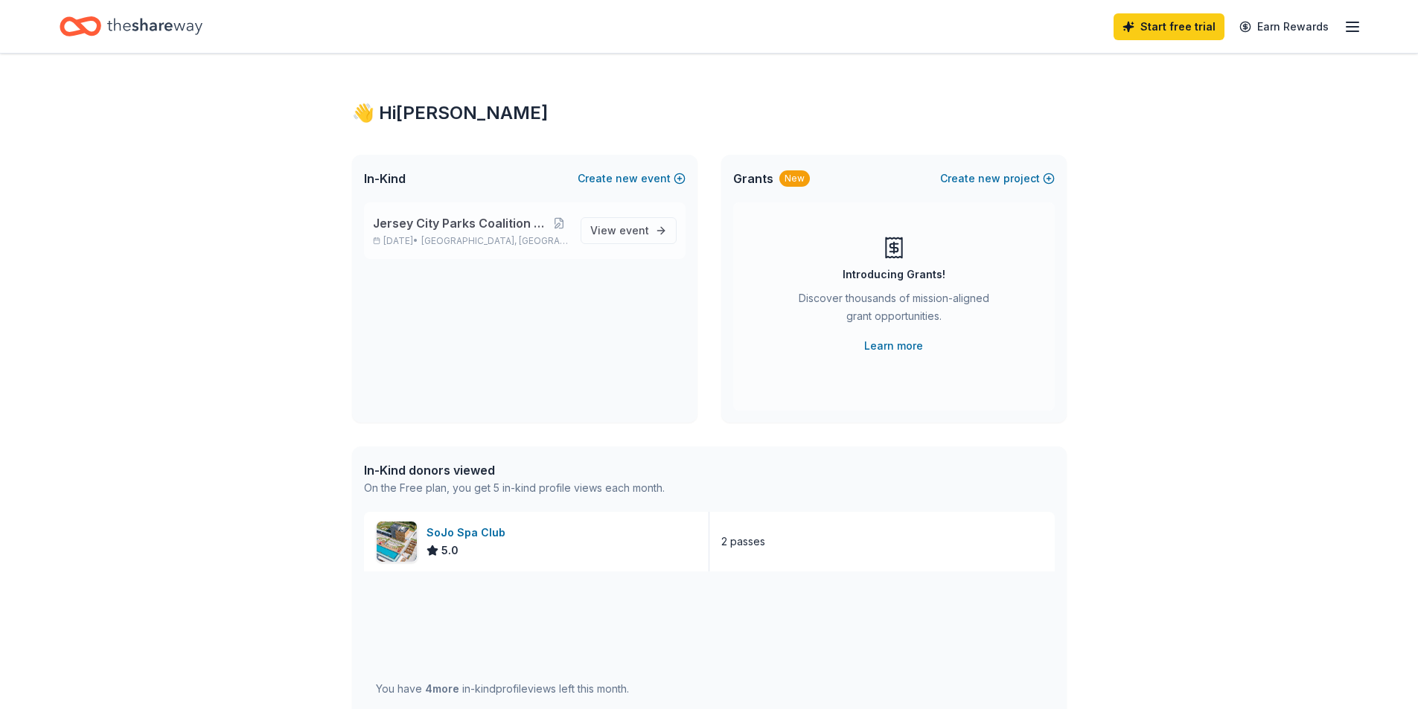
click at [448, 232] on span "Jersey City Parks Coalition 20th Anniversary Gala" at bounding box center [462, 223] width 178 height 18
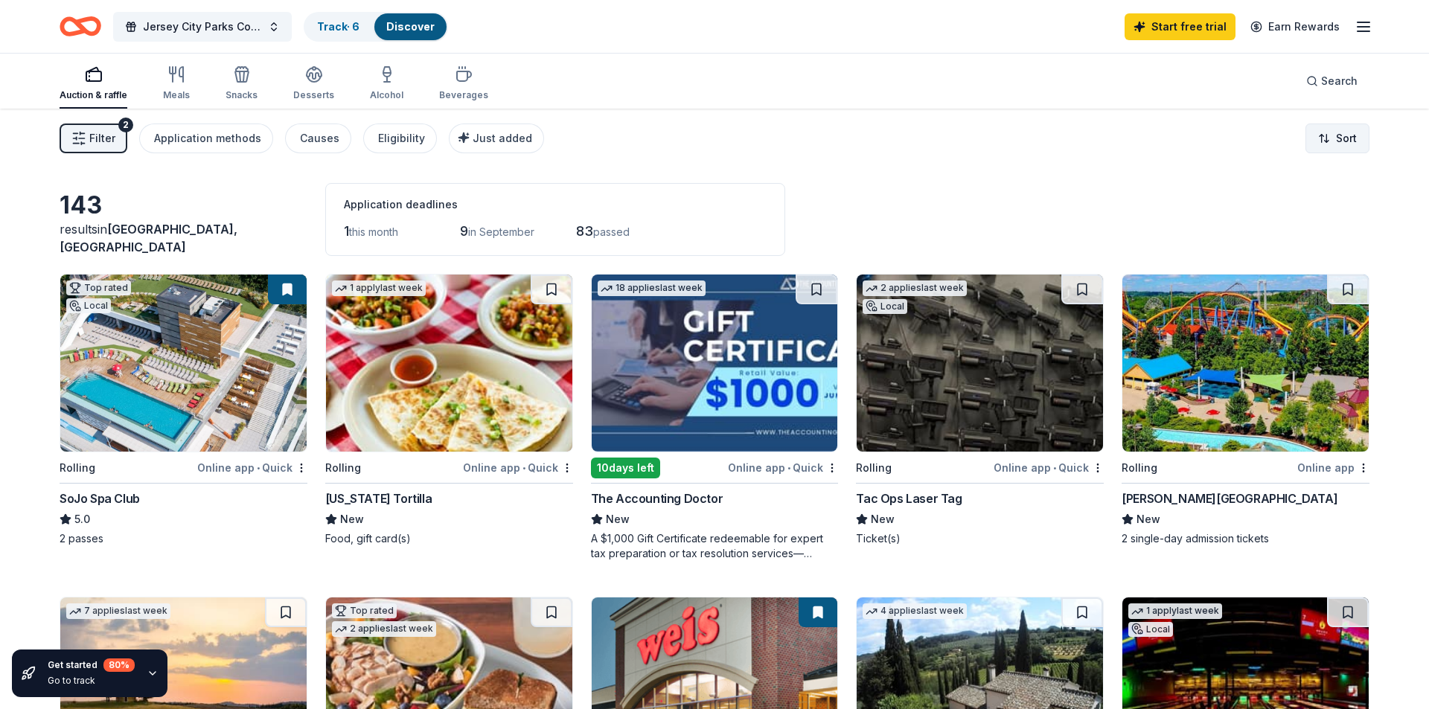
click at [1330, 147] on html "10% Jersey City Parks Coalition 20th Anniversary Gala Track · 6 Discover Start …" at bounding box center [714, 354] width 1429 height 709
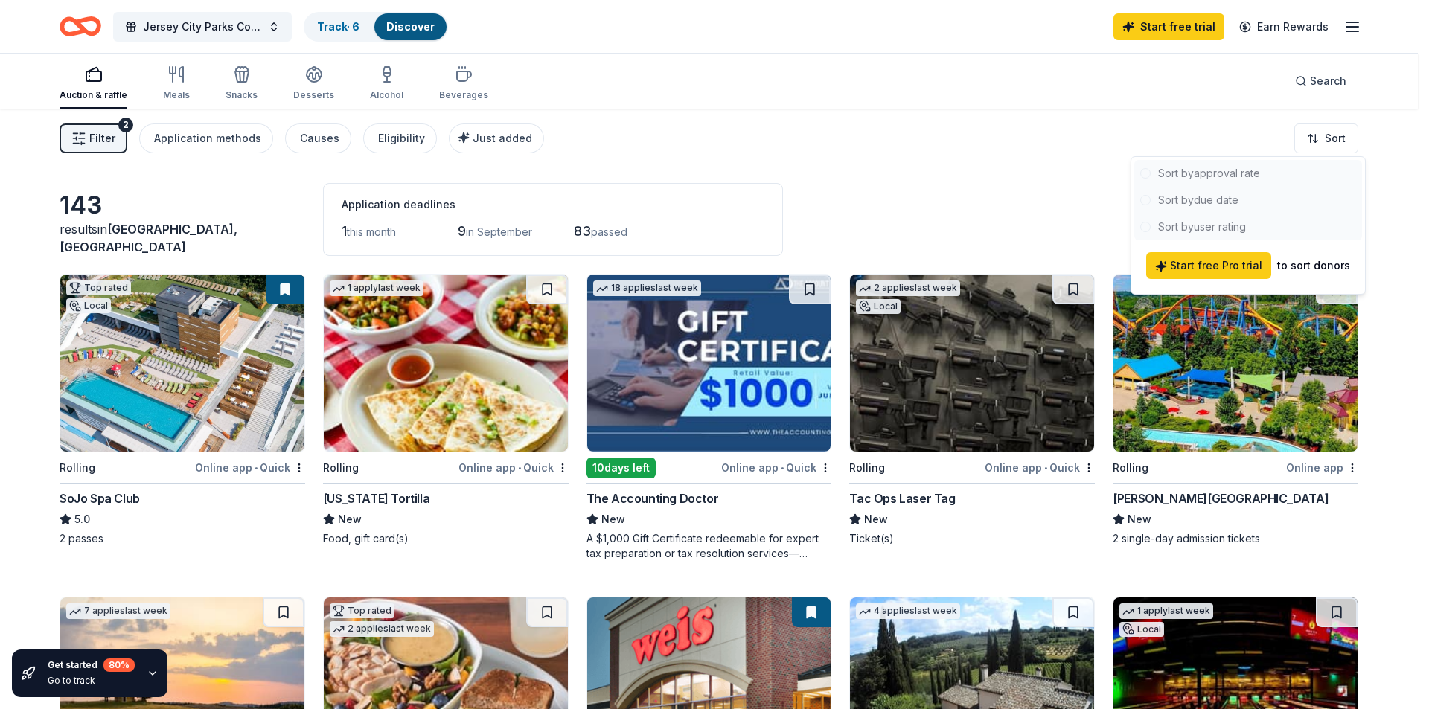
click at [1208, 202] on div at bounding box center [1249, 200] width 228 height 80
click at [887, 224] on html "10% Jersey City Parks Coalition 20th Anniversary Gala Track · 6 Discover Start …" at bounding box center [714, 354] width 1429 height 709
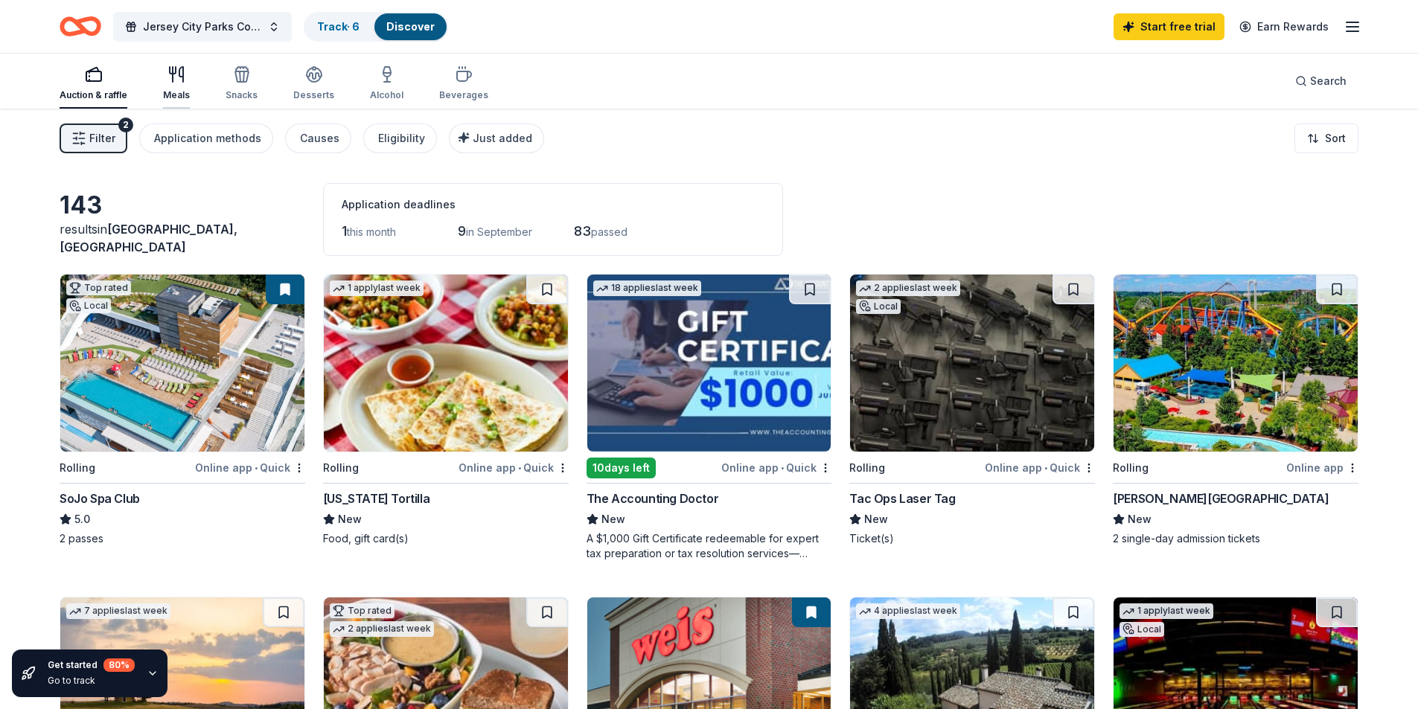
click at [176, 76] on icon "button" at bounding box center [176, 75] width 18 height 18
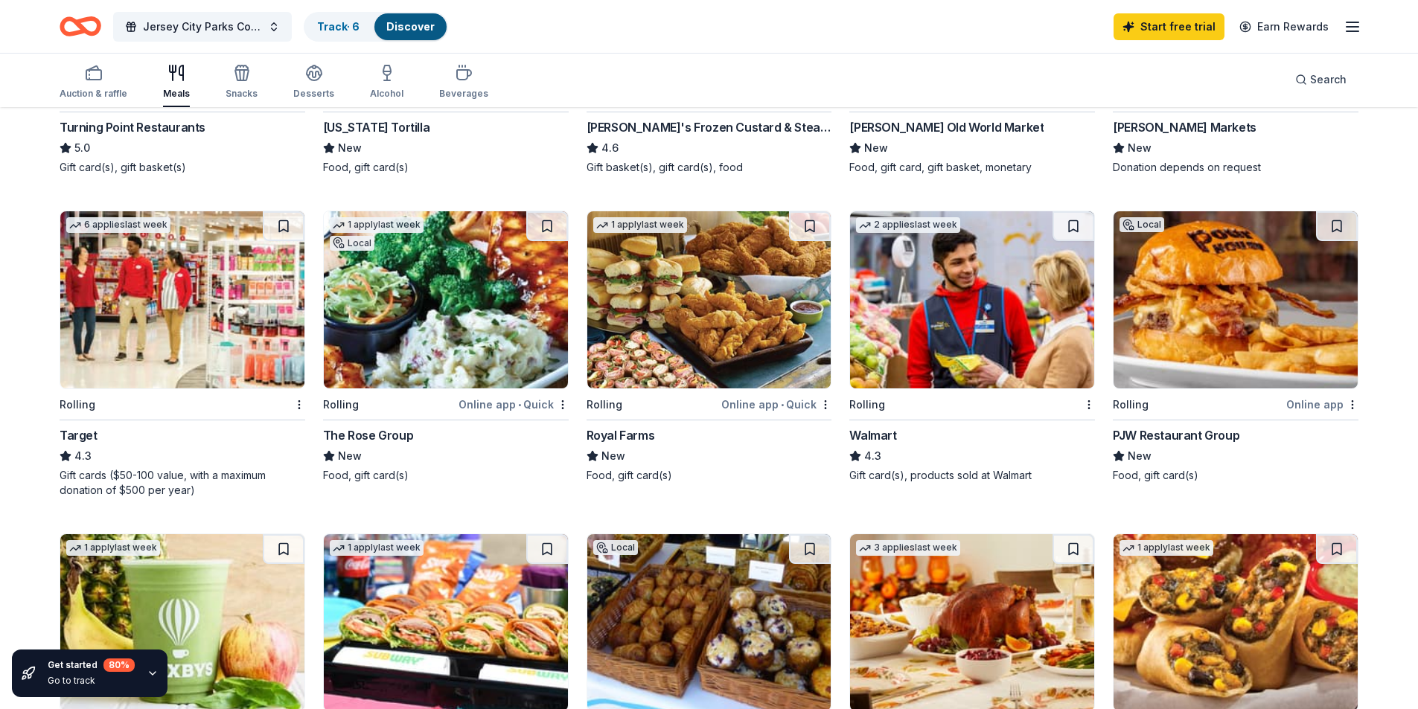
scroll to position [372, 0]
click at [159, 368] on img at bounding box center [182, 299] width 244 height 177
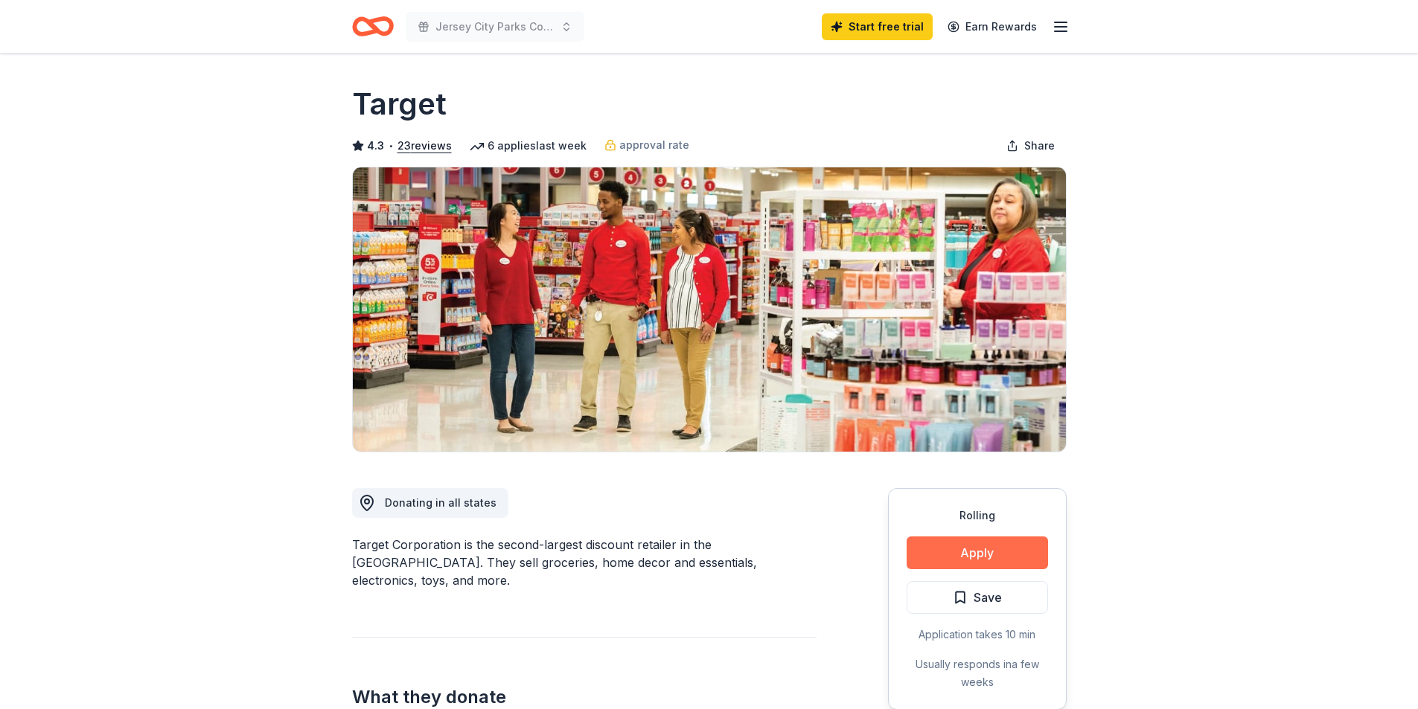
click at [977, 555] on button "Apply" at bounding box center [977, 553] width 141 height 33
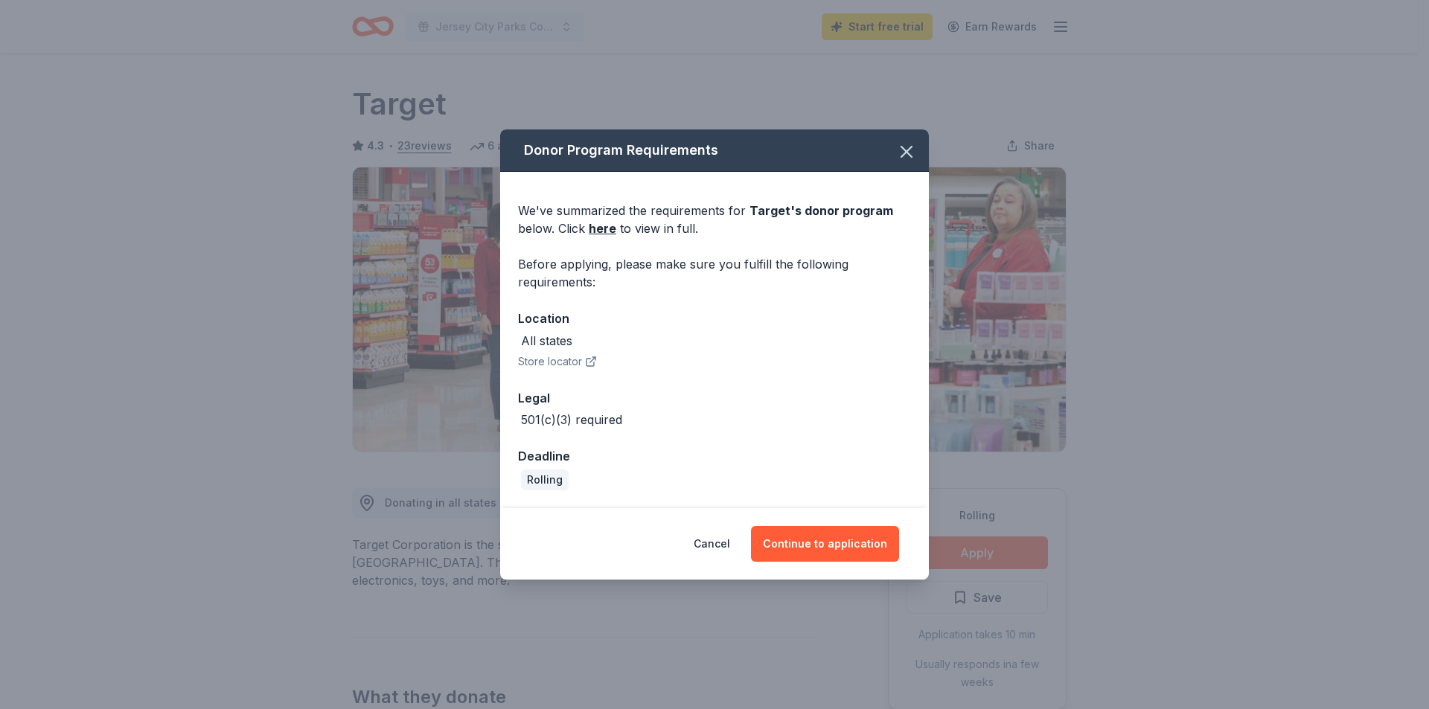
click at [557, 361] on button "Store locator" at bounding box center [557, 362] width 79 height 18
click at [587, 366] on icon "button" at bounding box center [590, 362] width 7 height 7
click at [801, 544] on button "Continue to application" at bounding box center [825, 544] width 148 height 36
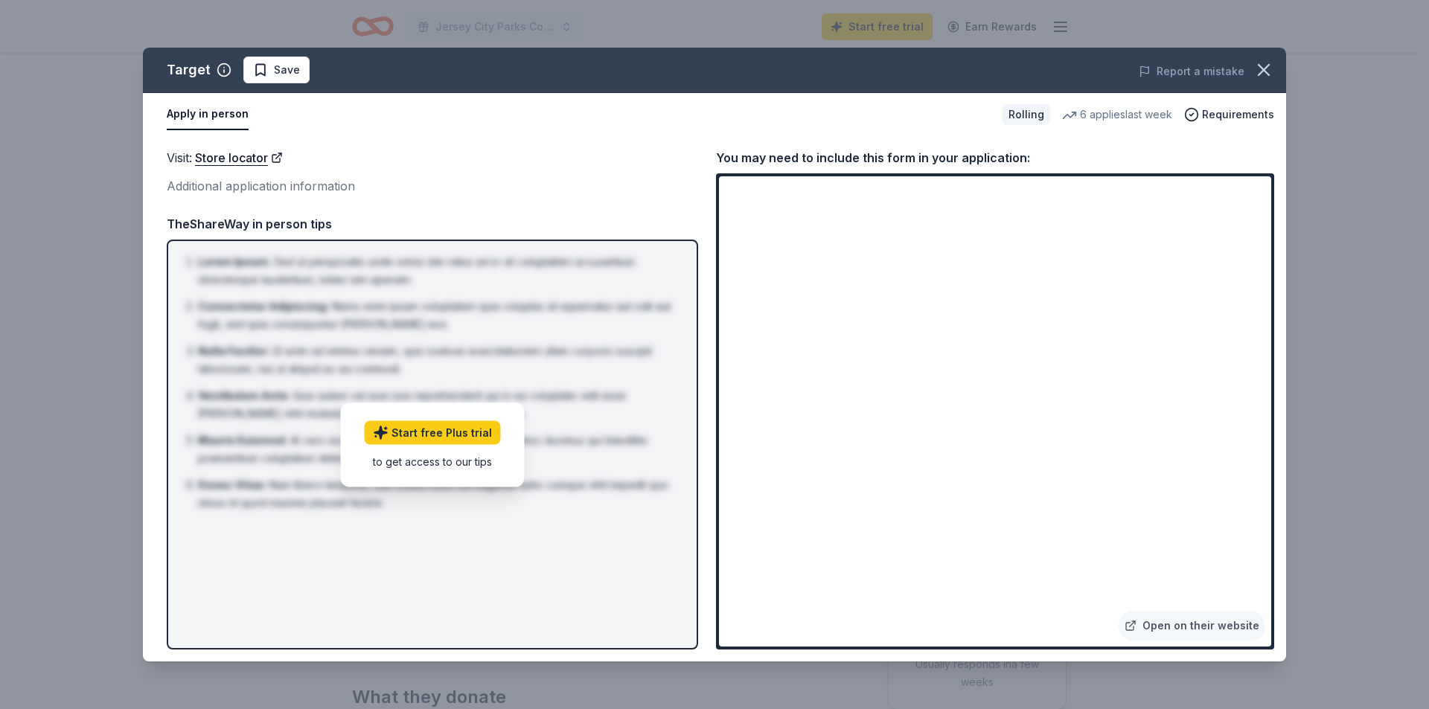
click at [467, 464] on div "to get access to our tips" at bounding box center [433, 461] width 136 height 16
click at [1262, 71] on icon "button" at bounding box center [1264, 70] width 10 height 10
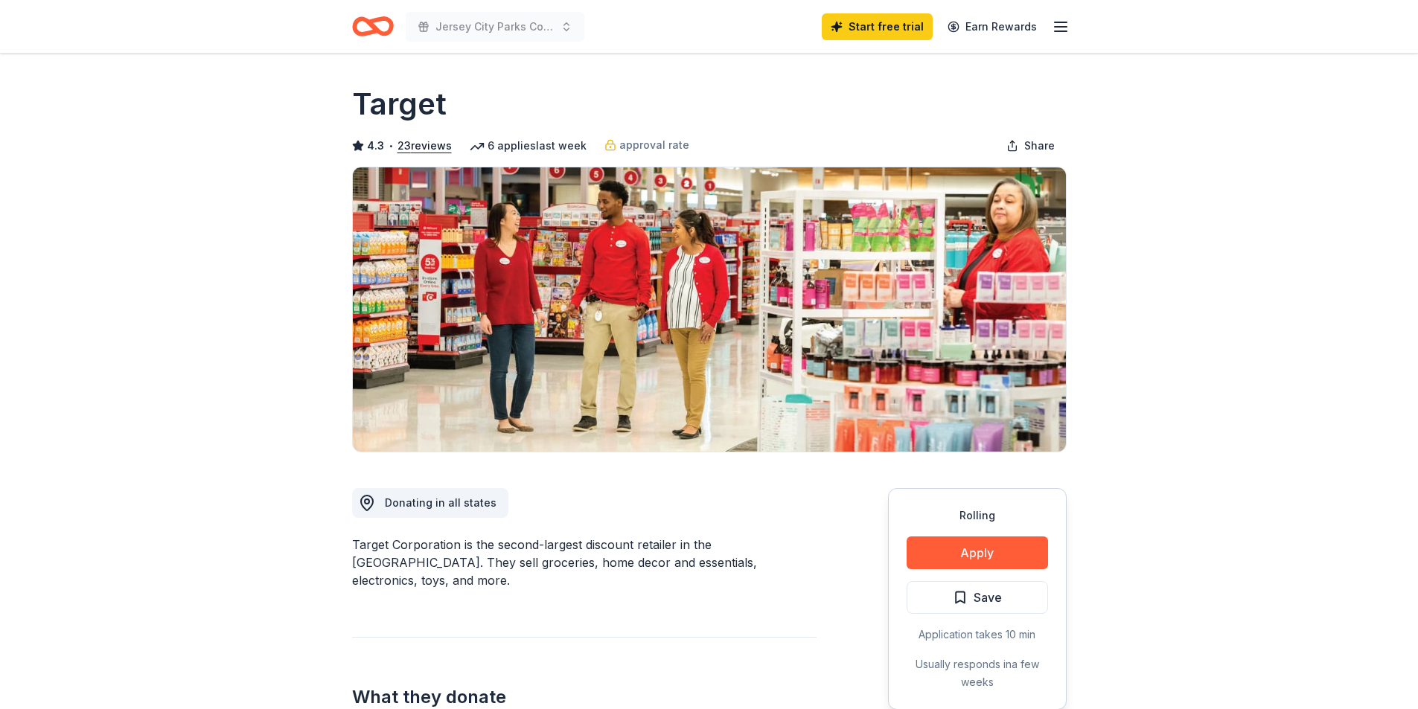
click at [375, 33] on icon "Home" at bounding box center [373, 26] width 42 height 35
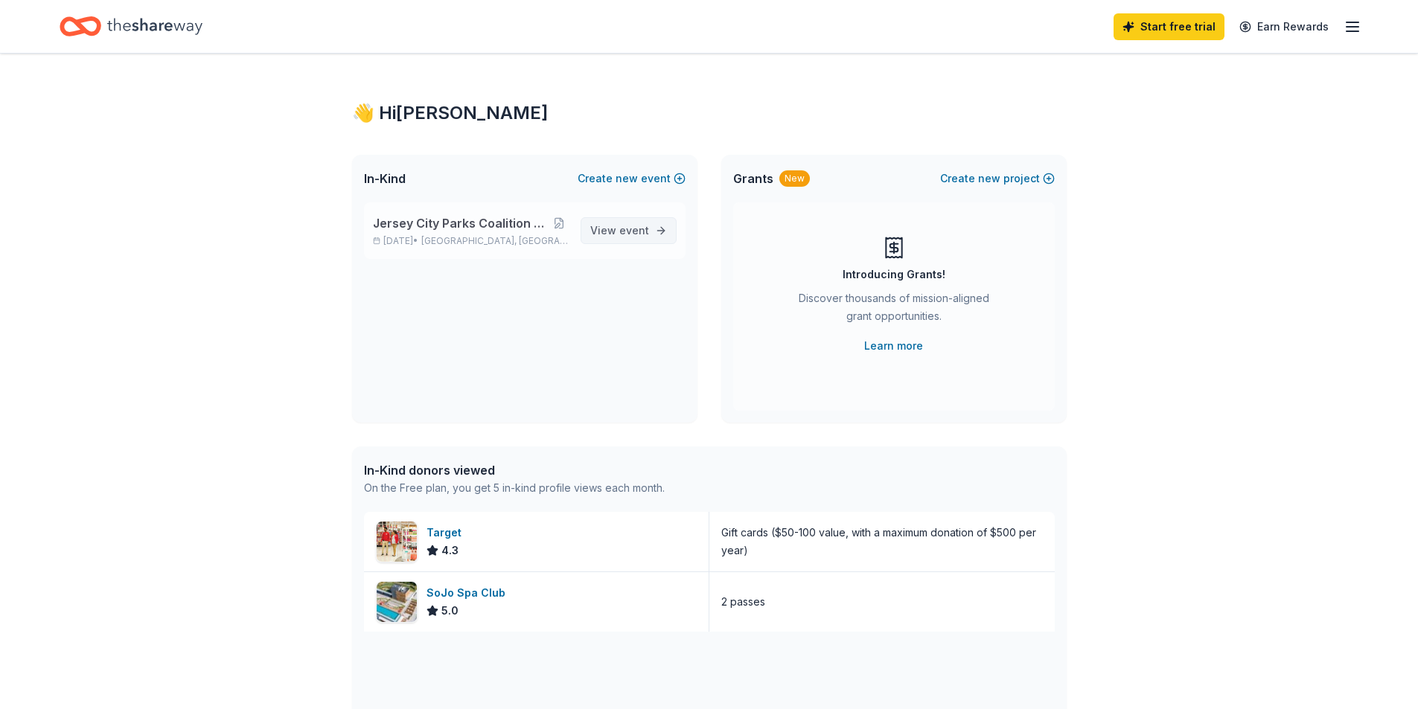
click at [607, 230] on span "View event" at bounding box center [619, 231] width 59 height 18
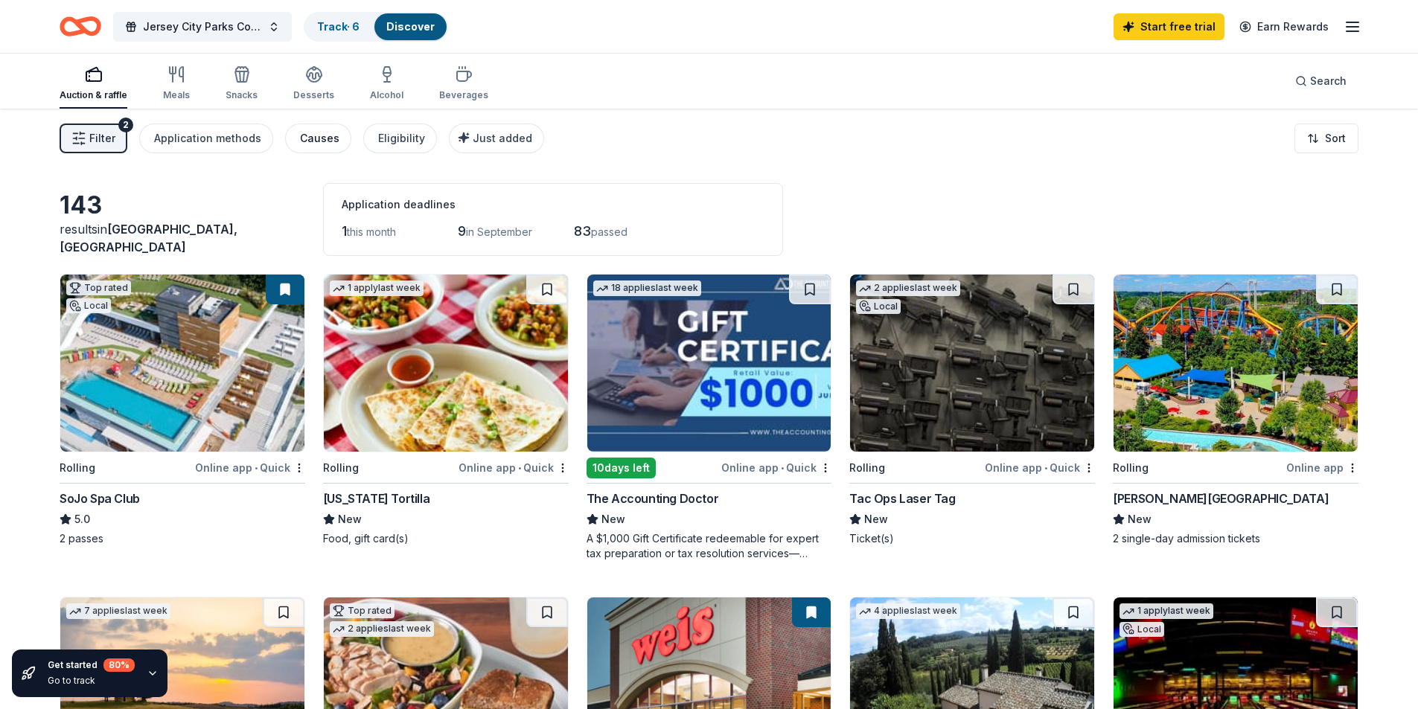
click at [308, 143] on div "Causes" at bounding box center [319, 139] width 39 height 18
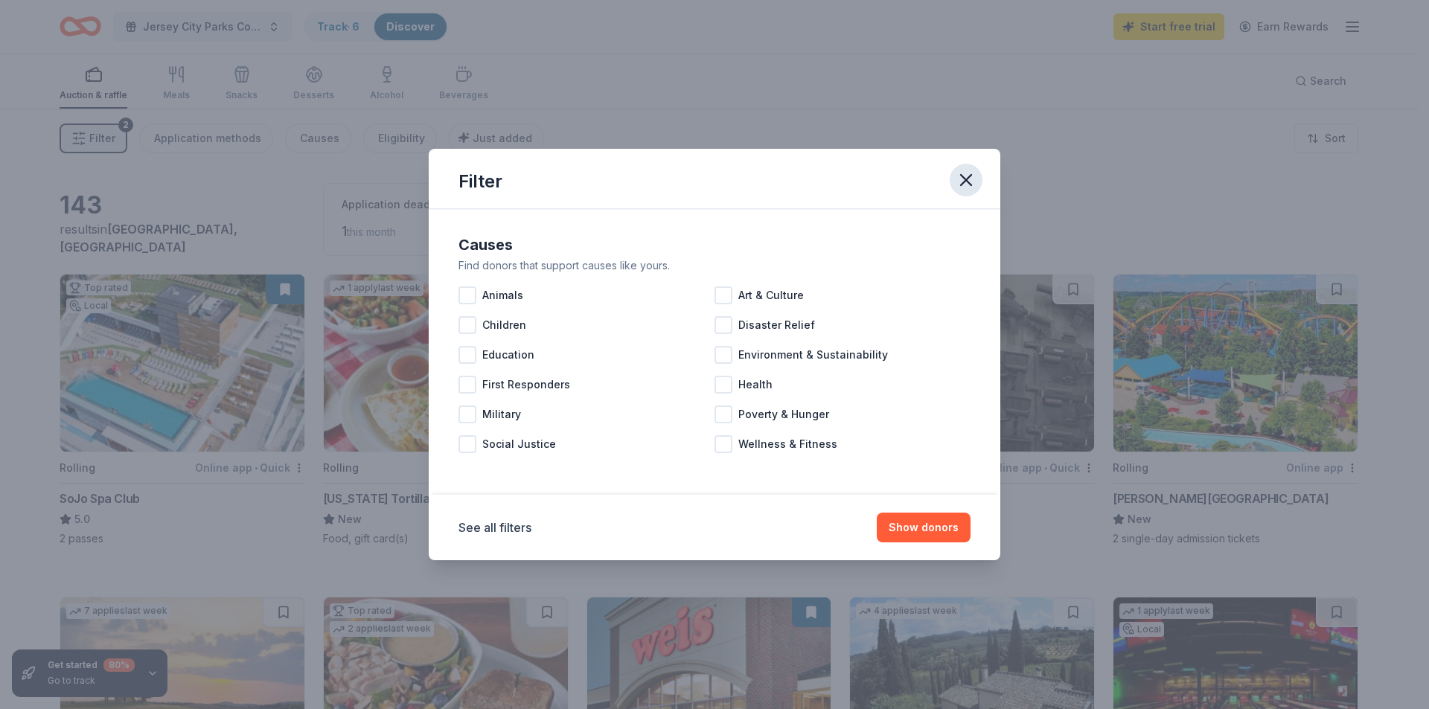
click at [961, 178] on icon "button" at bounding box center [966, 180] width 21 height 21
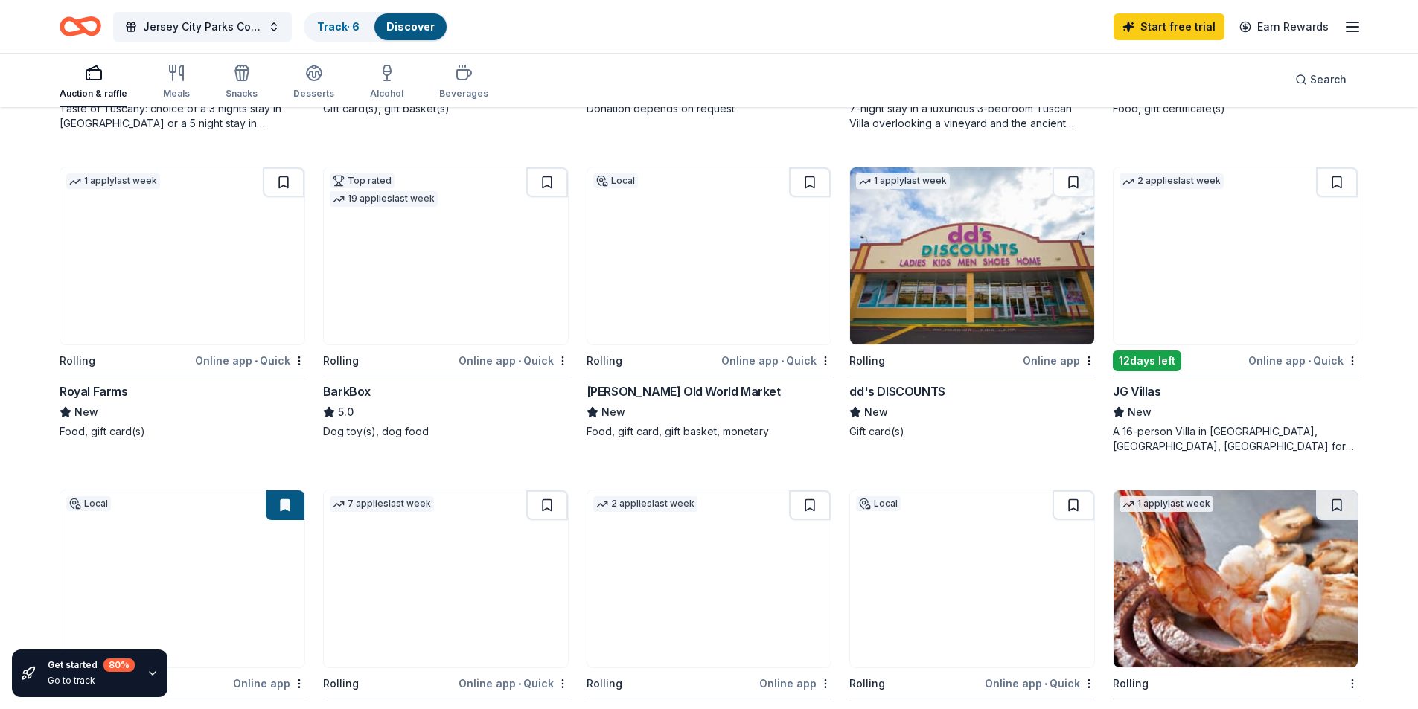
scroll to position [670, 0]
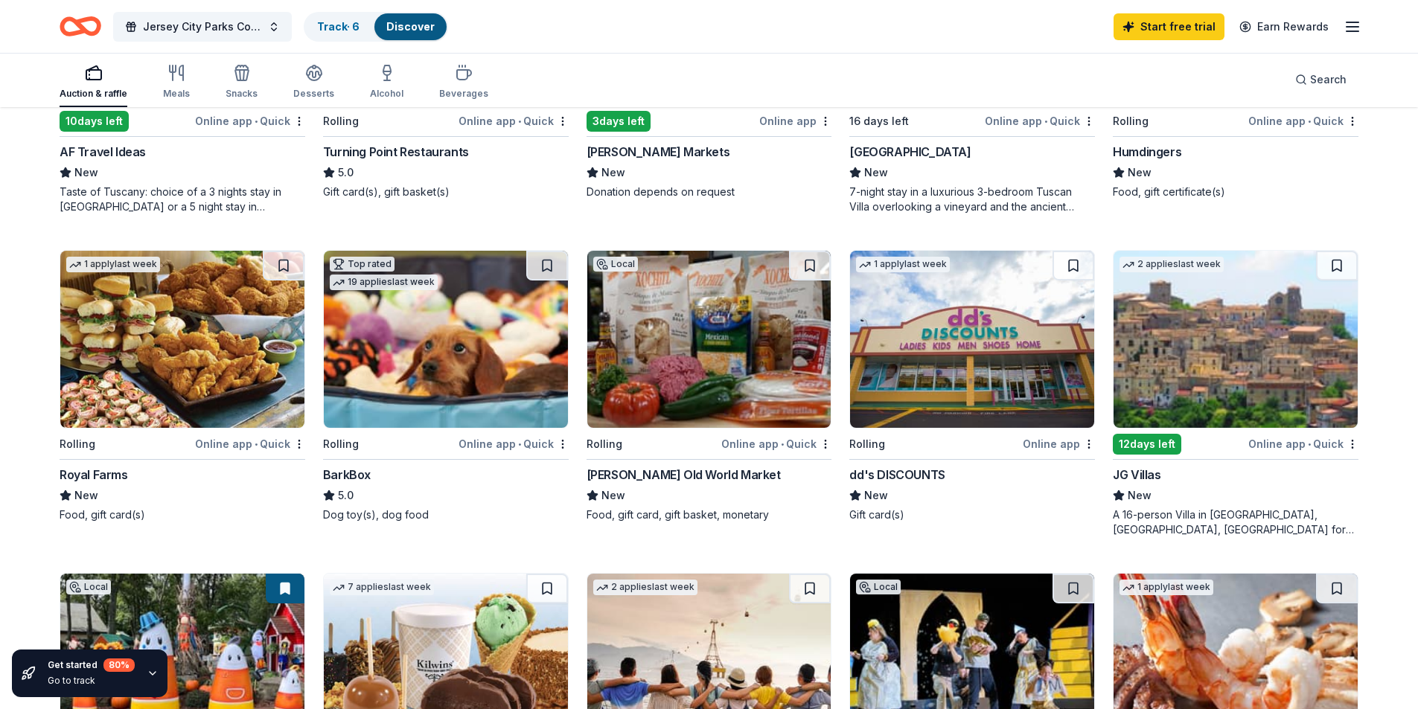
click at [459, 332] on img at bounding box center [446, 339] width 244 height 177
click at [382, 92] on div "Alcohol" at bounding box center [386, 94] width 33 height 12
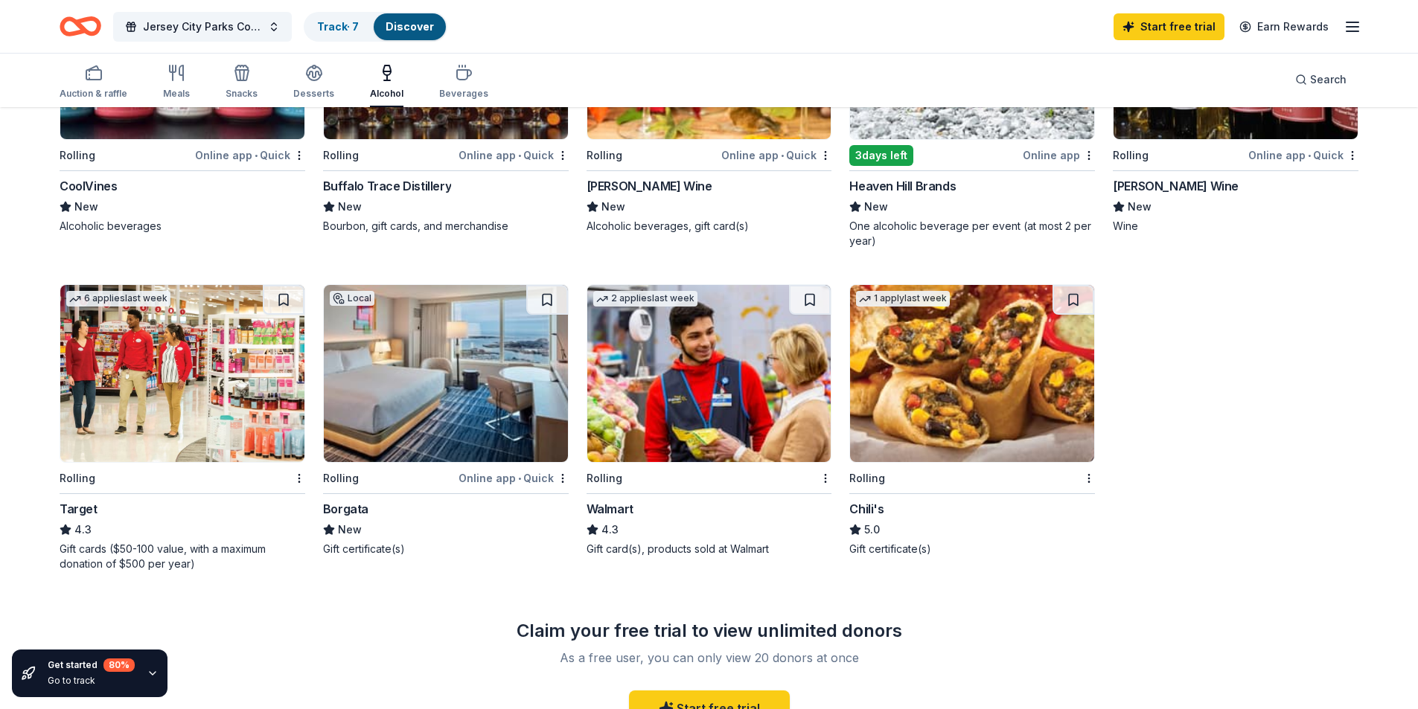
scroll to position [372, 0]
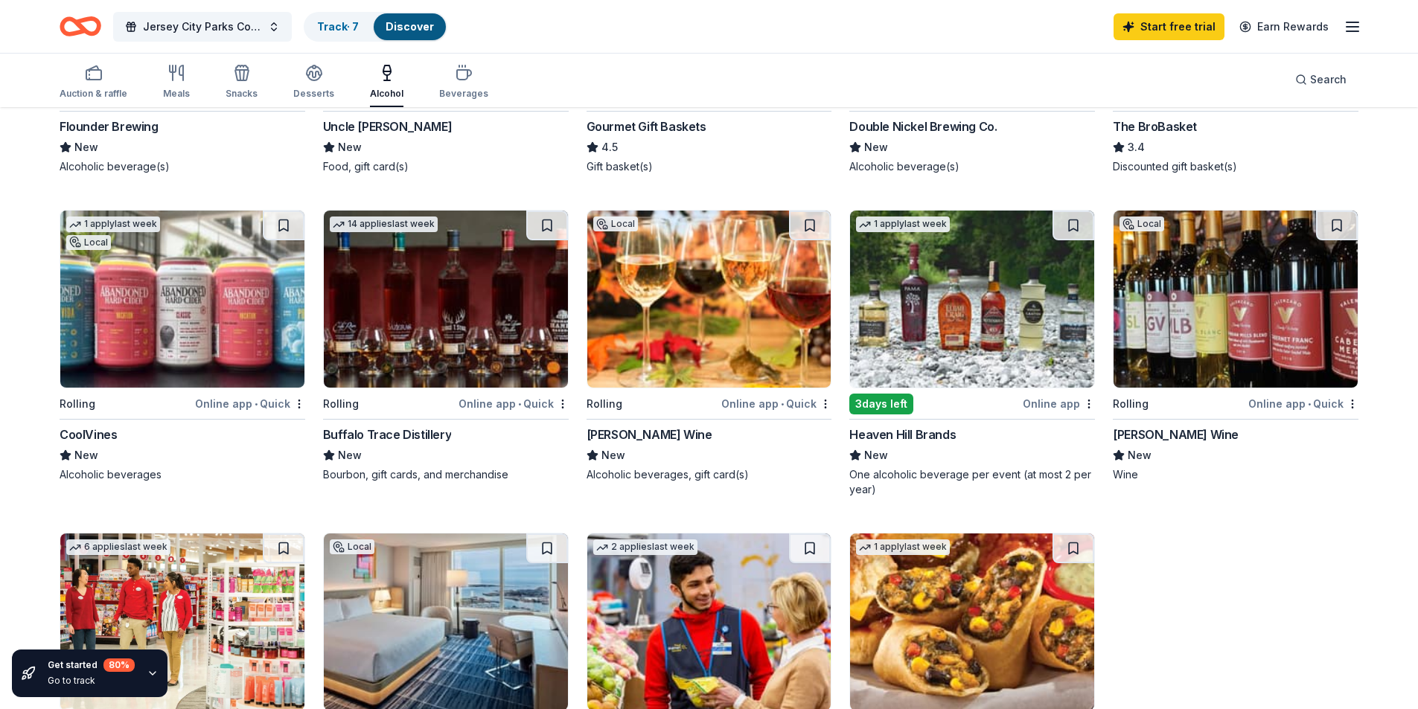
click at [152, 326] on img at bounding box center [182, 299] width 244 height 177
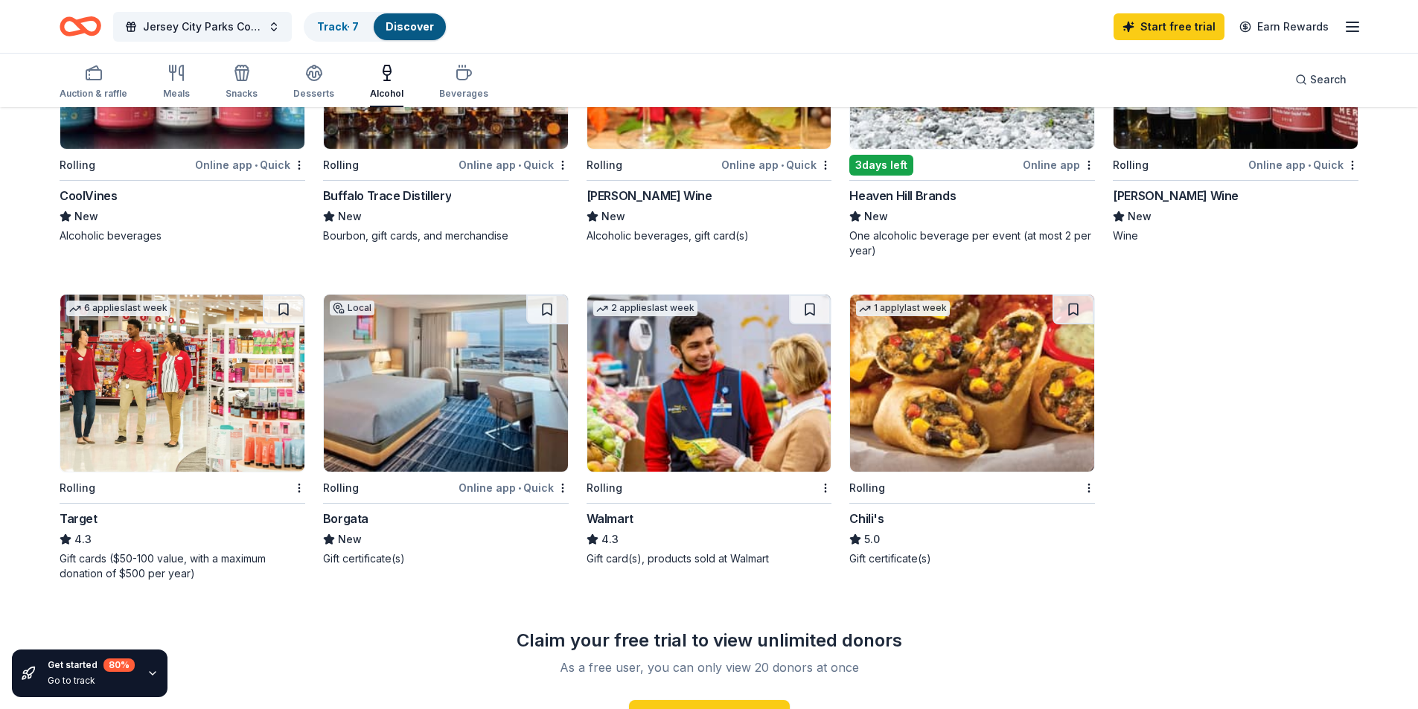
scroll to position [447, 0]
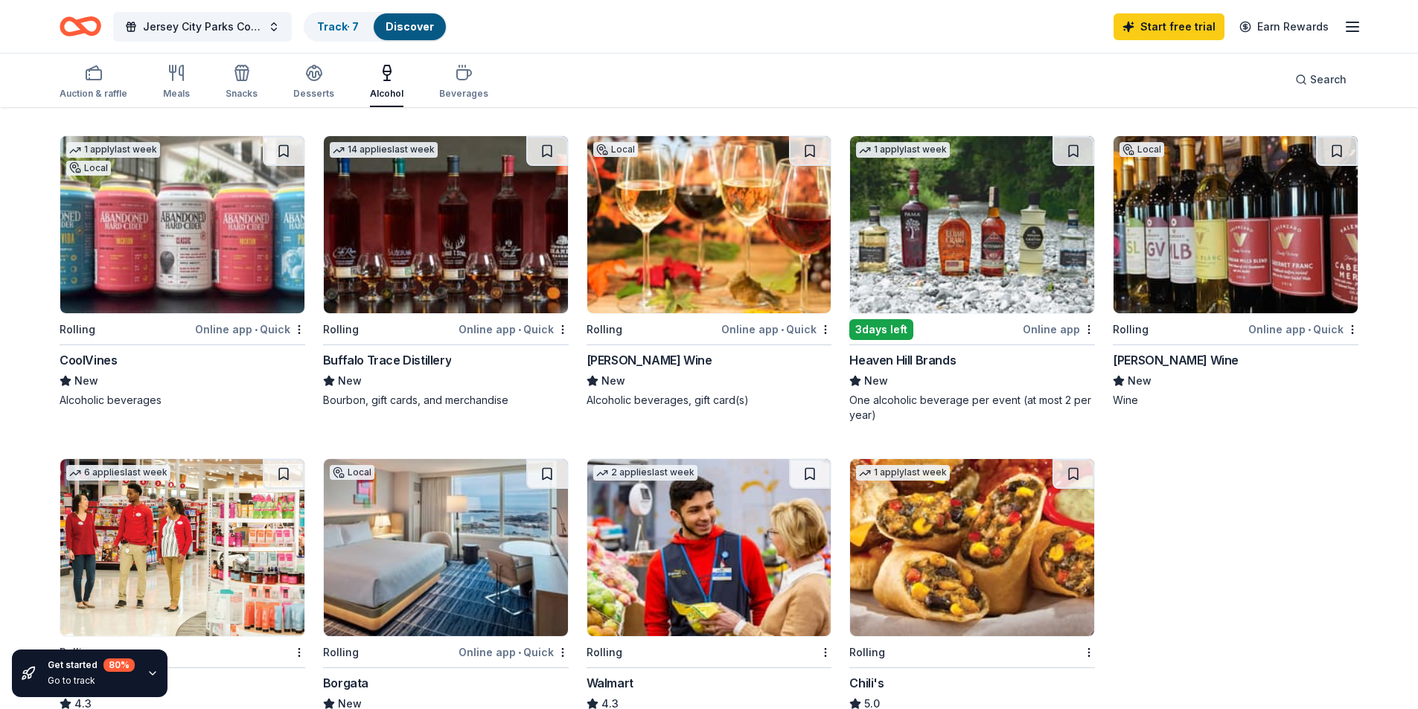
click at [358, 357] on div "Buffalo Trace Distillery" at bounding box center [387, 360] width 128 height 18
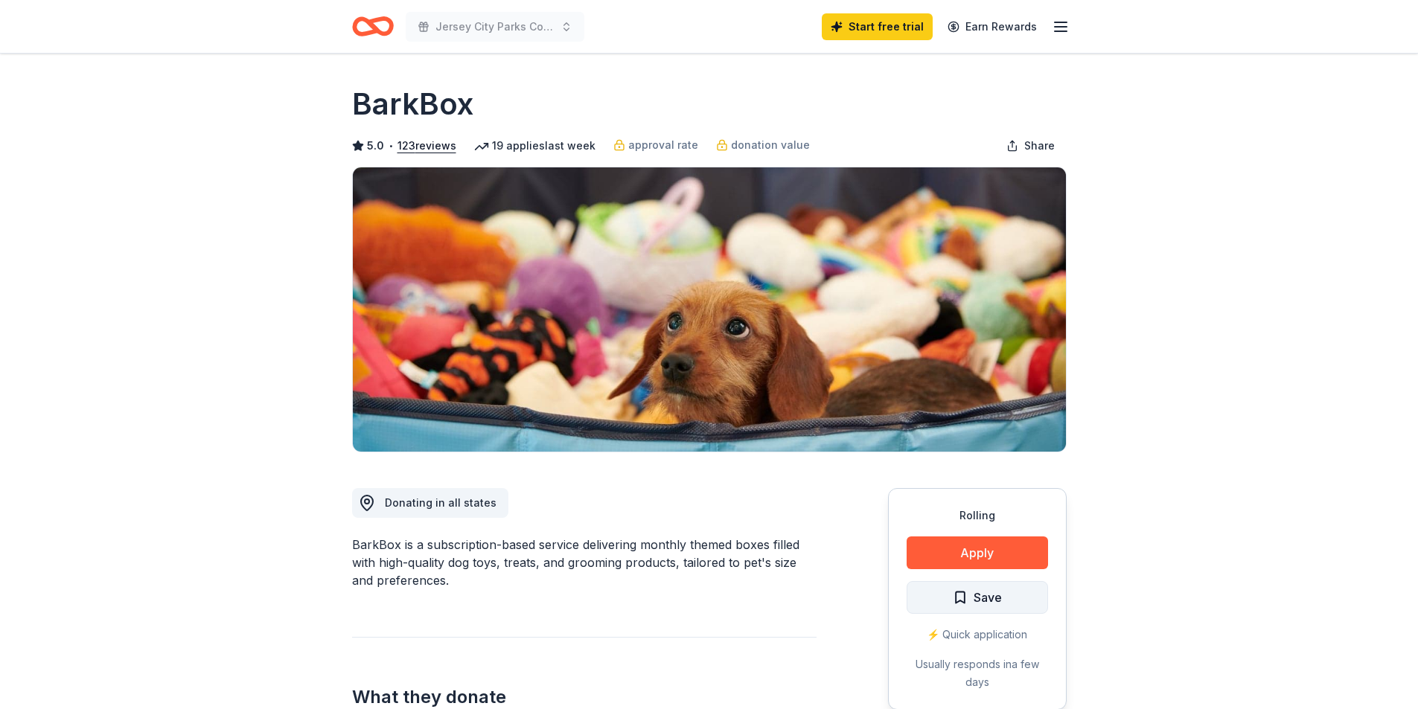
click at [958, 599] on span "Save" at bounding box center [977, 597] width 49 height 19
click at [960, 560] on button "Apply" at bounding box center [977, 553] width 141 height 33
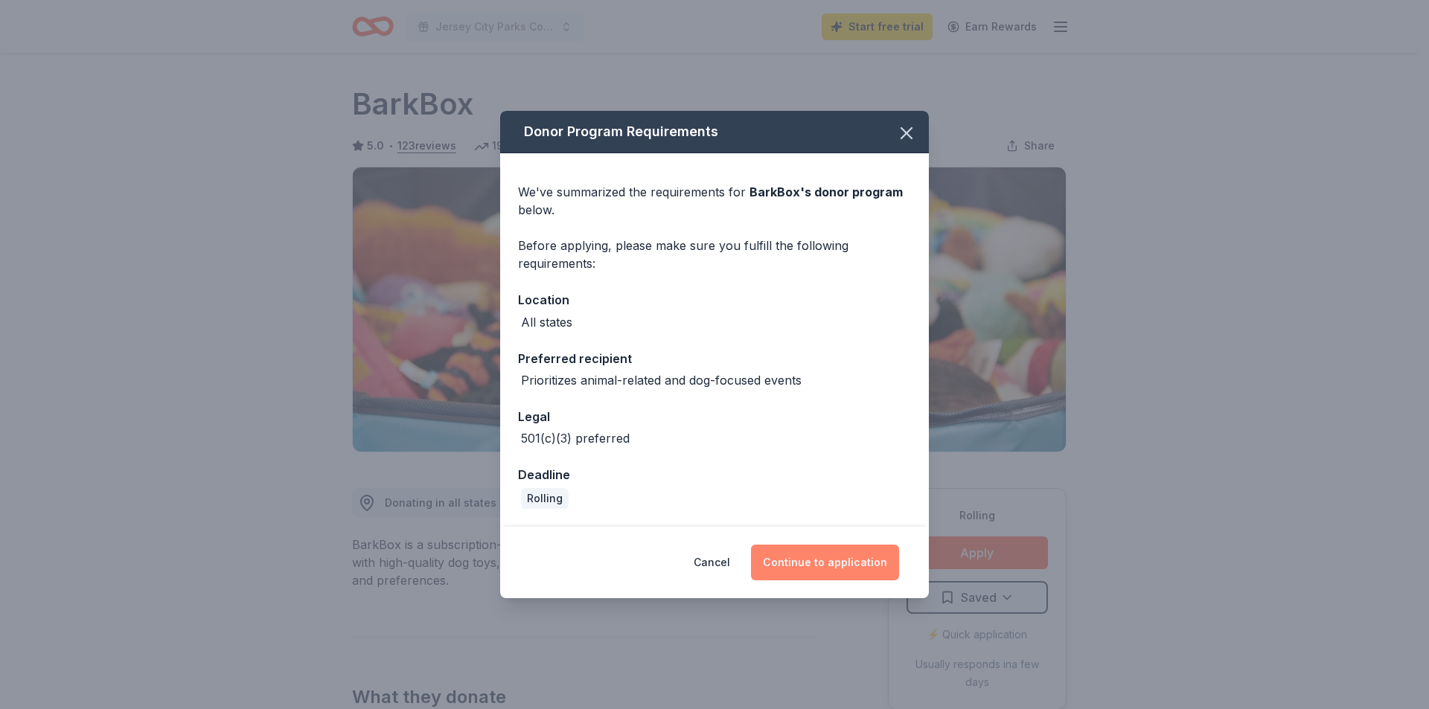
click at [816, 567] on button "Continue to application" at bounding box center [825, 563] width 148 height 36
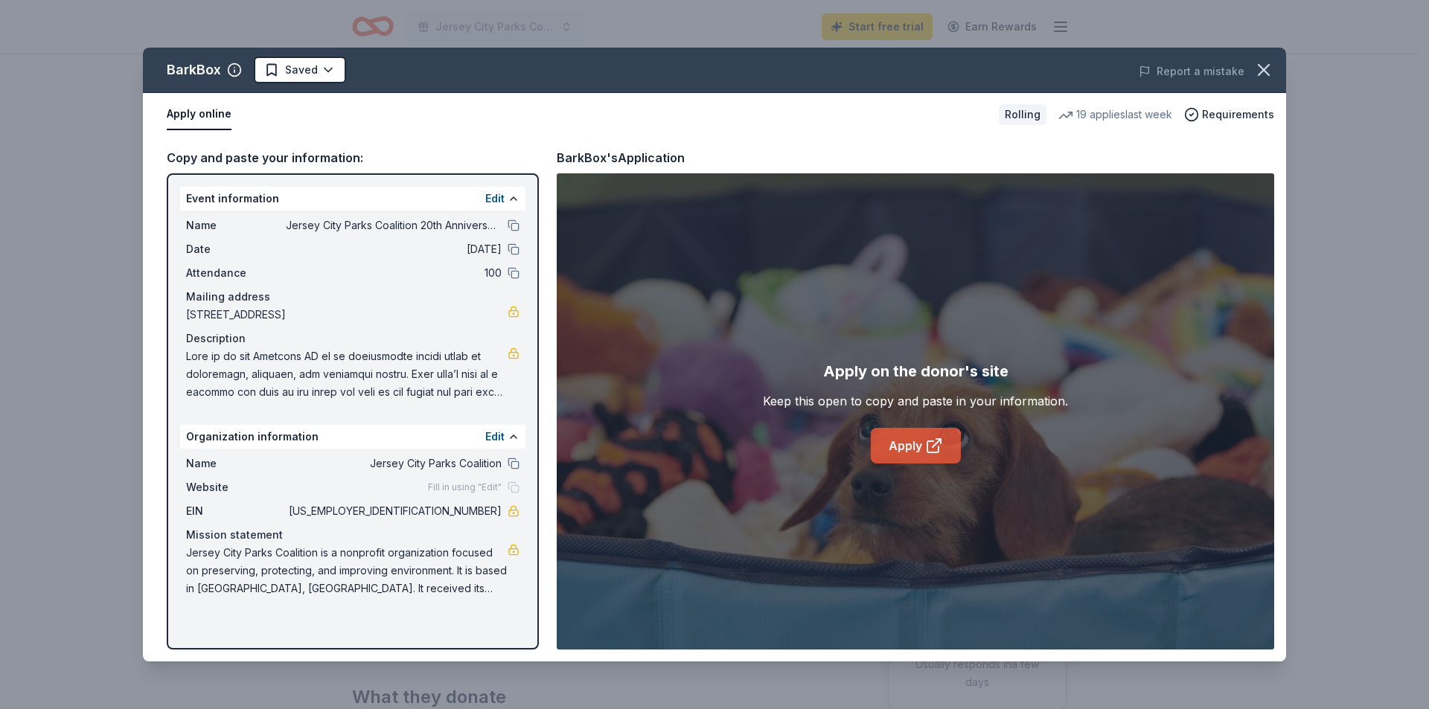
click at [904, 453] on link "Apply" at bounding box center [916, 446] width 90 height 36
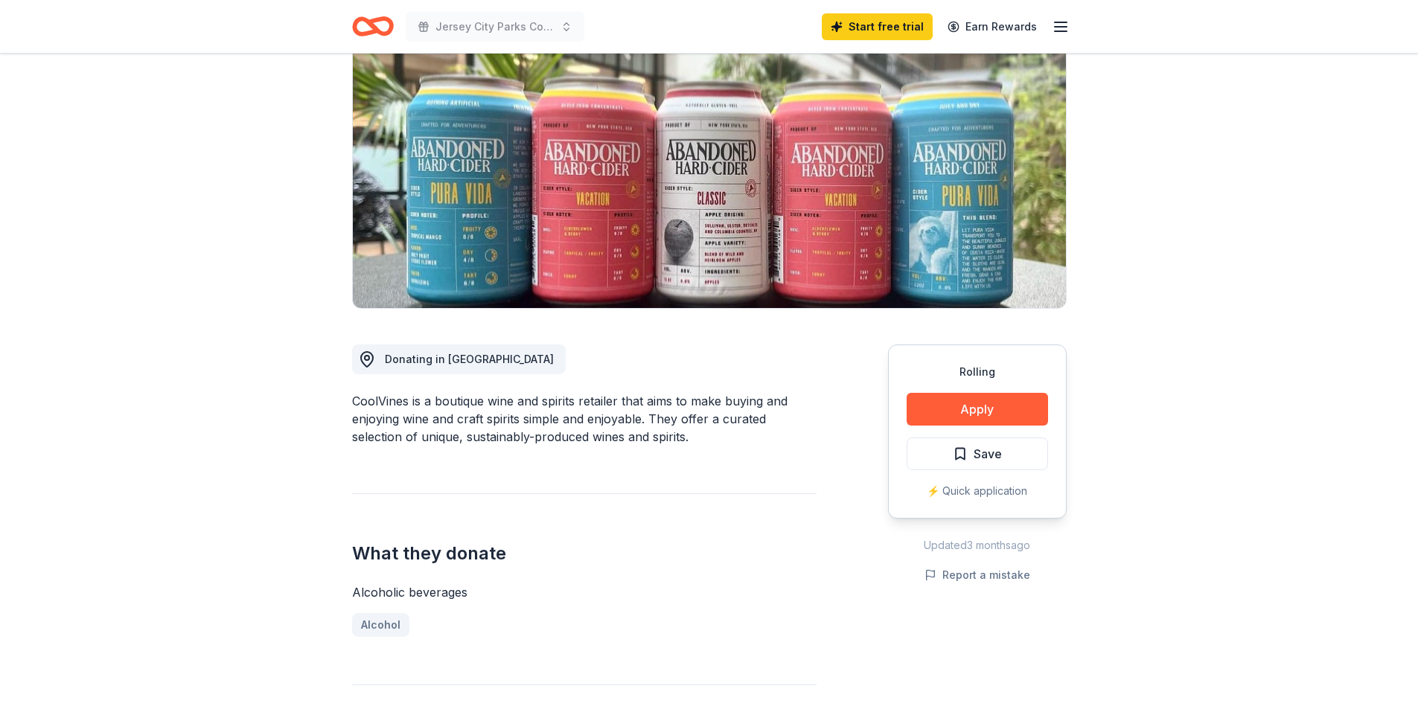
scroll to position [149, 0]
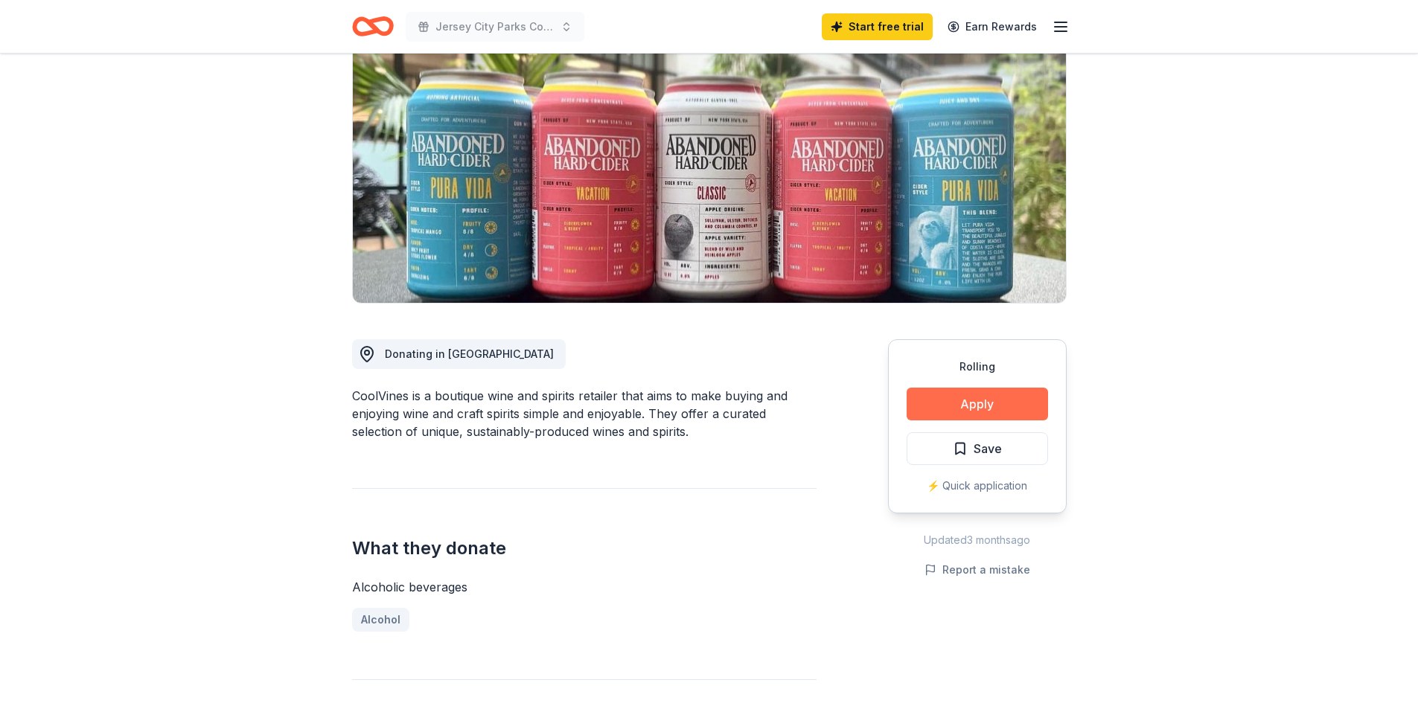
click at [971, 412] on button "Apply" at bounding box center [977, 404] width 141 height 33
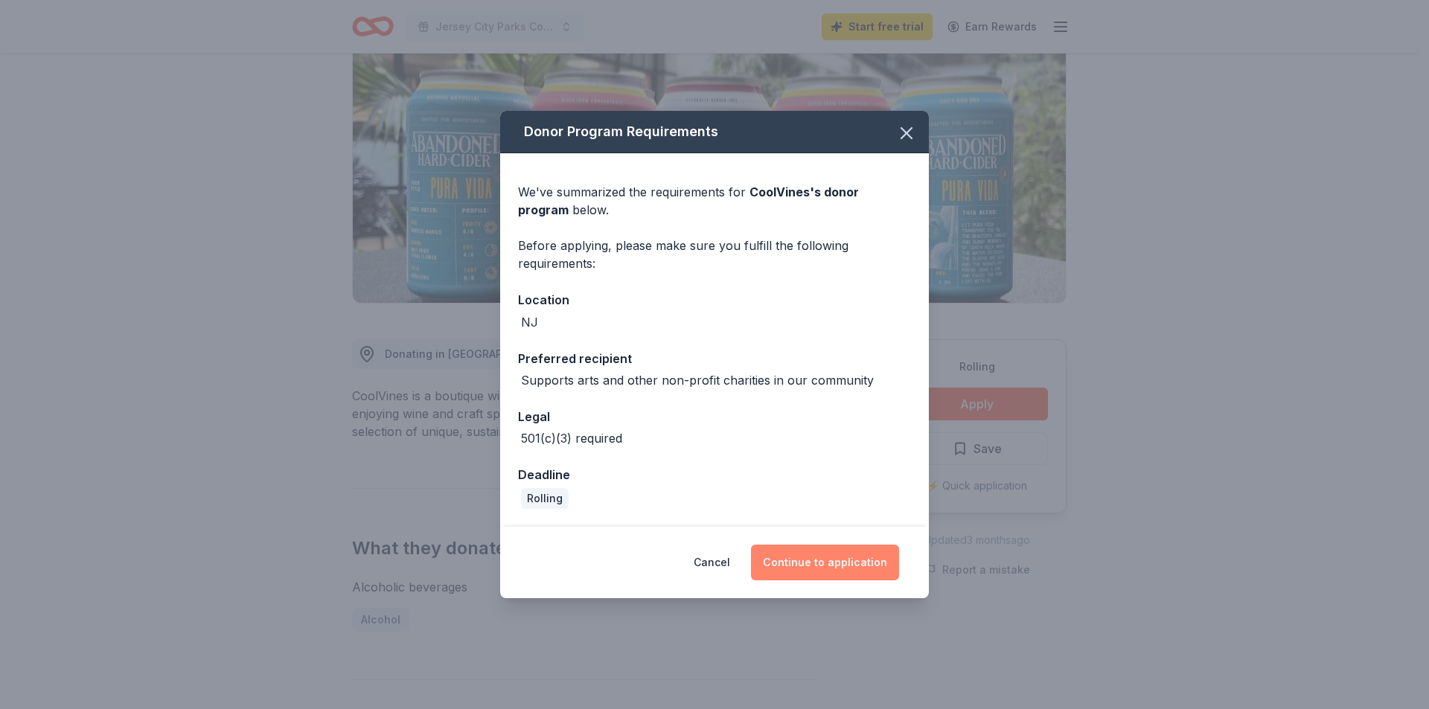
click at [825, 560] on button "Continue to application" at bounding box center [825, 563] width 148 height 36
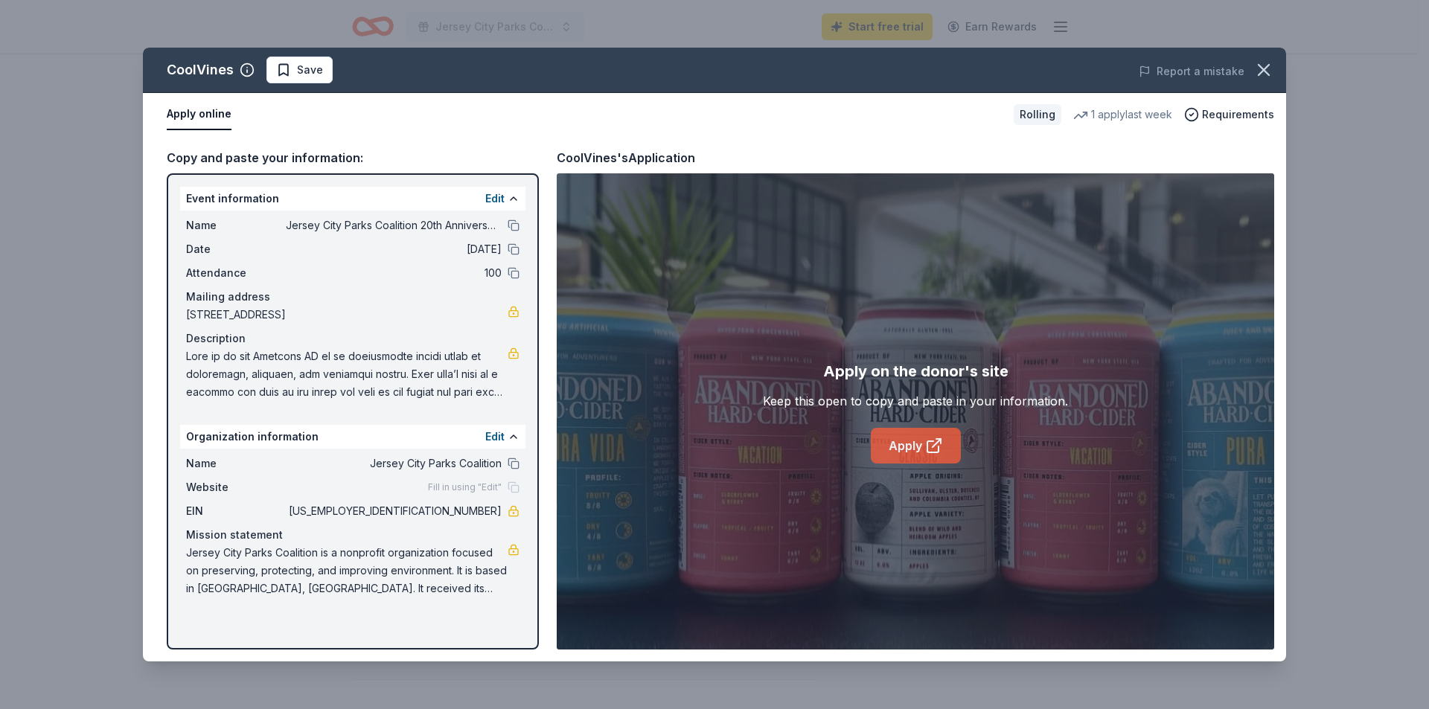
click at [916, 452] on link "Apply" at bounding box center [916, 446] width 90 height 36
click at [1256, 71] on icon "button" at bounding box center [1264, 70] width 21 height 21
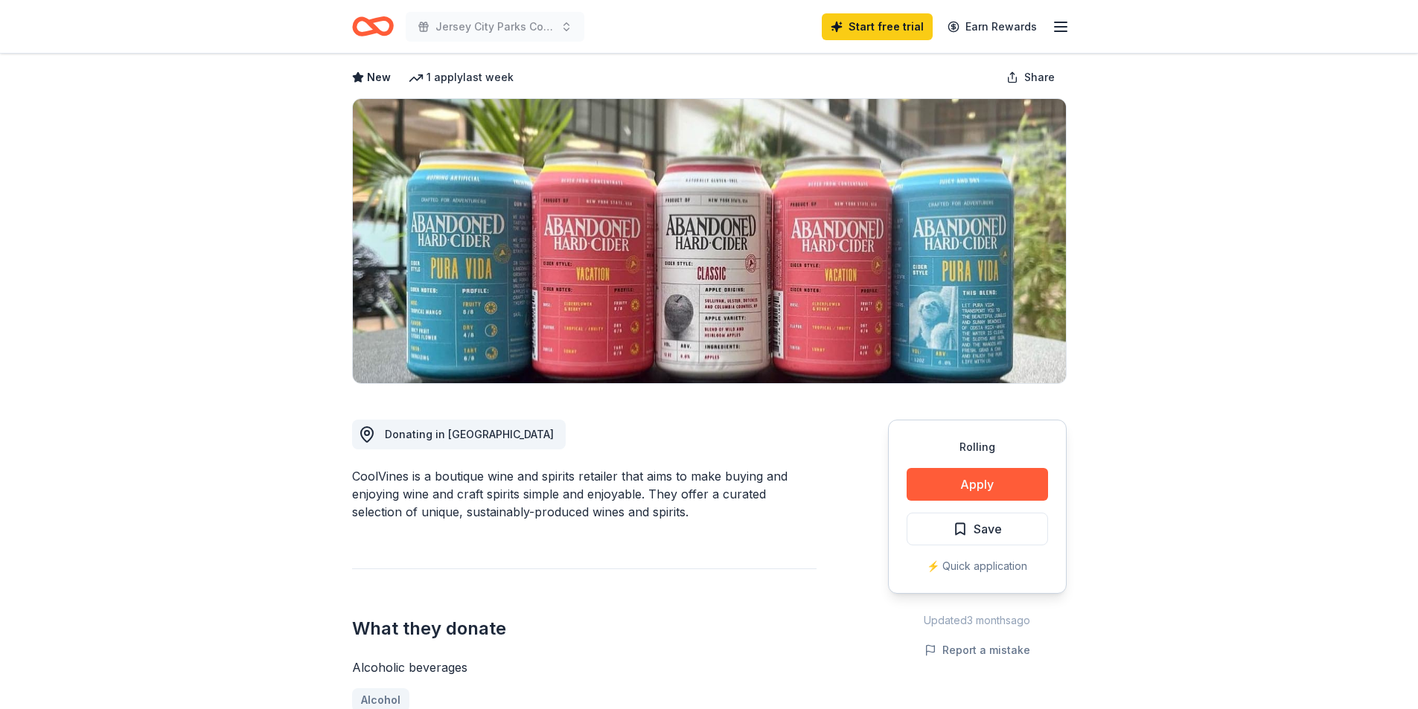
scroll to position [0, 0]
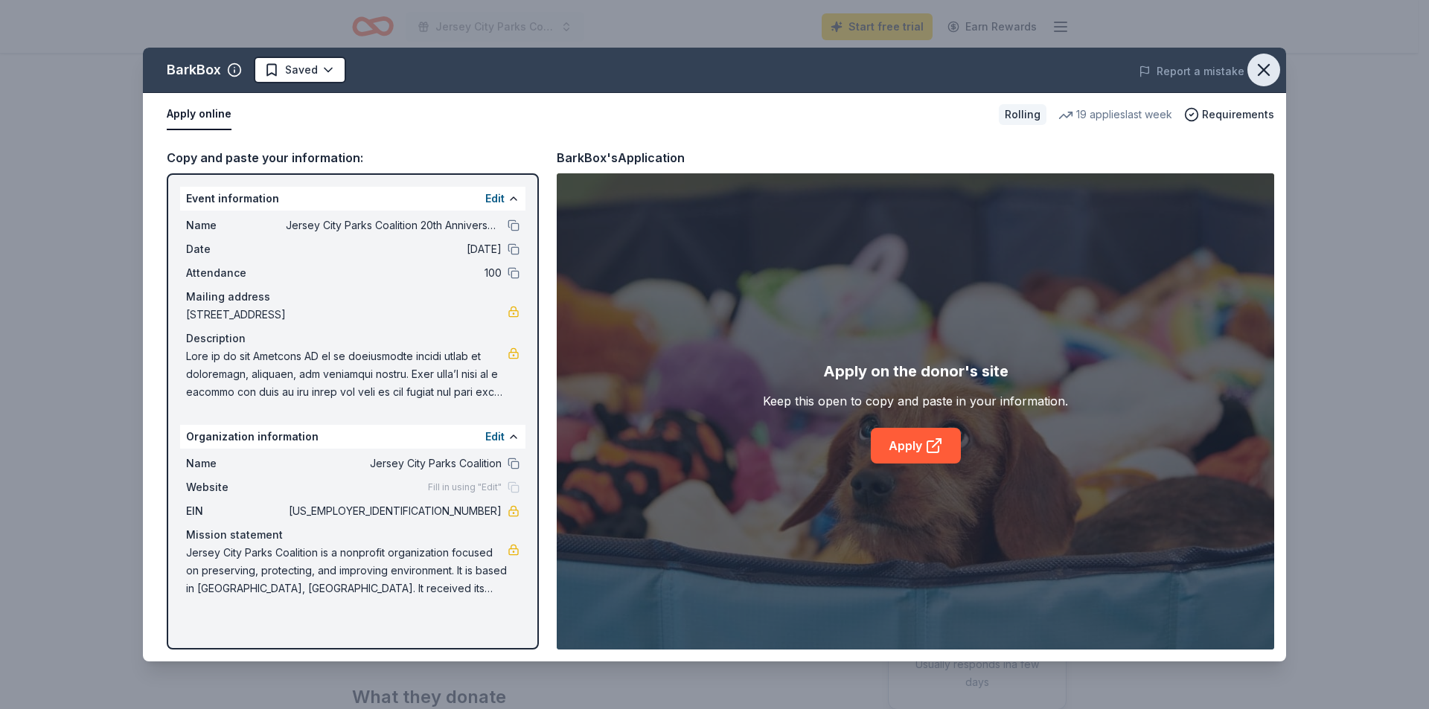
click at [1258, 66] on icon "button" at bounding box center [1264, 70] width 21 height 21
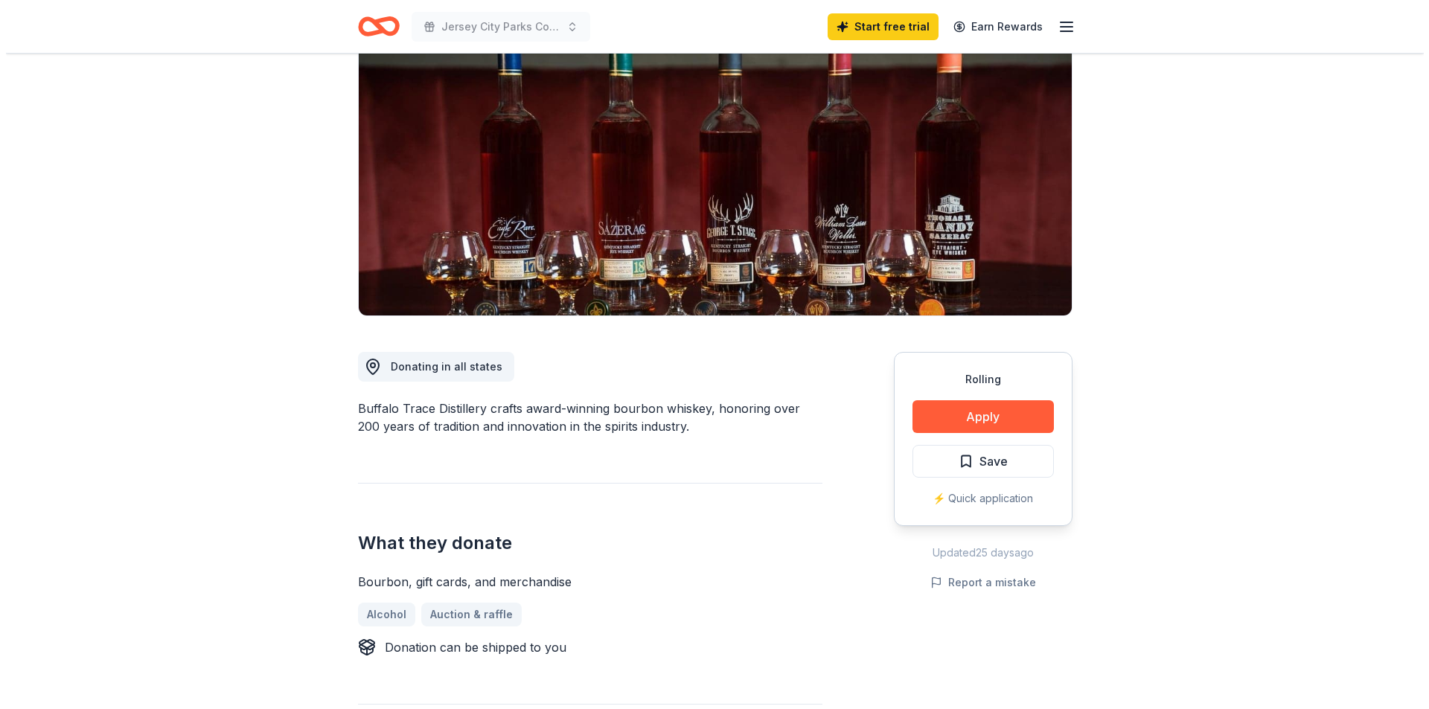
scroll to position [149, 0]
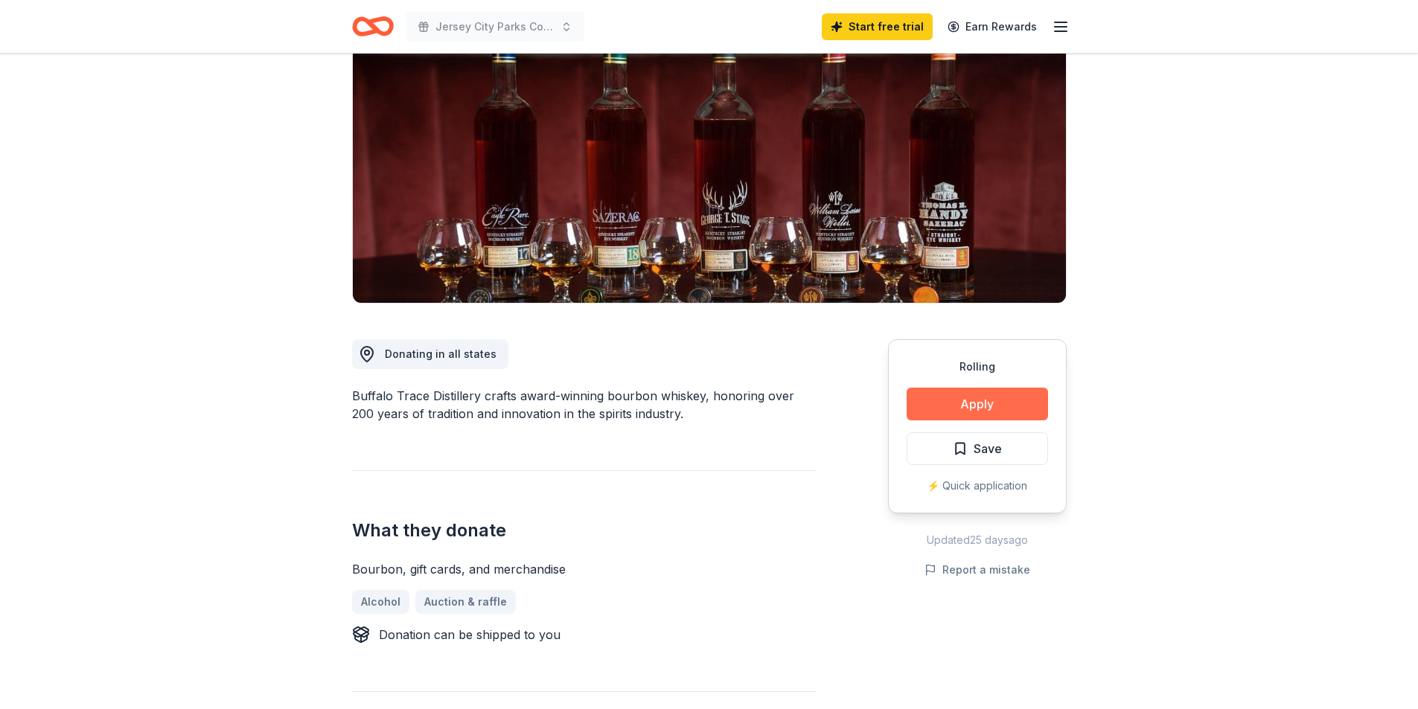
click at [963, 401] on button "Apply" at bounding box center [977, 404] width 141 height 33
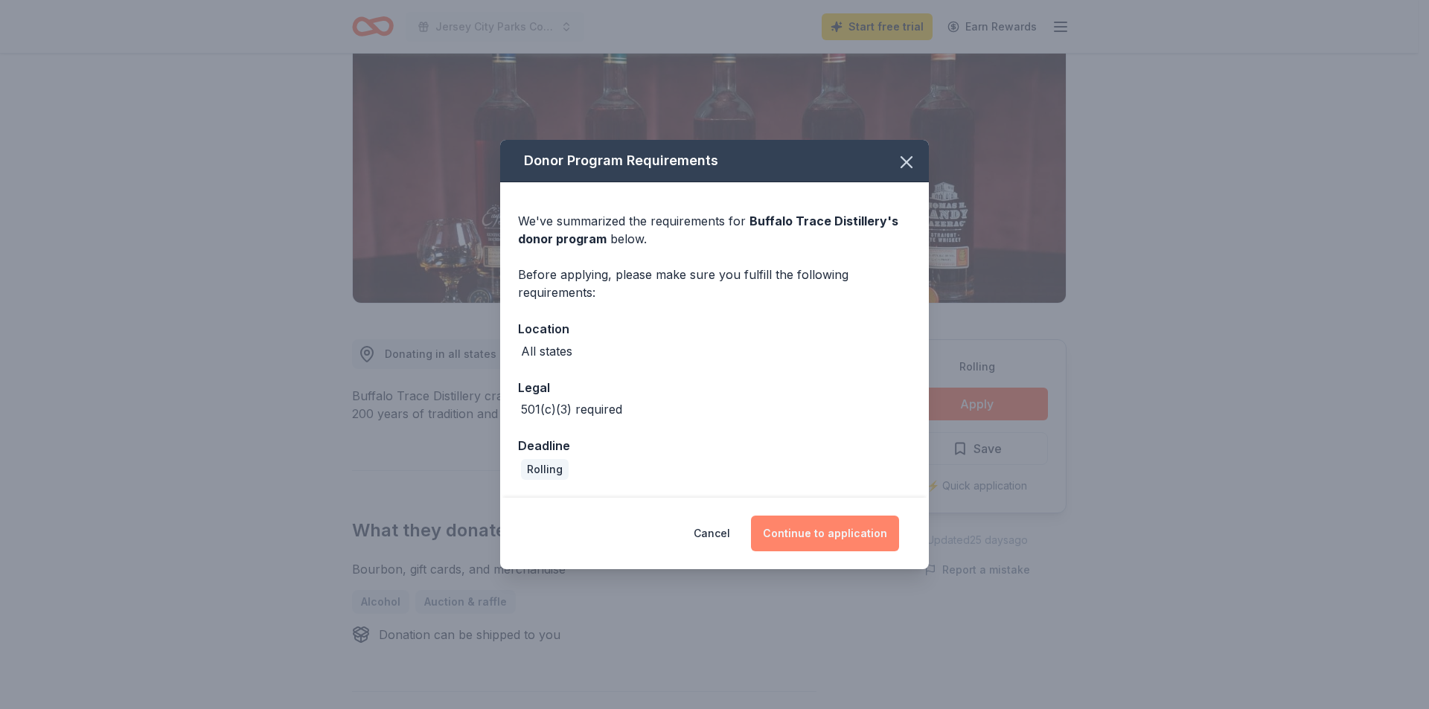
click at [800, 531] on button "Continue to application" at bounding box center [825, 534] width 148 height 36
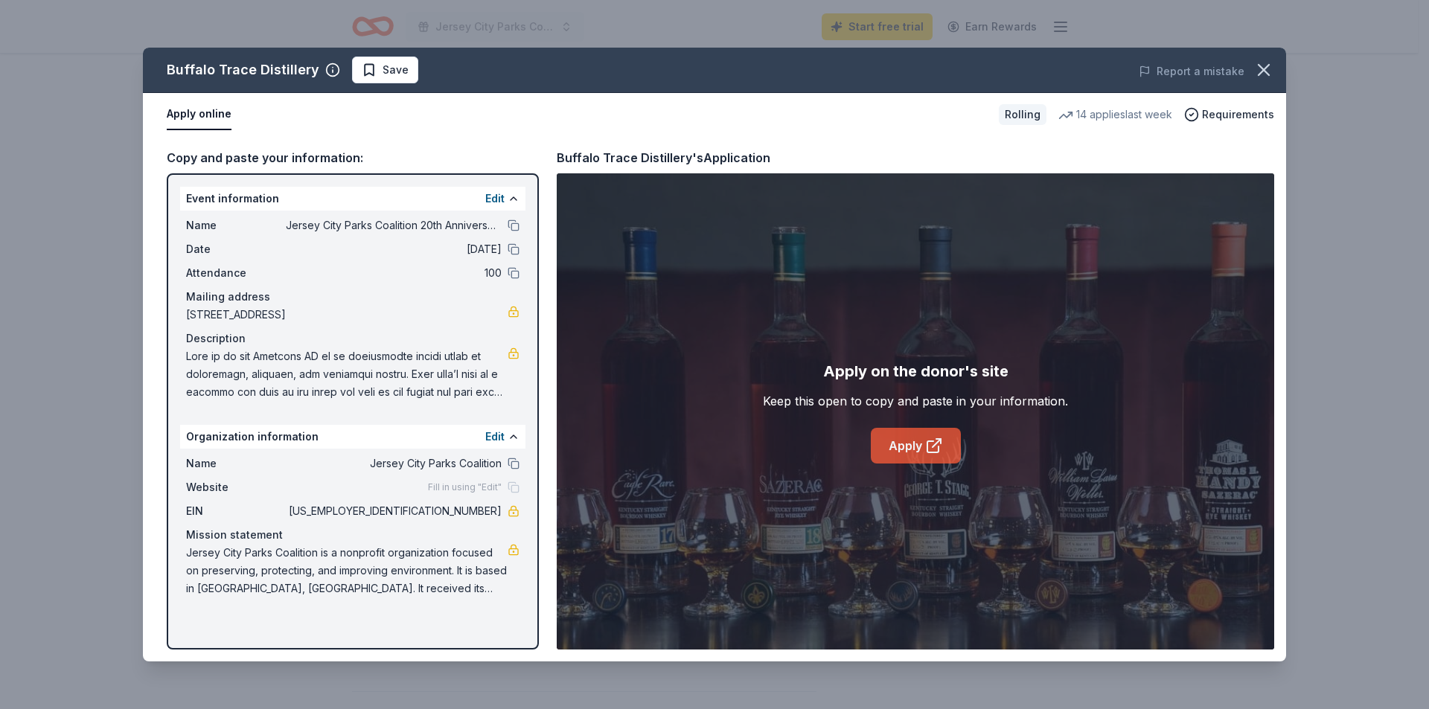
click at [892, 455] on link "Apply" at bounding box center [916, 446] width 90 height 36
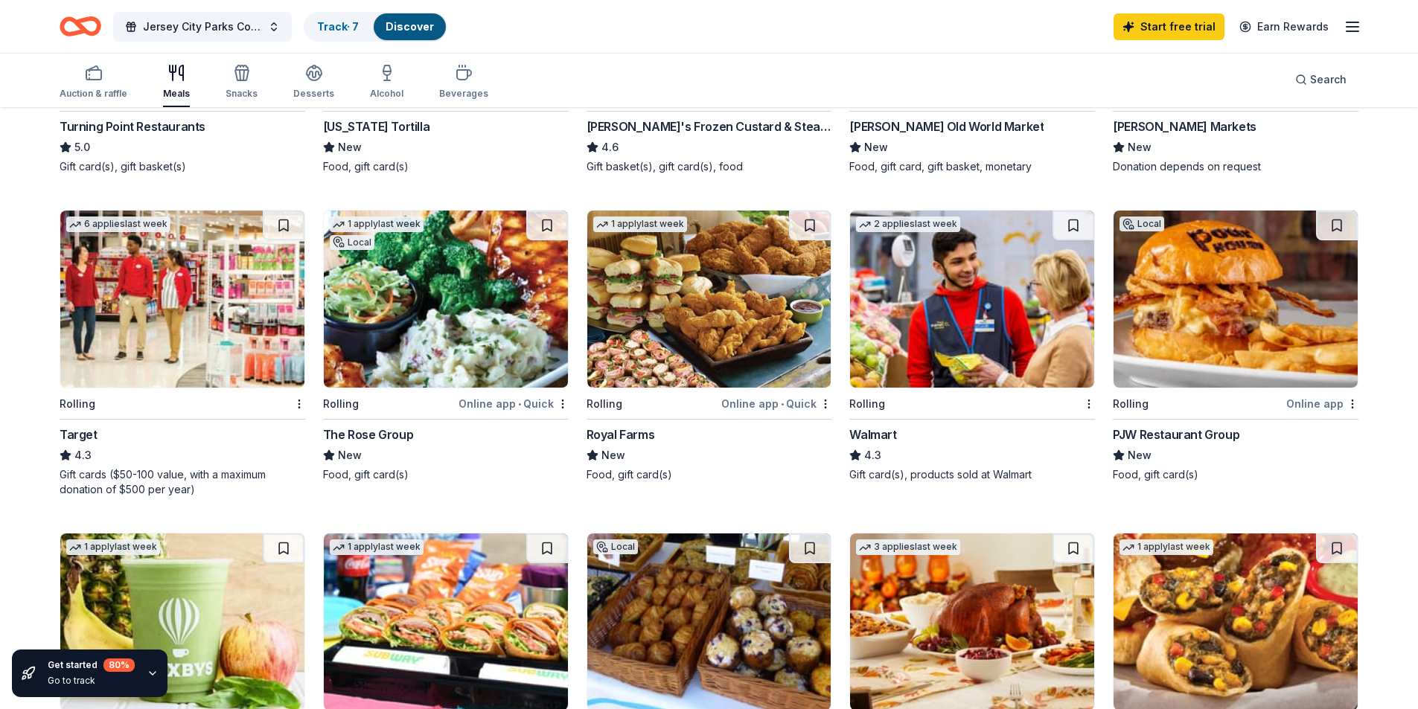
scroll to position [447, 0]
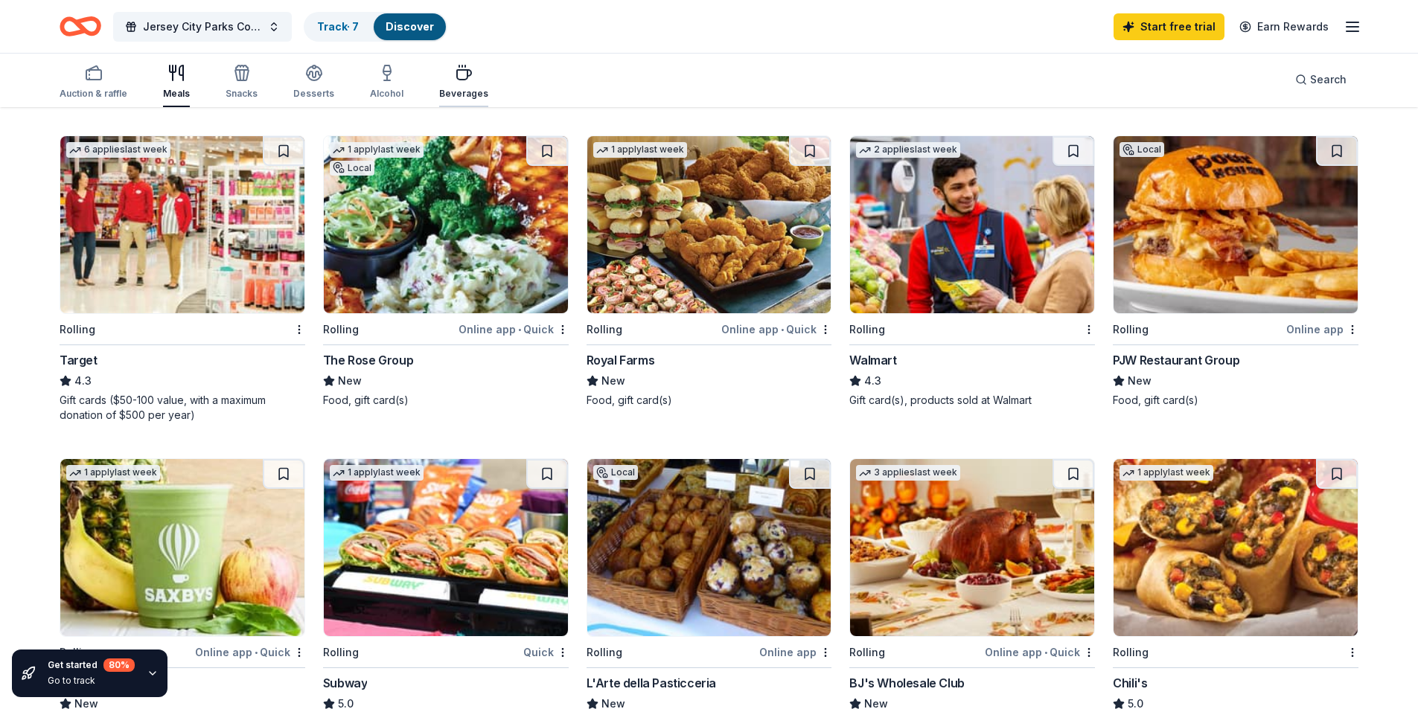
click at [447, 81] on div "button" at bounding box center [463, 73] width 49 height 18
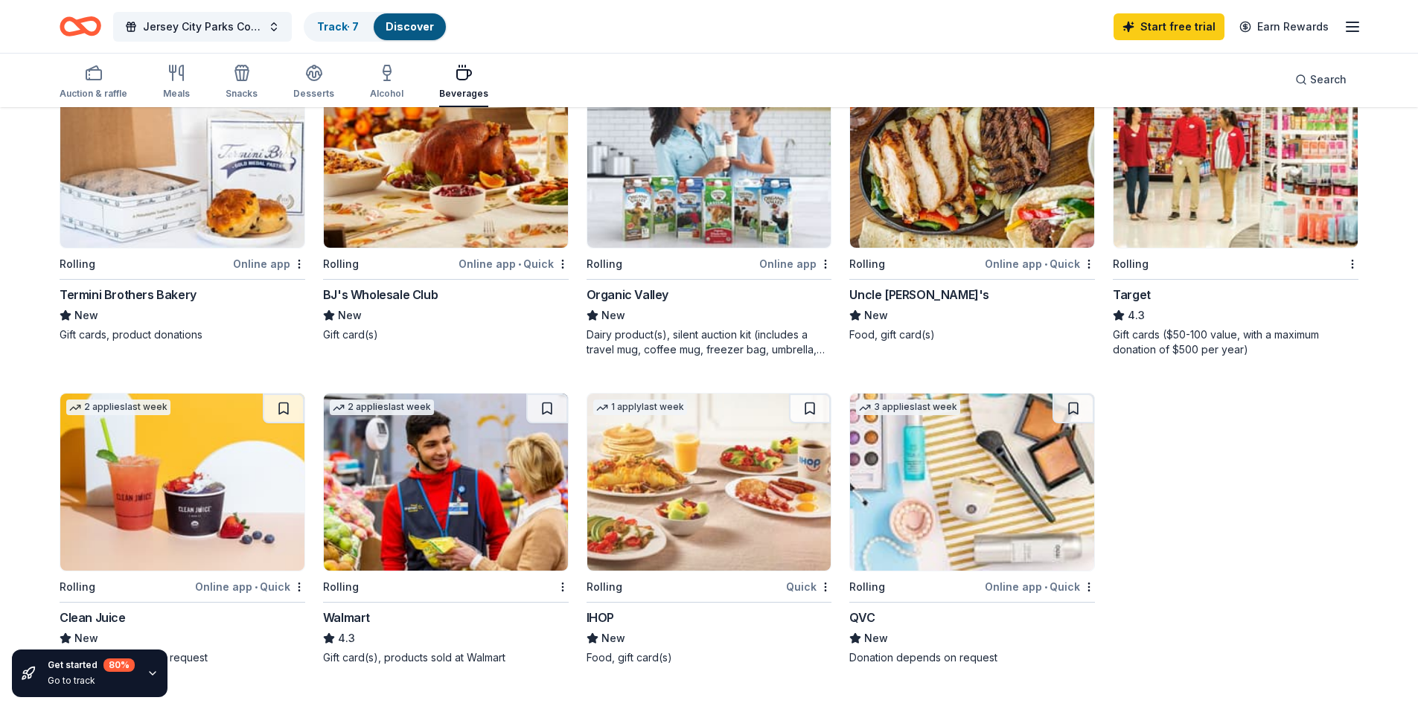
scroll to position [521, 0]
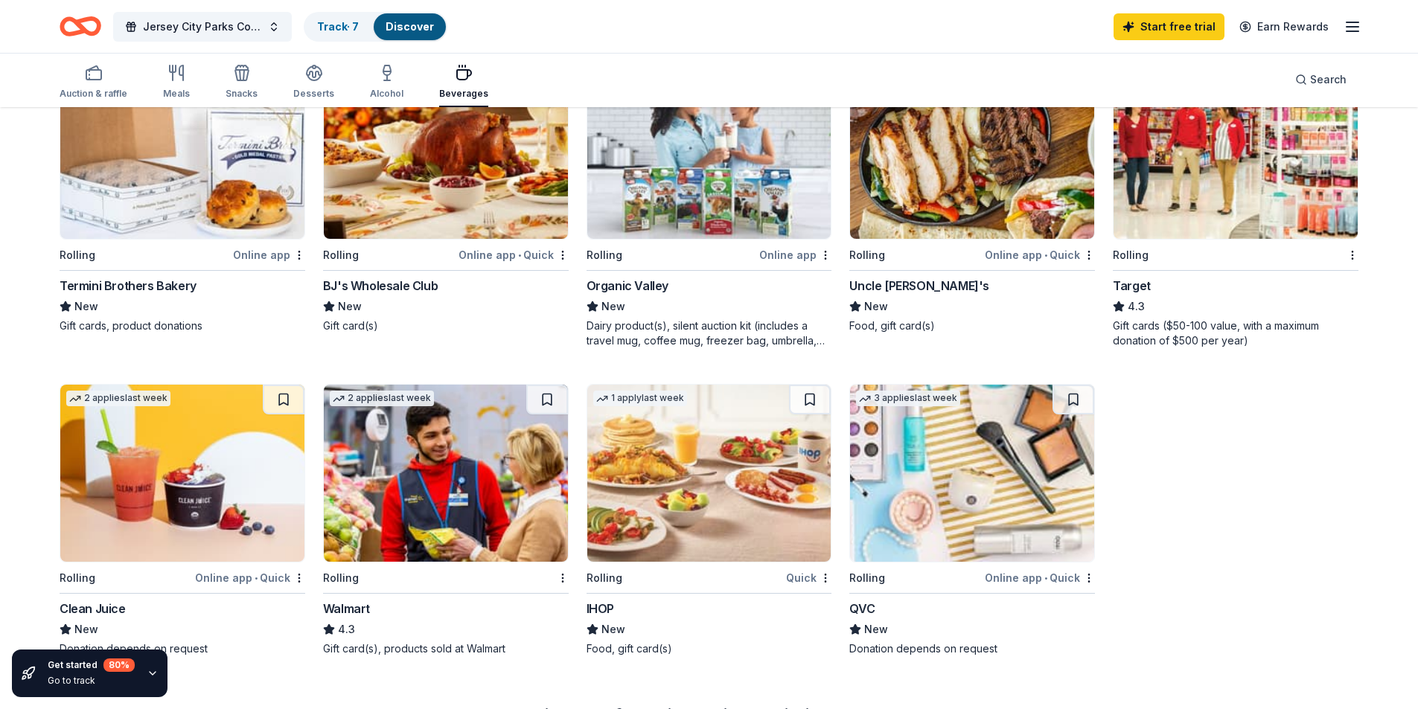
click at [479, 195] on img at bounding box center [446, 150] width 244 height 177
click at [952, 470] on img at bounding box center [972, 473] width 244 height 177
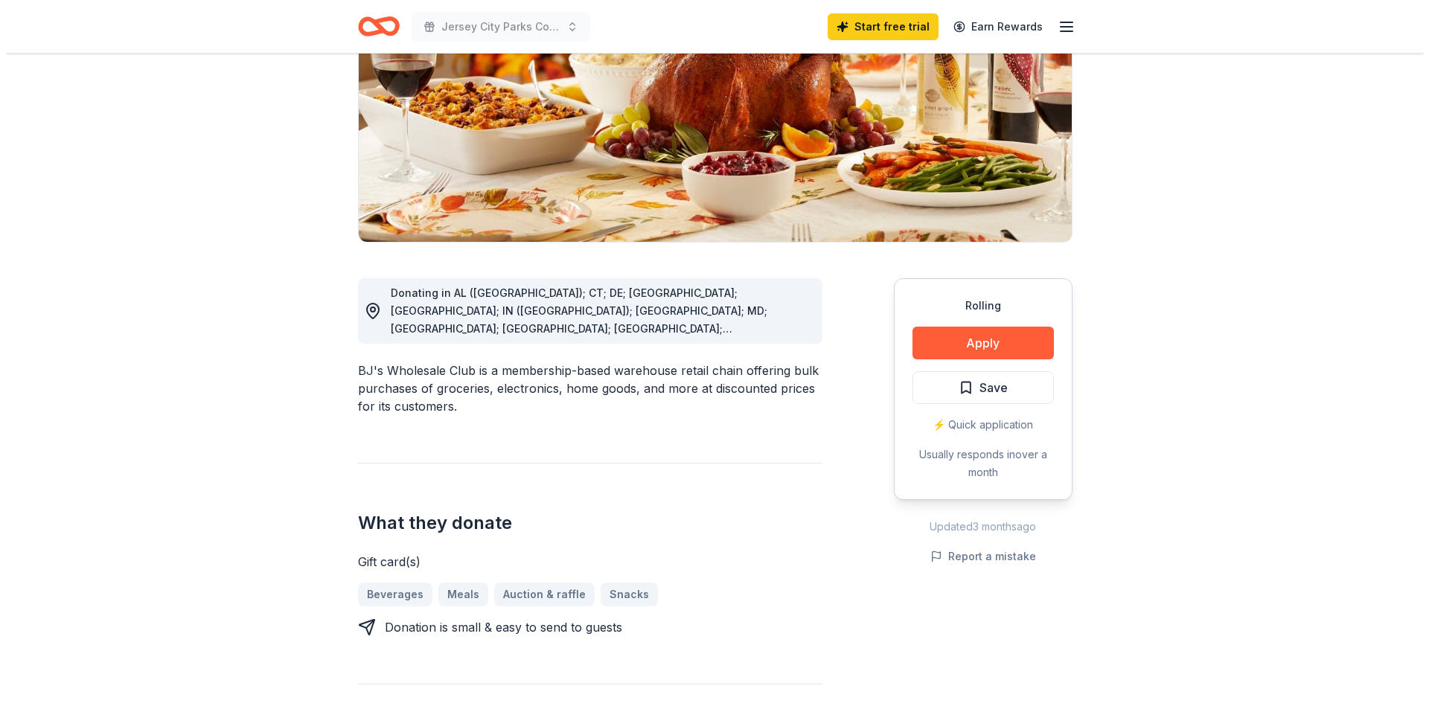
scroll to position [223, 0]
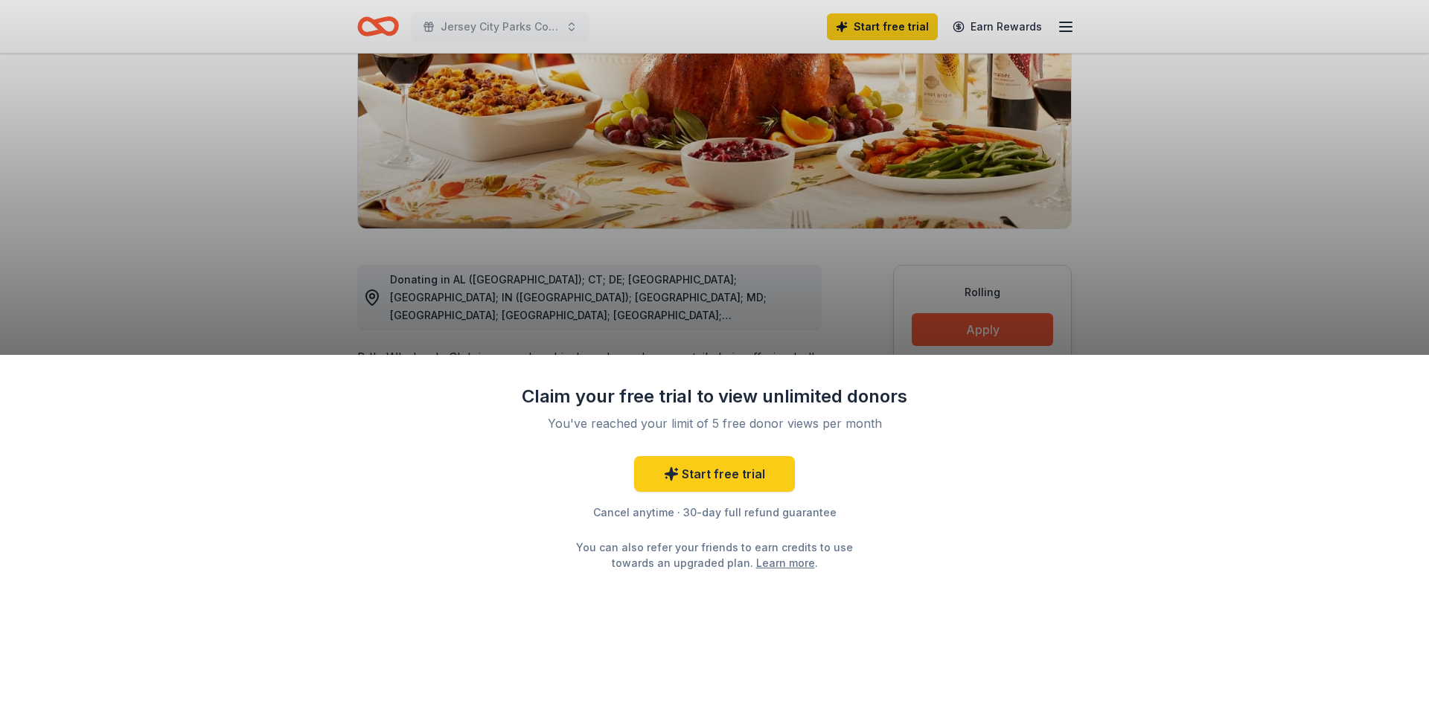
click at [942, 324] on div "Claim your free trial to view unlimited donors You've reached your limit of 5 f…" at bounding box center [714, 354] width 1429 height 709
click at [1114, 269] on div "Claim your free trial to view unlimited donors You've reached your limit of 5 f…" at bounding box center [714, 354] width 1429 height 709
